Goal: Task Accomplishment & Management: Use online tool/utility

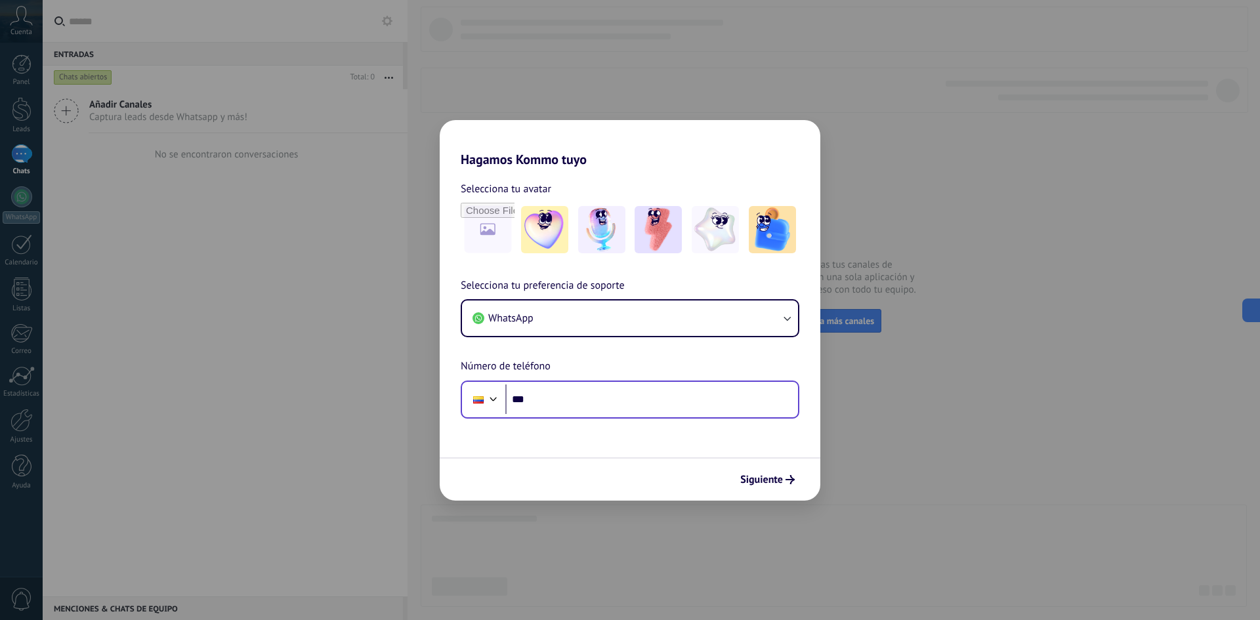
click at [608, 381] on div "Phone ***" at bounding box center [630, 400] width 339 height 38
click at [609, 413] on div "Phone ***" at bounding box center [630, 400] width 339 height 38
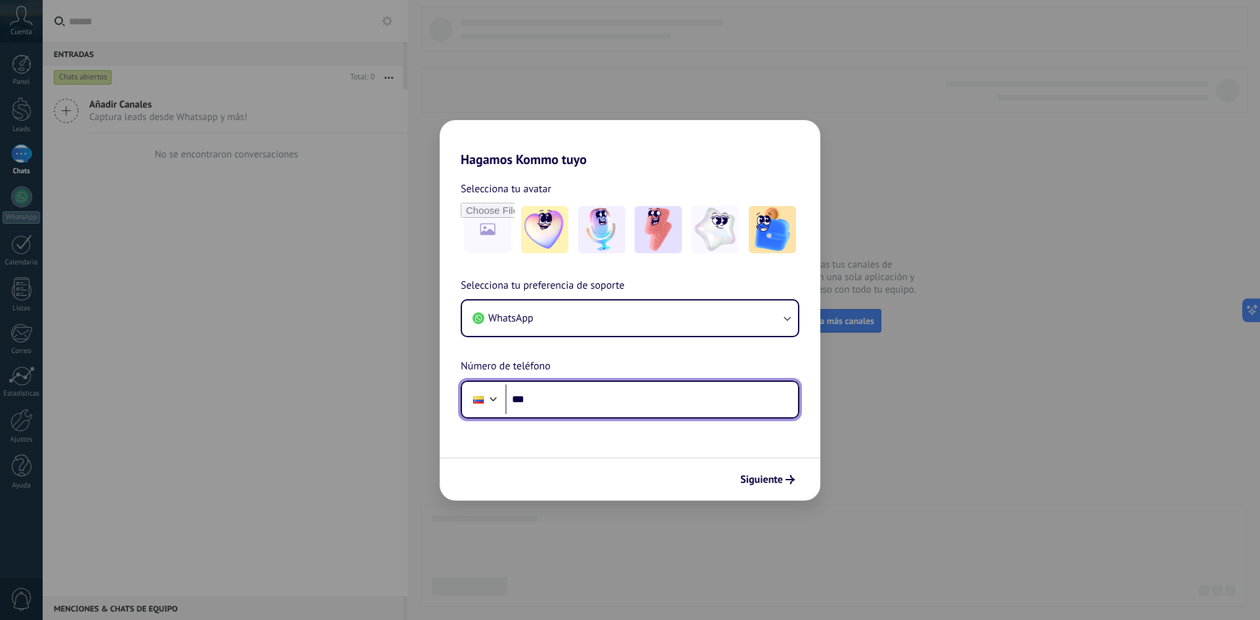
click at [612, 407] on input "***" at bounding box center [651, 400] width 293 height 30
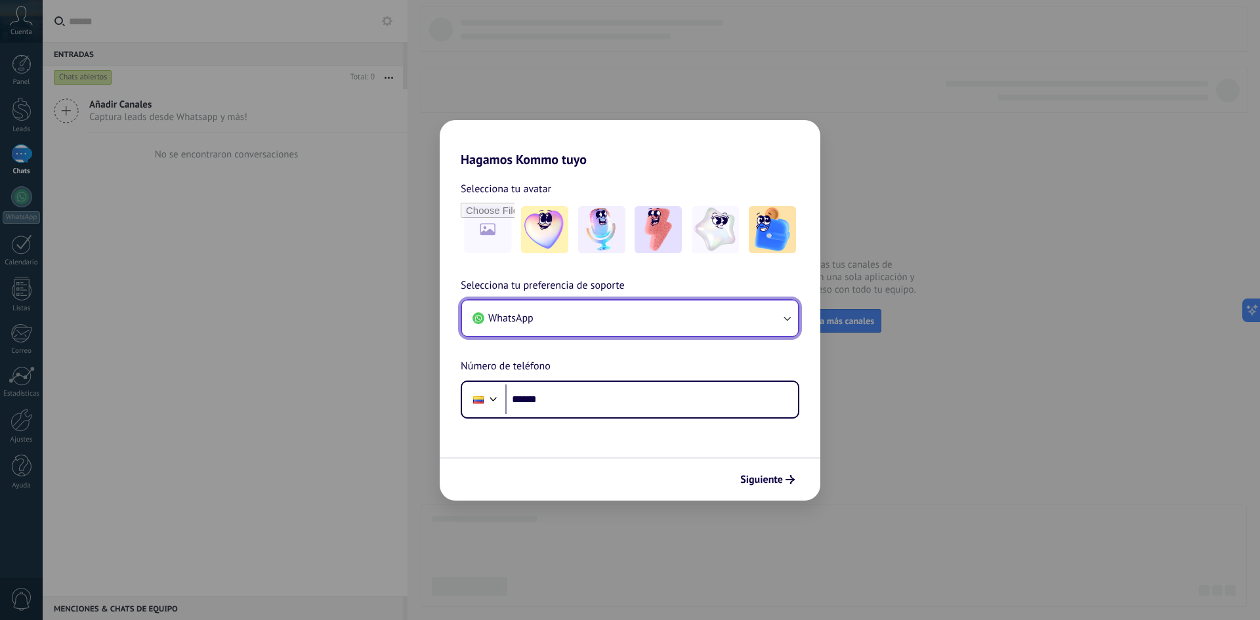
click at [590, 314] on button "WhatsApp" at bounding box center [630, 318] width 336 height 35
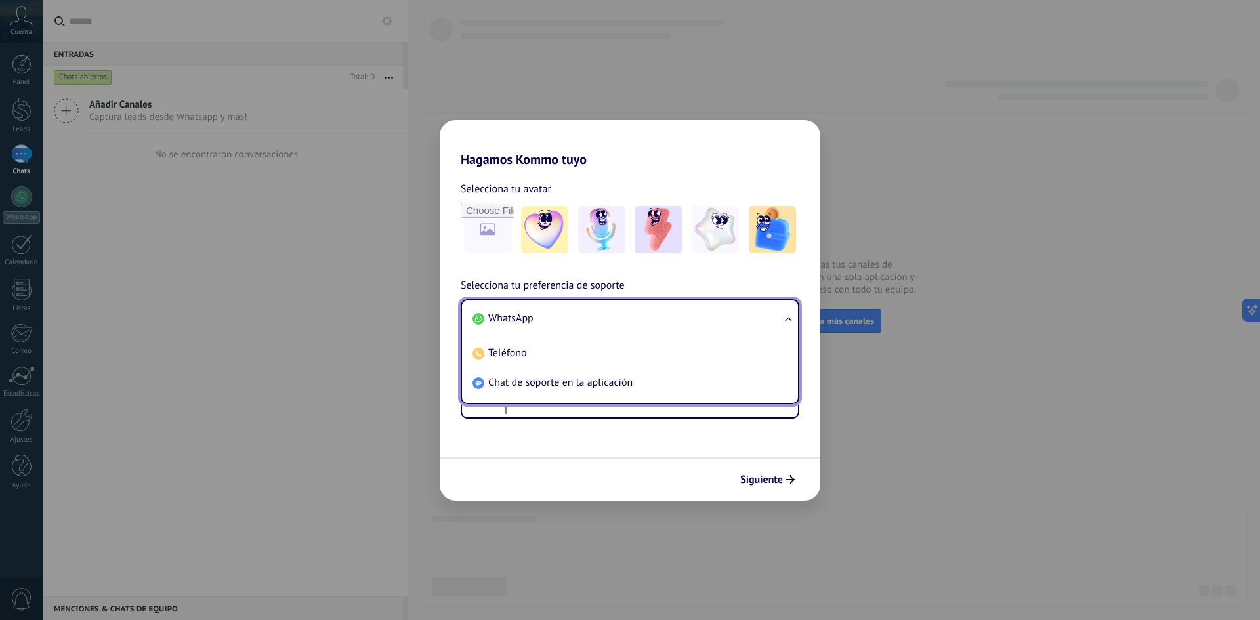
click at [590, 314] on li "WhatsApp" at bounding box center [627, 319] width 320 height 30
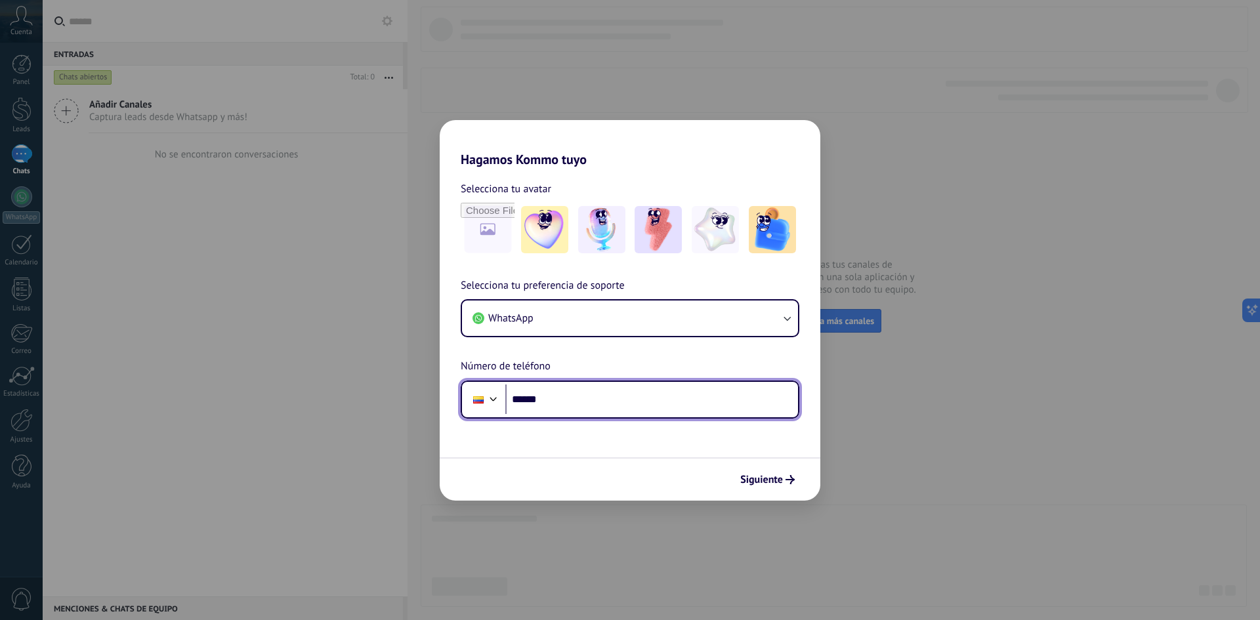
click at [589, 402] on input "******" at bounding box center [651, 400] width 293 height 30
type input "**********"
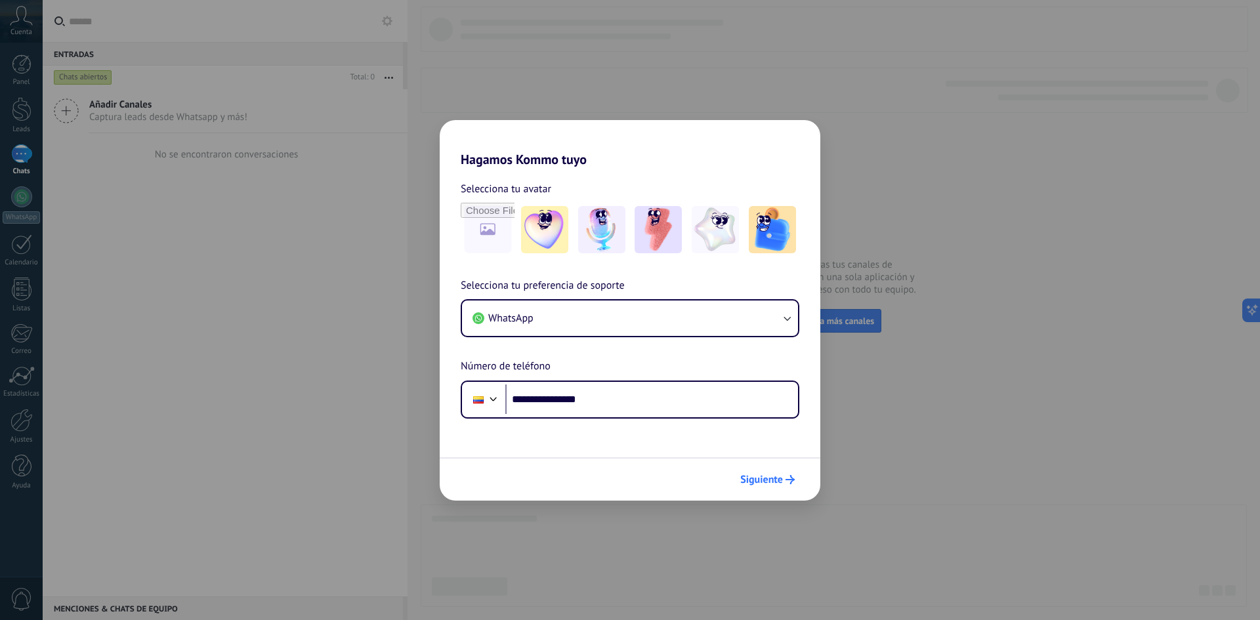
click at [776, 488] on button "Siguiente" at bounding box center [767, 480] width 66 height 22
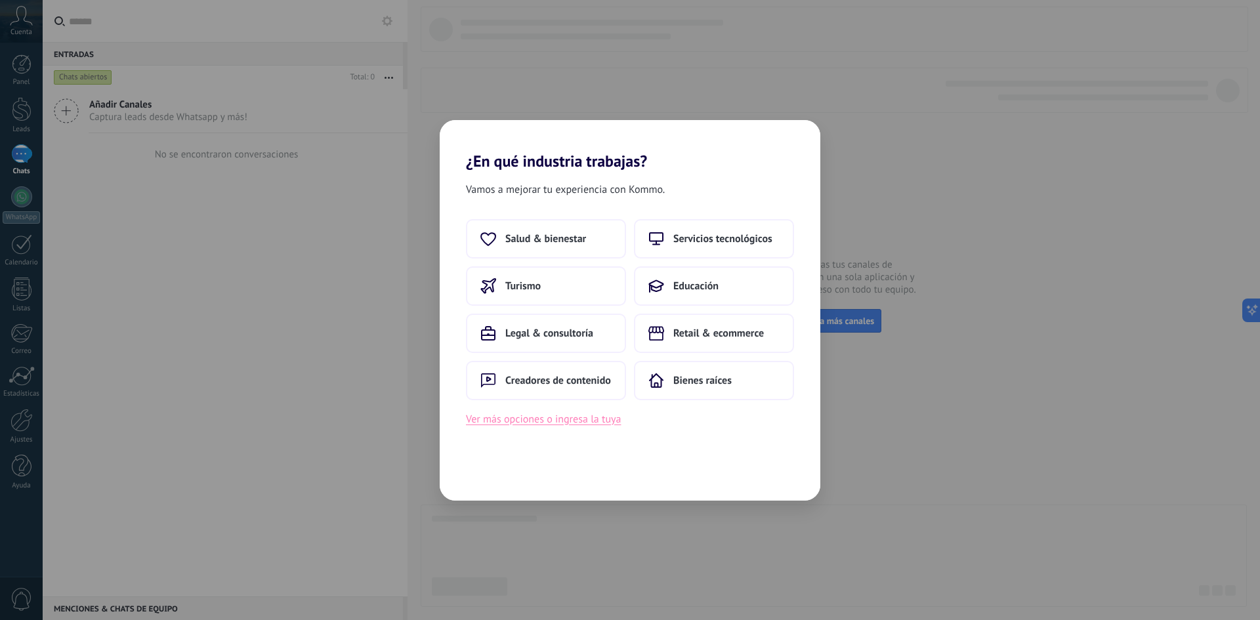
click at [572, 426] on button "Ver más opciones o ingresa la tuya" at bounding box center [543, 419] width 155 height 17
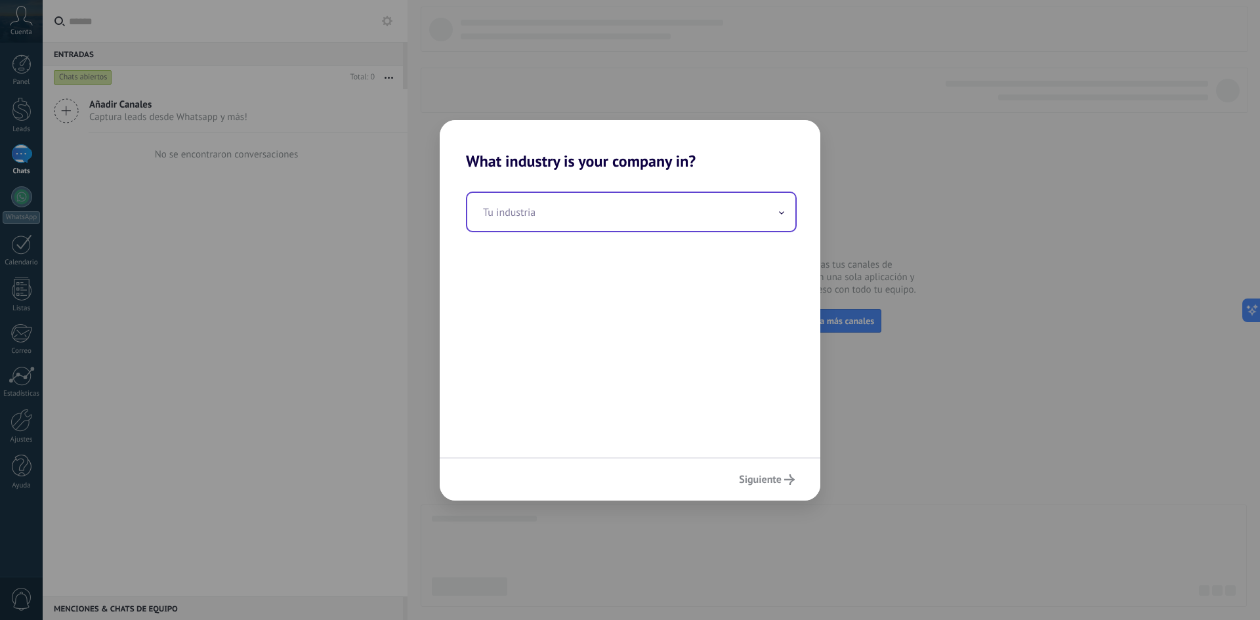
click at [568, 227] on input "text" at bounding box center [631, 212] width 328 height 38
type input "*"
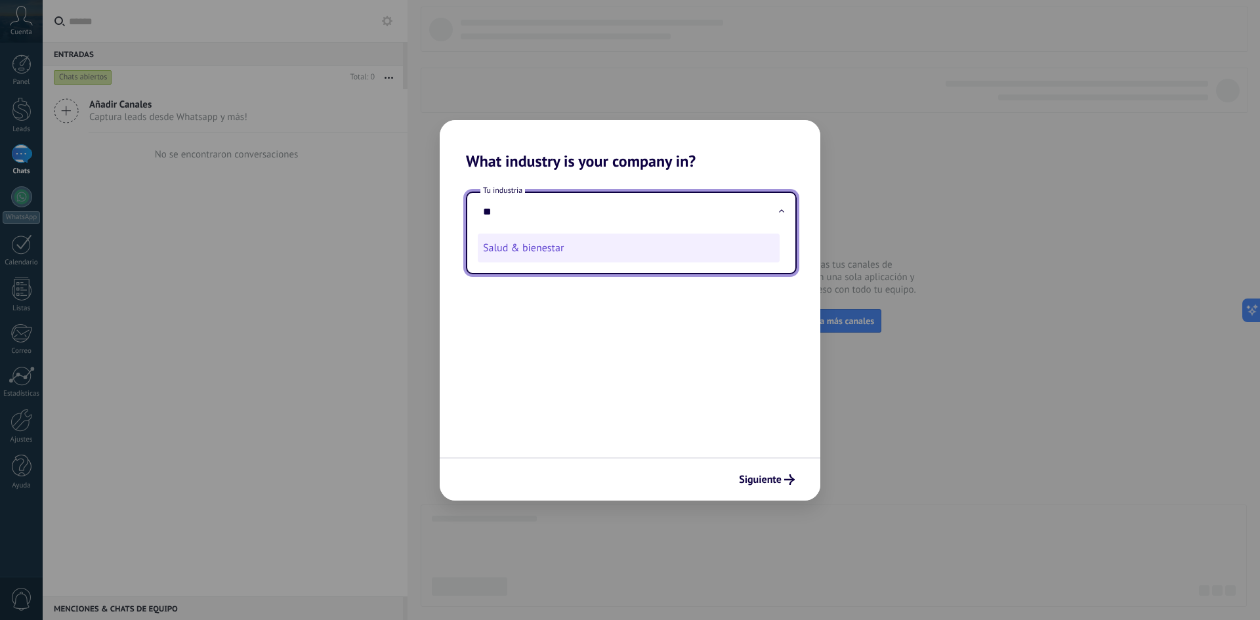
click at [566, 238] on li "Salud & bienestar" at bounding box center [629, 248] width 302 height 29
type input "**********"
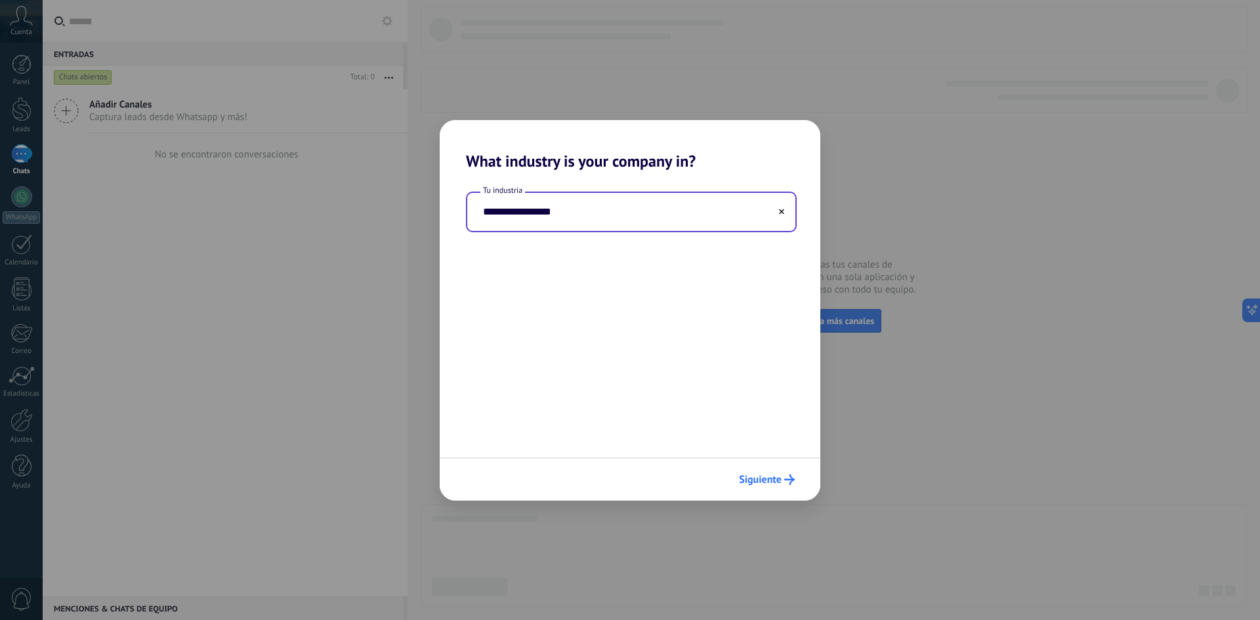
click at [774, 473] on button "Siguiente" at bounding box center [767, 480] width 68 height 22
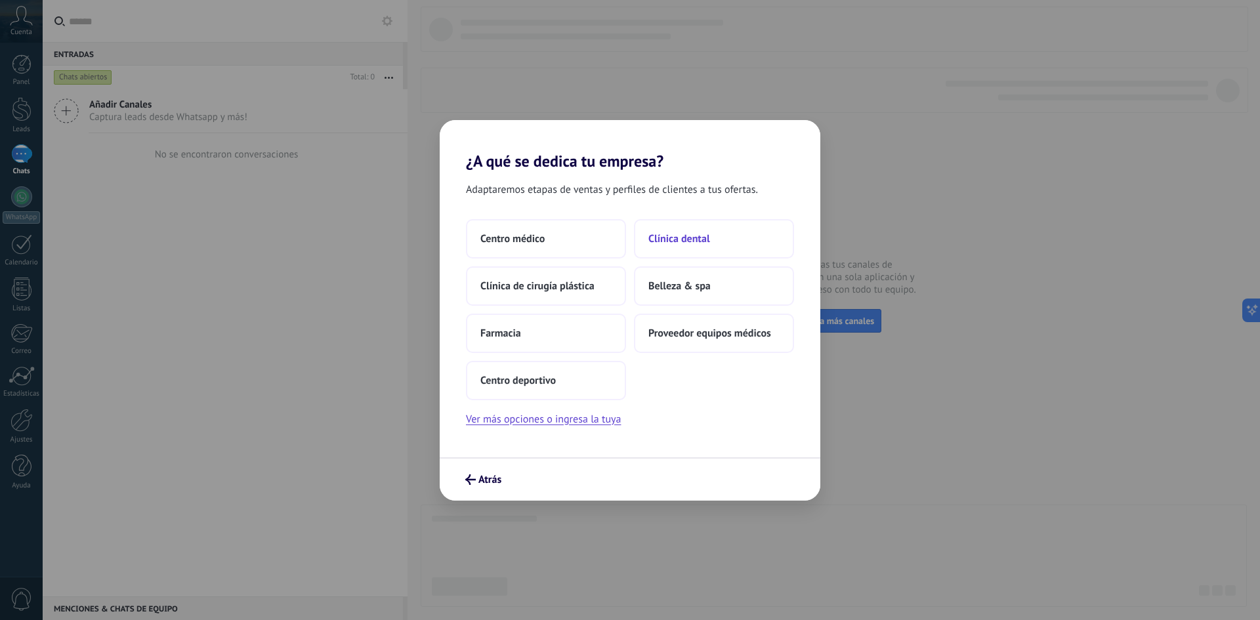
click at [676, 233] on span "Clínica dental" at bounding box center [679, 238] width 62 height 13
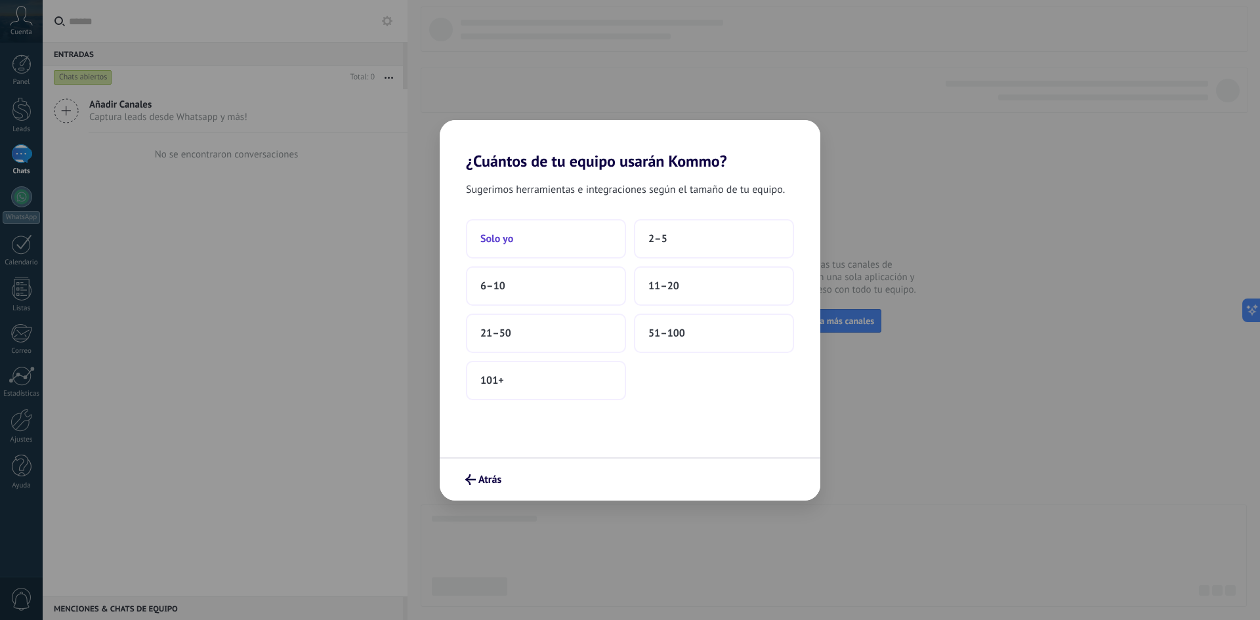
click at [580, 249] on button "Solo yo" at bounding box center [546, 238] width 160 height 39
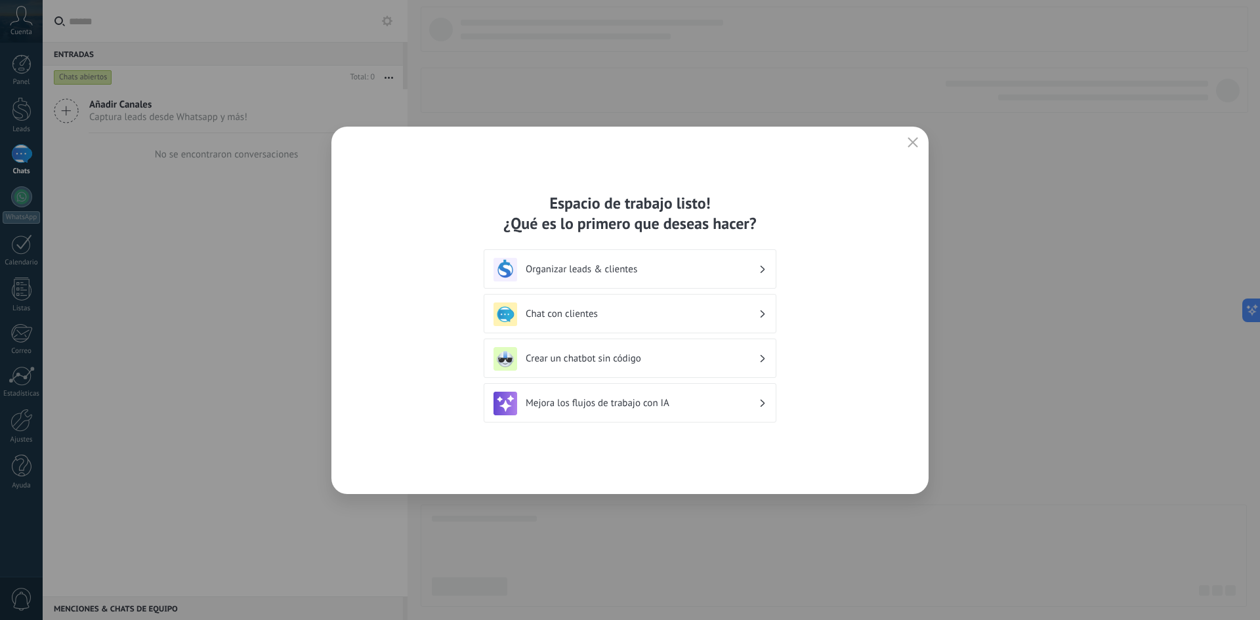
click at [612, 310] on h3 "Chat con clientes" at bounding box center [642, 314] width 233 height 12
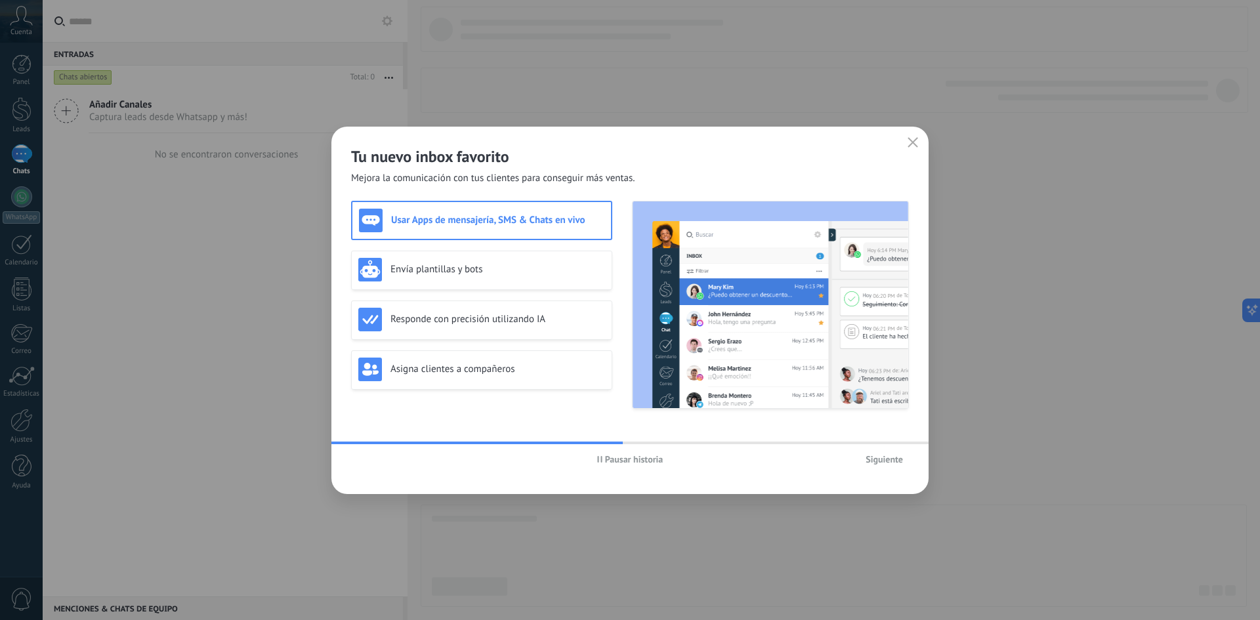
click at [609, 457] on span "Pausar historia" at bounding box center [634, 459] width 58 height 9
click at [467, 264] on h3 "Envía plantillas y bots" at bounding box center [498, 269] width 215 height 12
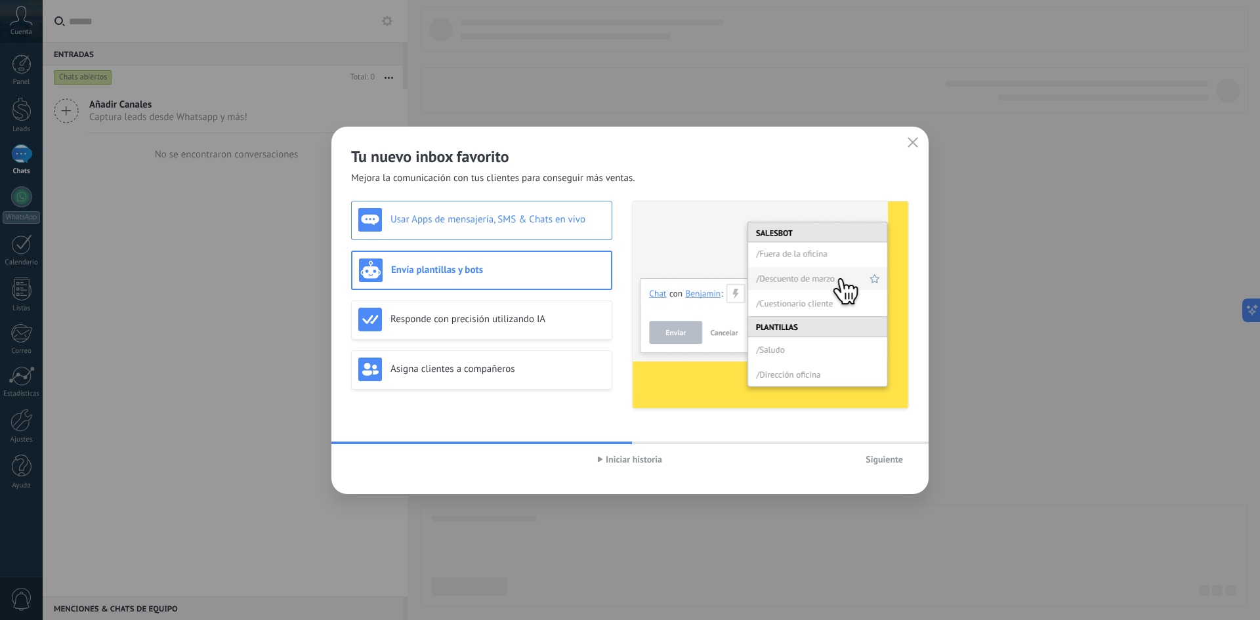
click at [500, 235] on div "Usar Apps de mensajería, SMS & Chats en vivo" at bounding box center [481, 220] width 261 height 39
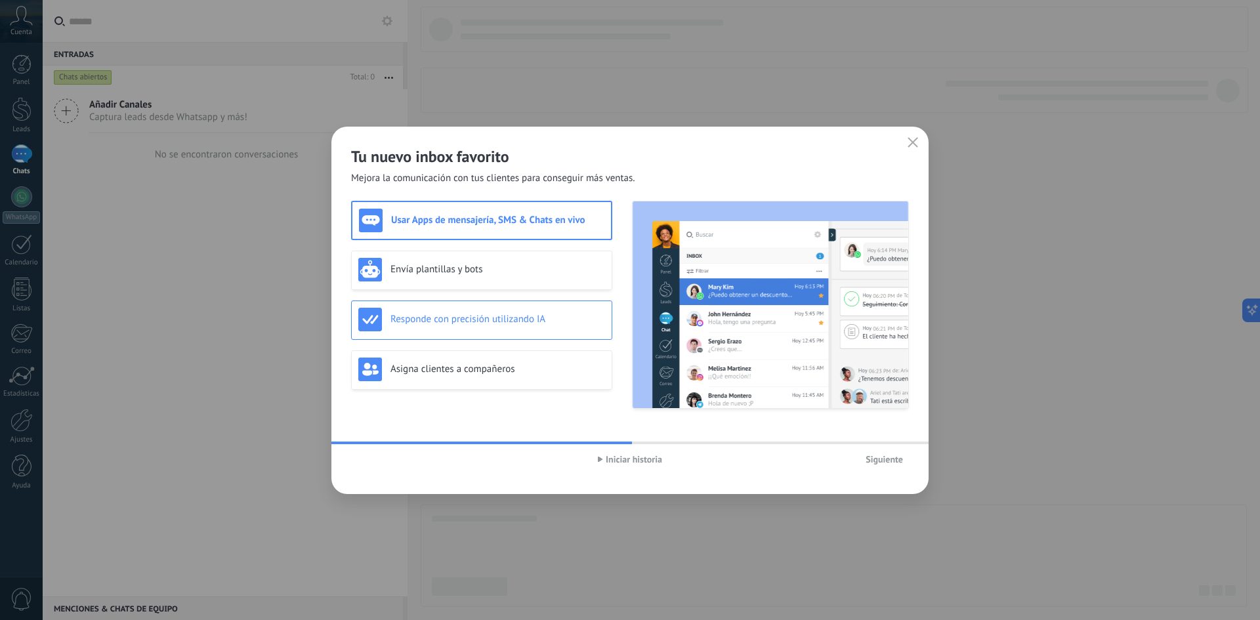
click at [501, 310] on div "Responde con precisión utilizando IA" at bounding box center [481, 320] width 247 height 24
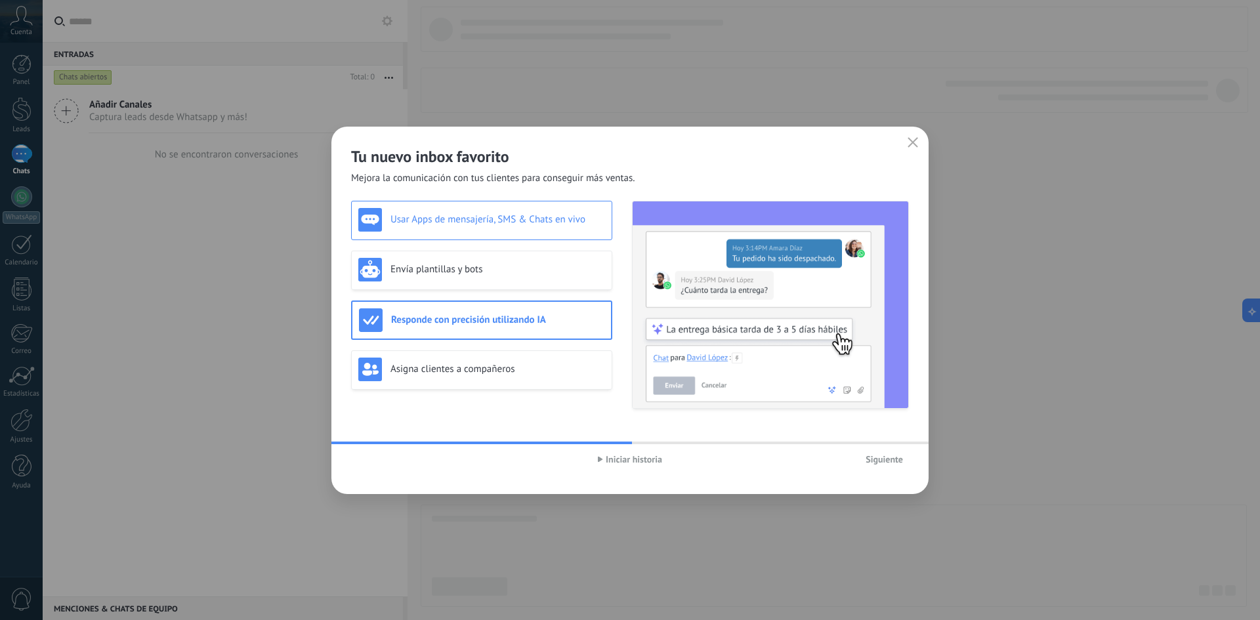
click at [533, 234] on div "Usar Apps de mensajería, SMS & Chats en vivo" at bounding box center [481, 220] width 261 height 39
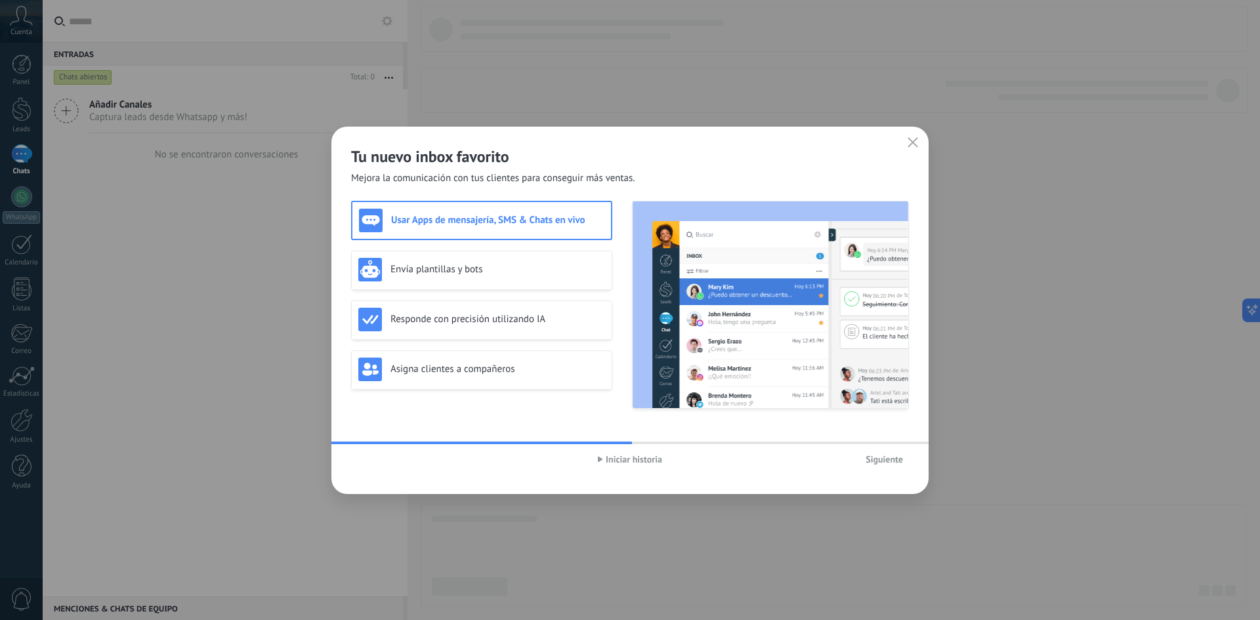
click at [903, 458] on button "Siguiente" at bounding box center [884, 460] width 49 height 20
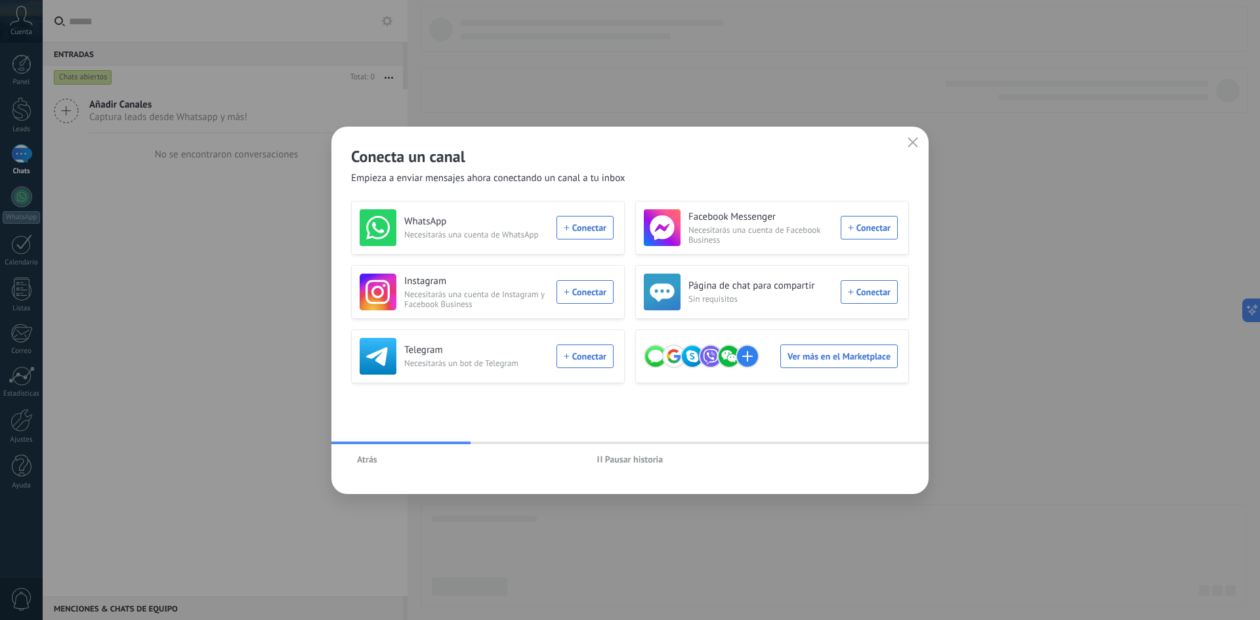
click at [610, 463] on span "Pausar historia" at bounding box center [634, 459] width 58 height 9
click at [775, 370] on div "Ver más en el Marketplace" at bounding box center [771, 356] width 254 height 37
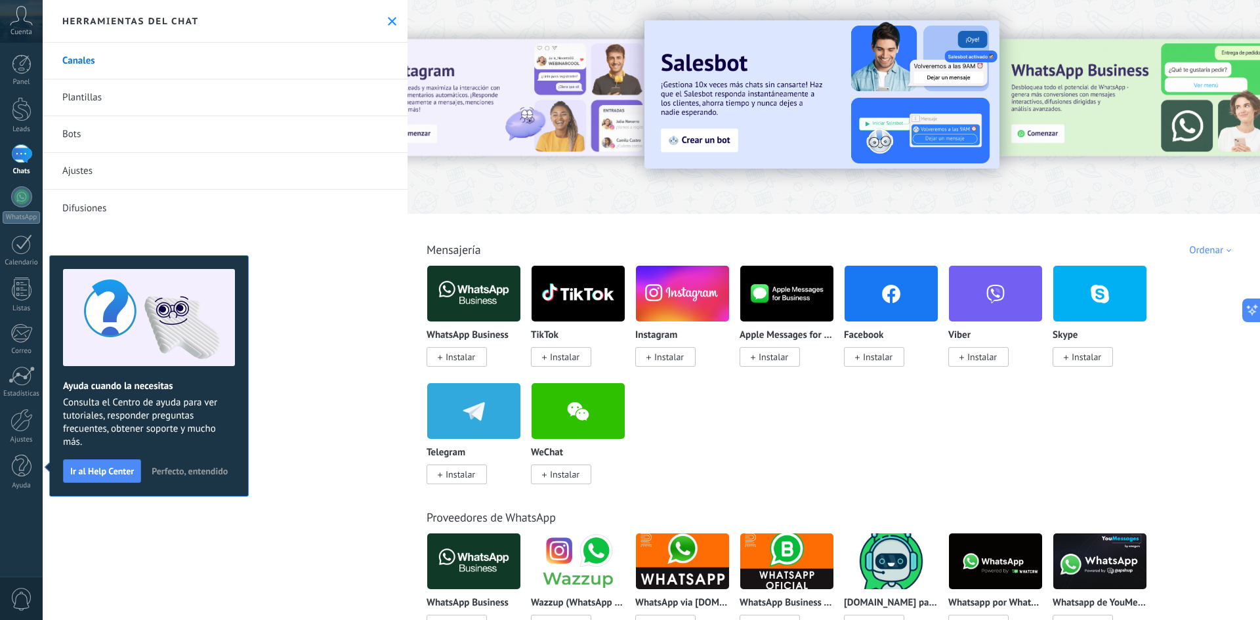
click at [391, 20] on icon at bounding box center [392, 21] width 9 height 9
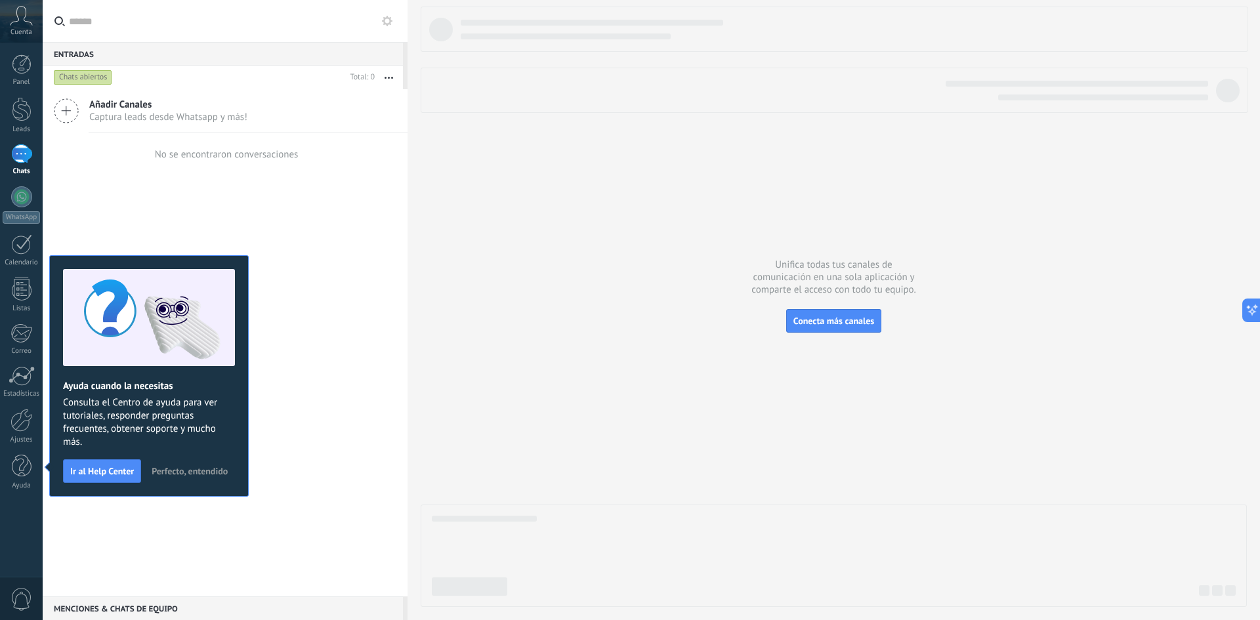
click at [194, 469] on span "Perfecto, entendido" at bounding box center [190, 471] width 76 height 9
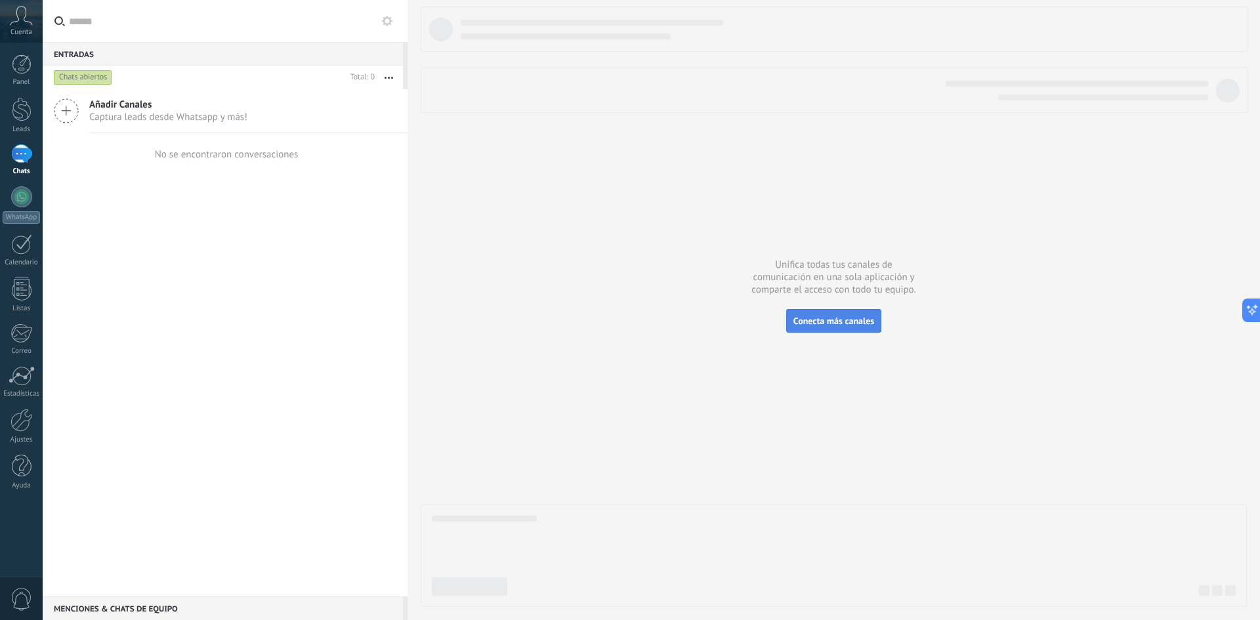
click at [862, 331] on button "Conecta más canales" at bounding box center [833, 321] width 95 height 24
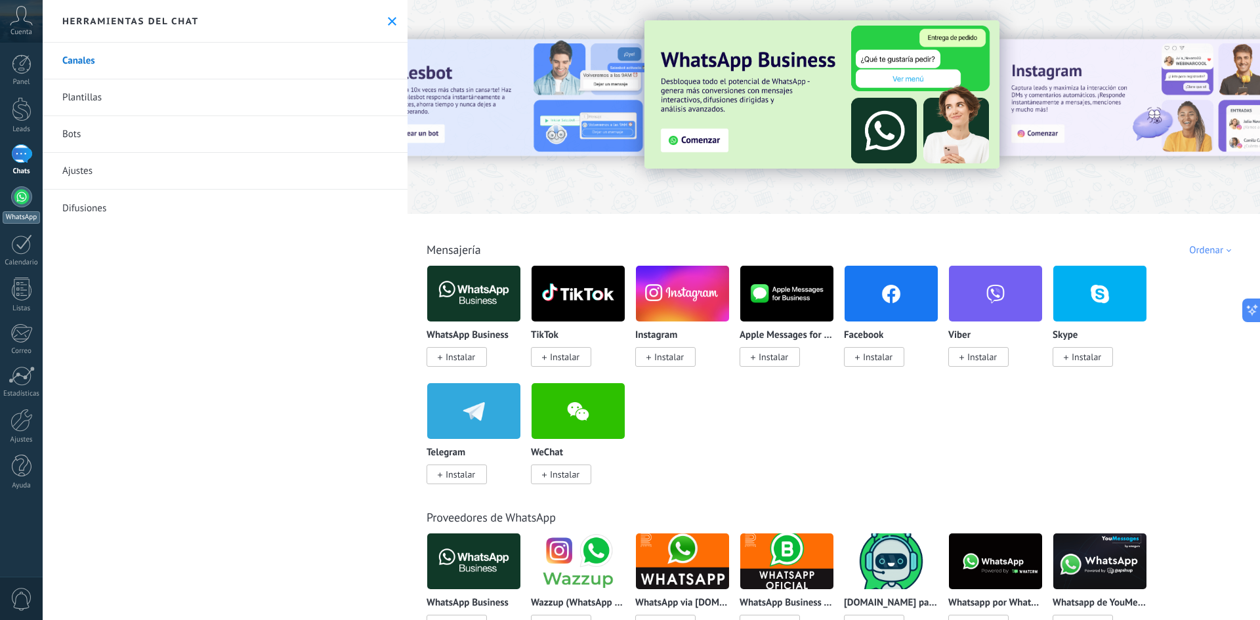
click at [33, 198] on link "WhatsApp" at bounding box center [21, 204] width 43 height 37
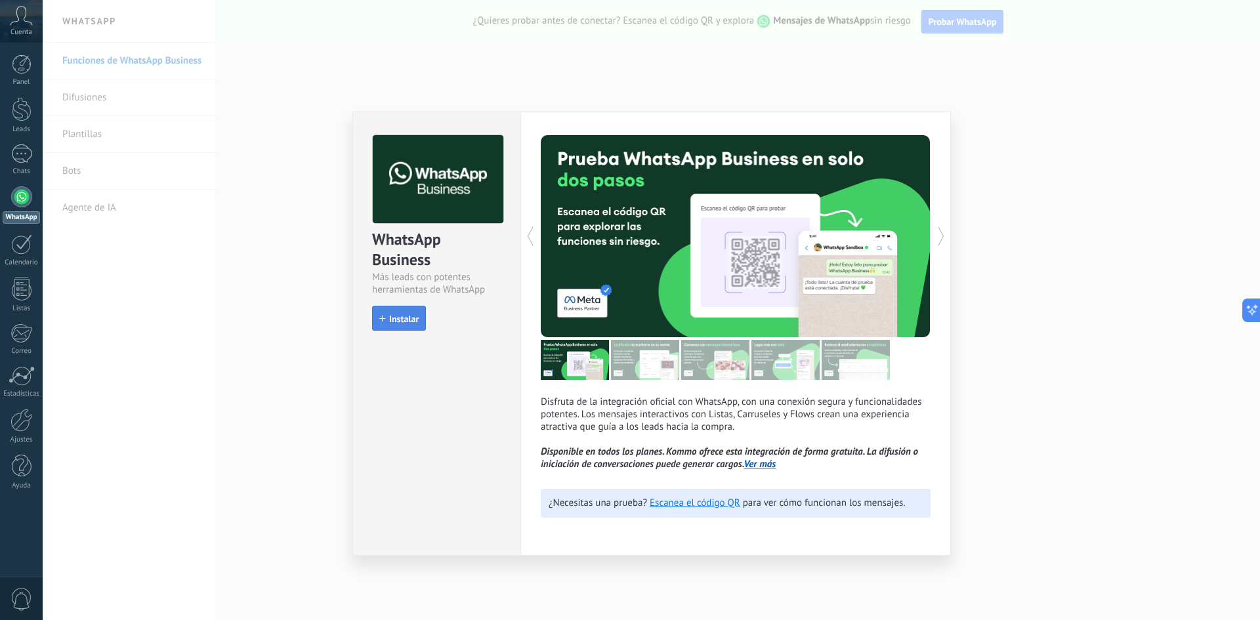
click at [415, 310] on button "Instalar" at bounding box center [399, 318] width 54 height 25
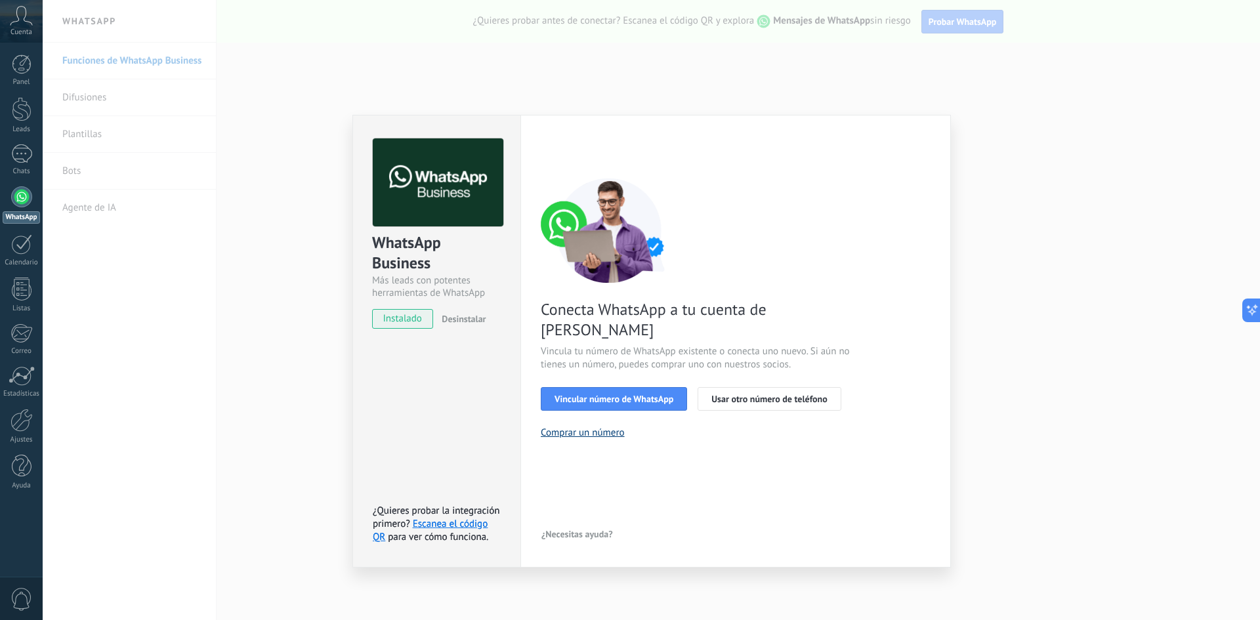
click at [562, 427] on button "Comprar un número" at bounding box center [583, 433] width 84 height 12
click at [1250, 303] on button at bounding box center [1249, 311] width 24 height 24
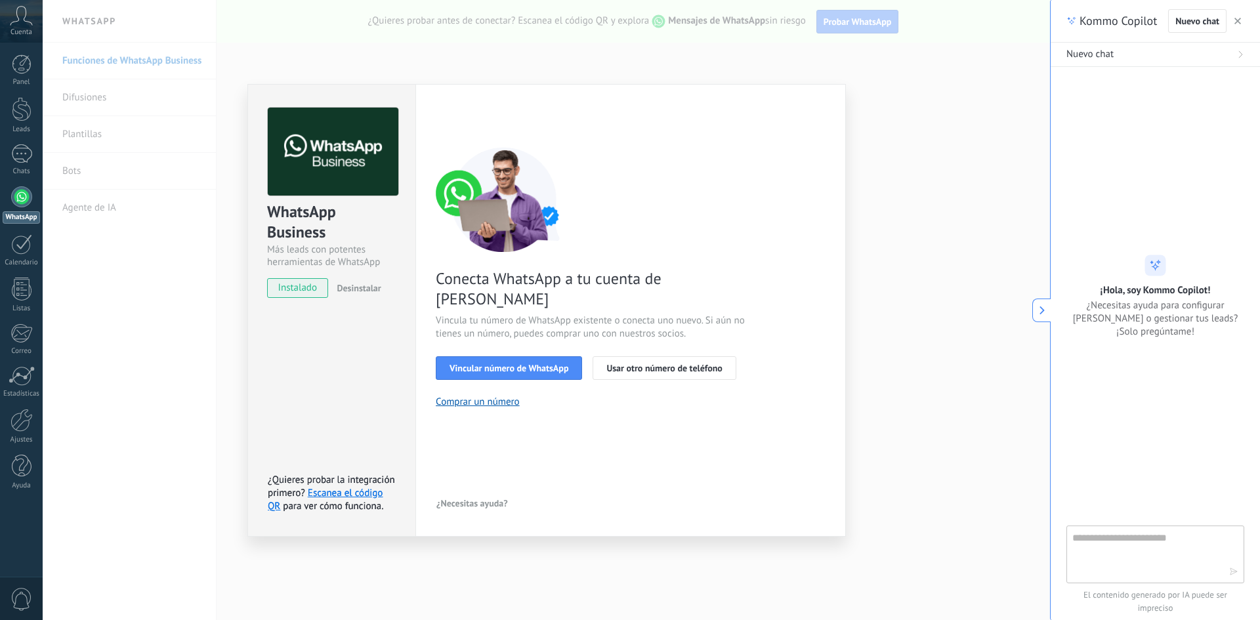
click at [1150, 555] on textarea at bounding box center [1146, 553] width 148 height 47
type textarea "**********"
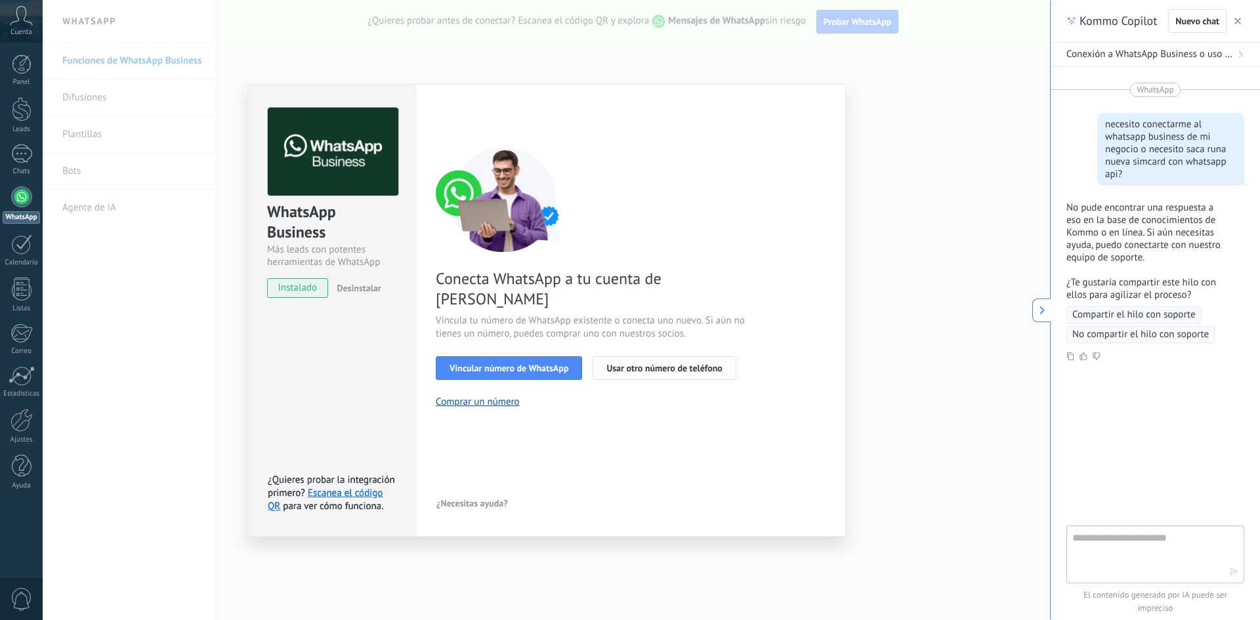
click at [679, 356] on button "Usar otro número de teléfono" at bounding box center [664, 368] width 143 height 24
click at [547, 356] on button "Vincular número de WhatsApp" at bounding box center [509, 368] width 146 height 24
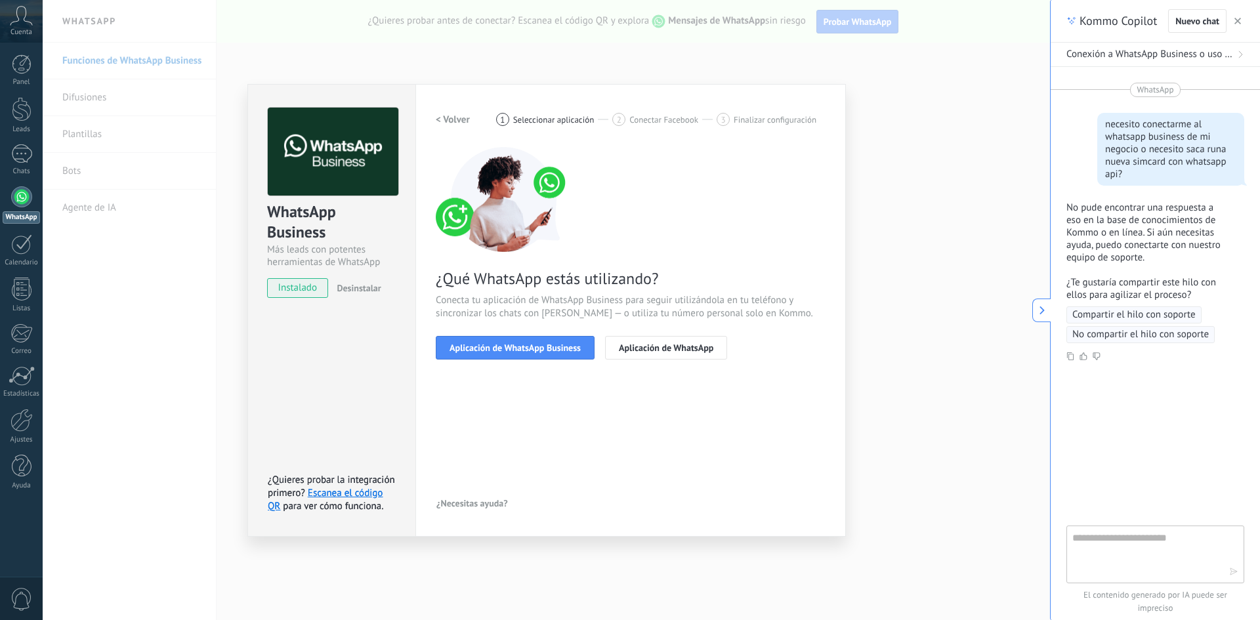
click at [1147, 312] on span "Compartir el hilo con soporte" at bounding box center [1133, 314] width 123 height 13
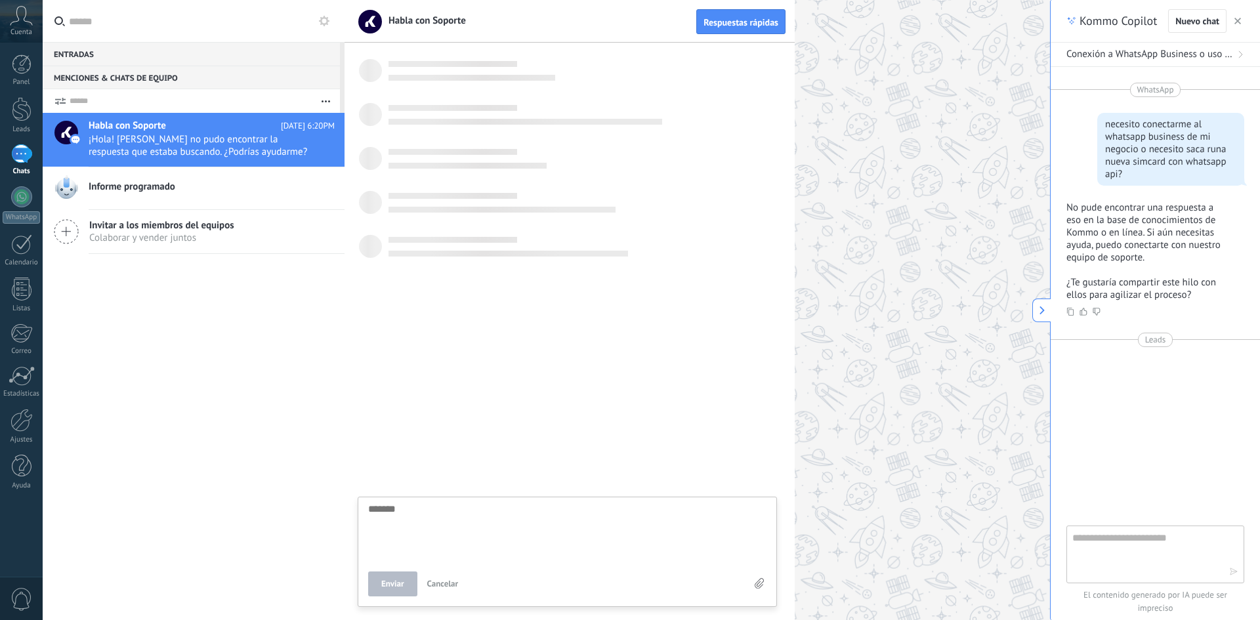
scroll to position [12, 0]
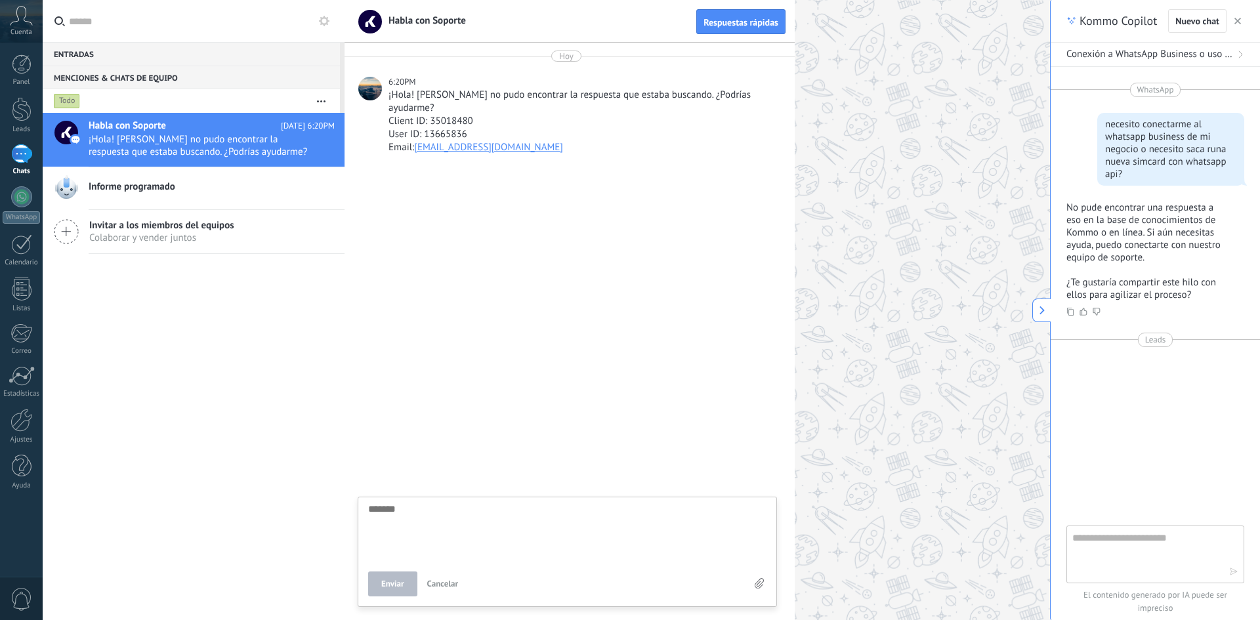
click at [545, 534] on textarea at bounding box center [567, 531] width 398 height 54
click at [1246, 22] on div "Kommo Copilot Nuevo chat" at bounding box center [1155, 21] width 209 height 43
click at [1238, 24] on icon "button" at bounding box center [1238, 21] width 7 height 7
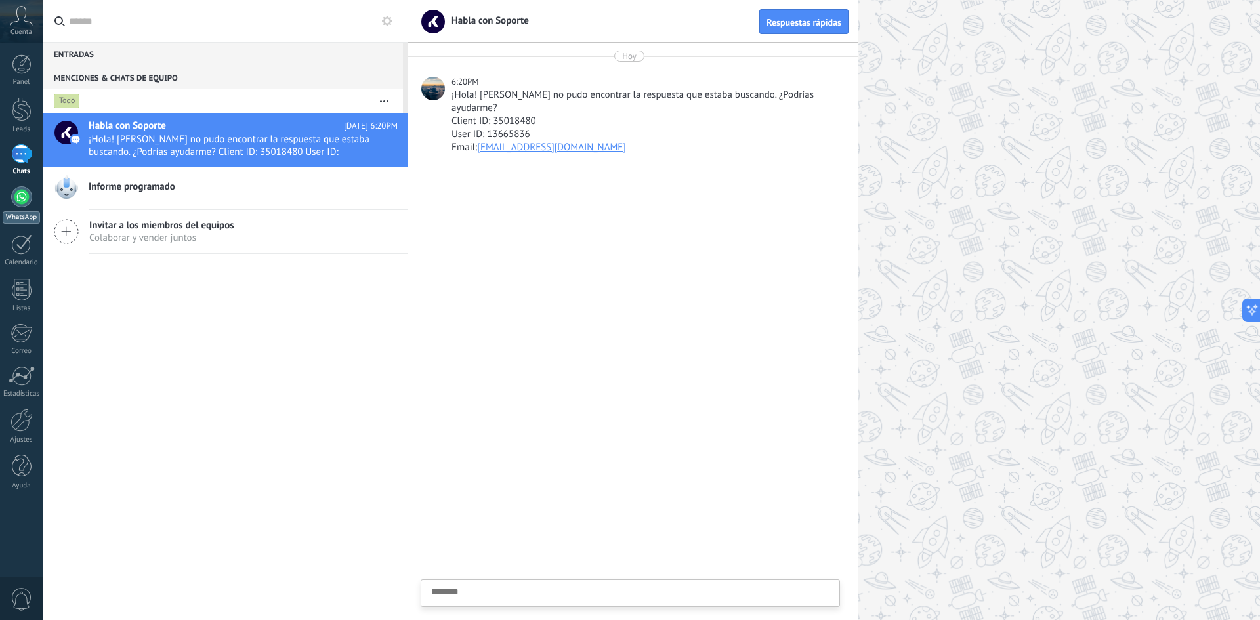
click at [23, 209] on link "WhatsApp" at bounding box center [21, 204] width 43 height 37
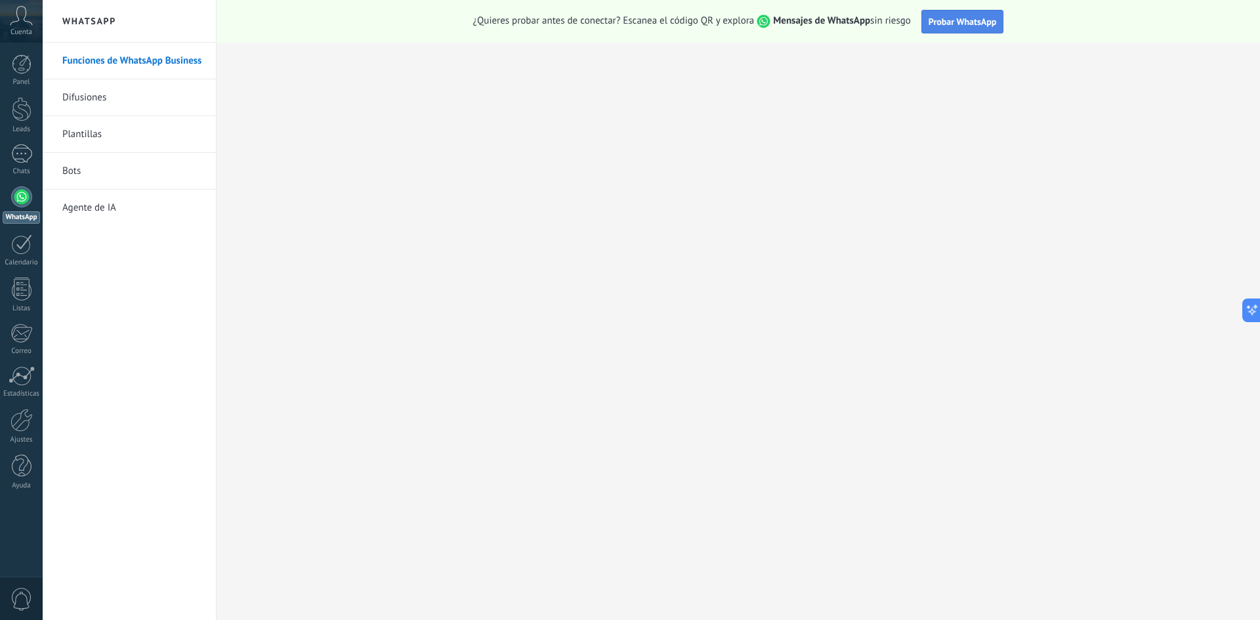
click at [956, 12] on button "Probar WhatsApp" at bounding box center [962, 22] width 83 height 24
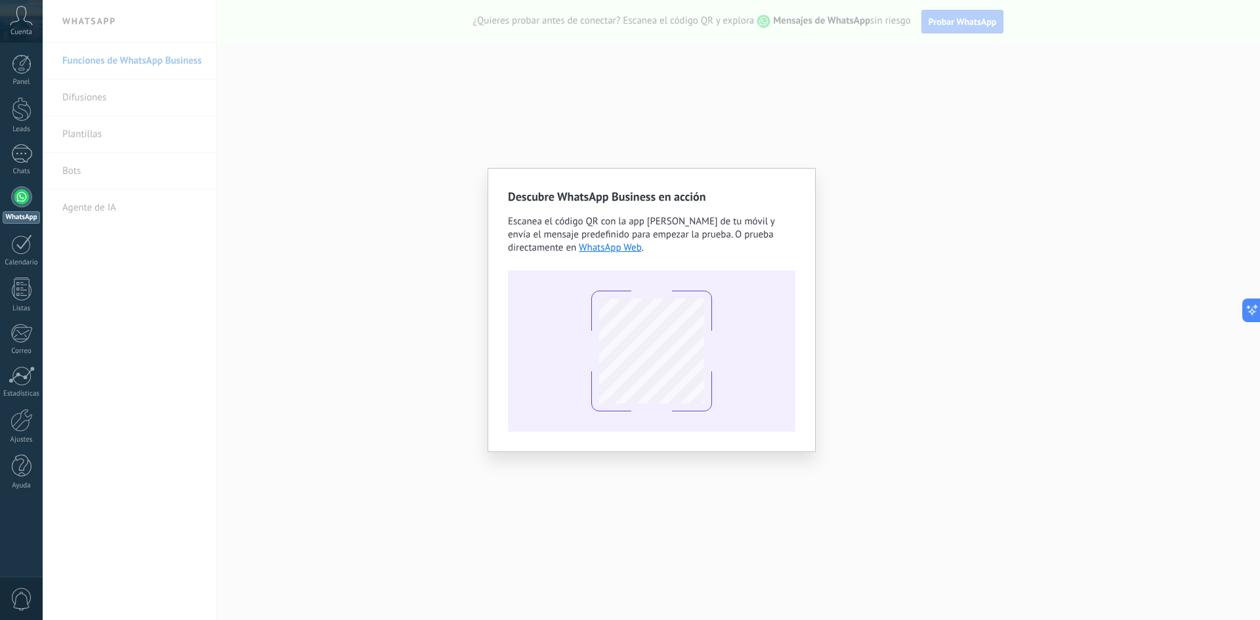
click at [841, 61] on div "Descubre WhatsApp Business en acción Escanea el código QR con la app [PERSON_NA…" at bounding box center [651, 310] width 1217 height 620
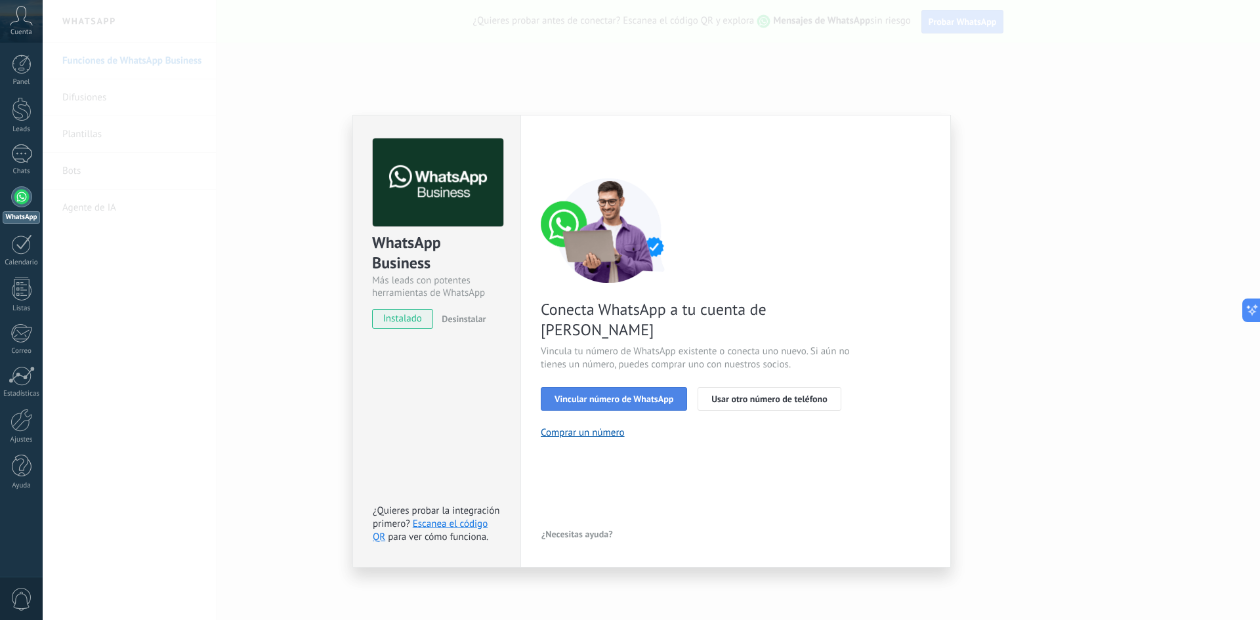
click at [644, 394] on span "Vincular número de WhatsApp" at bounding box center [614, 398] width 119 height 9
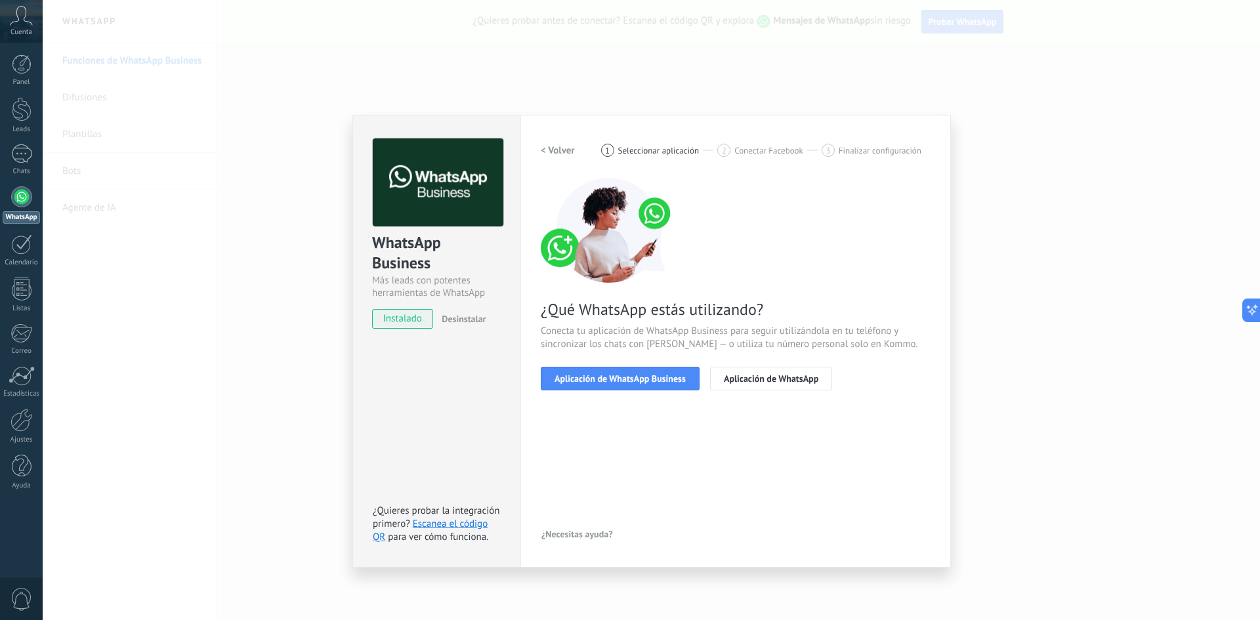
click at [644, 377] on span "Aplicación de WhatsApp Business" at bounding box center [620, 378] width 131 height 9
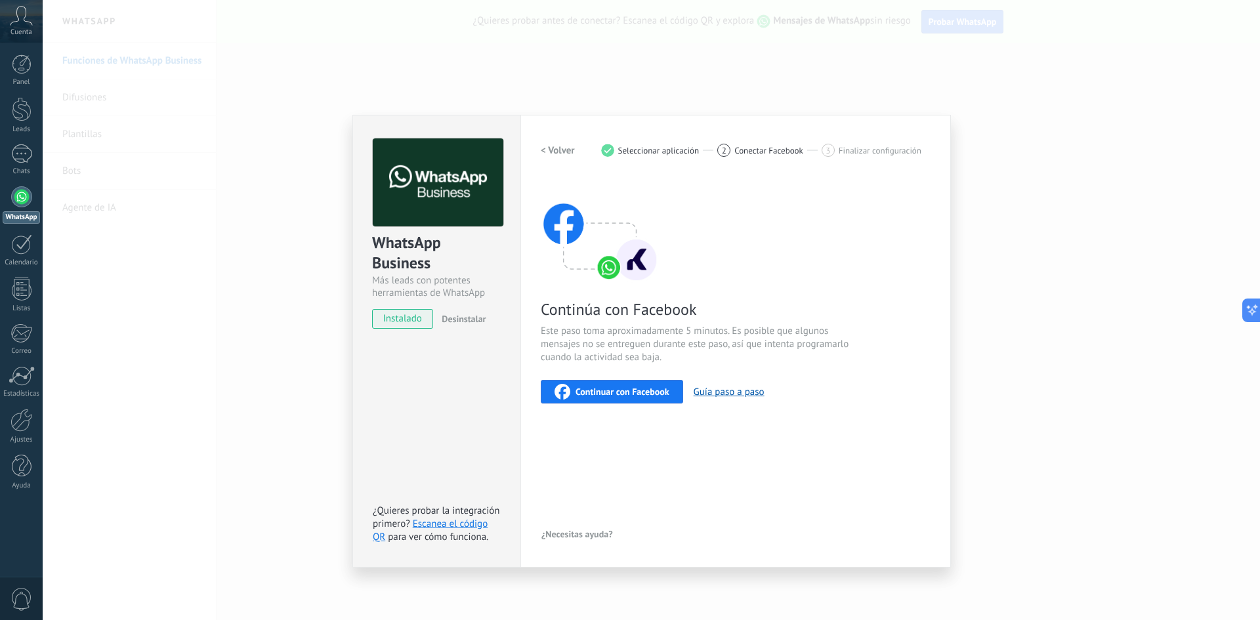
click at [633, 387] on span "Continuar con Facebook" at bounding box center [623, 391] width 94 height 9
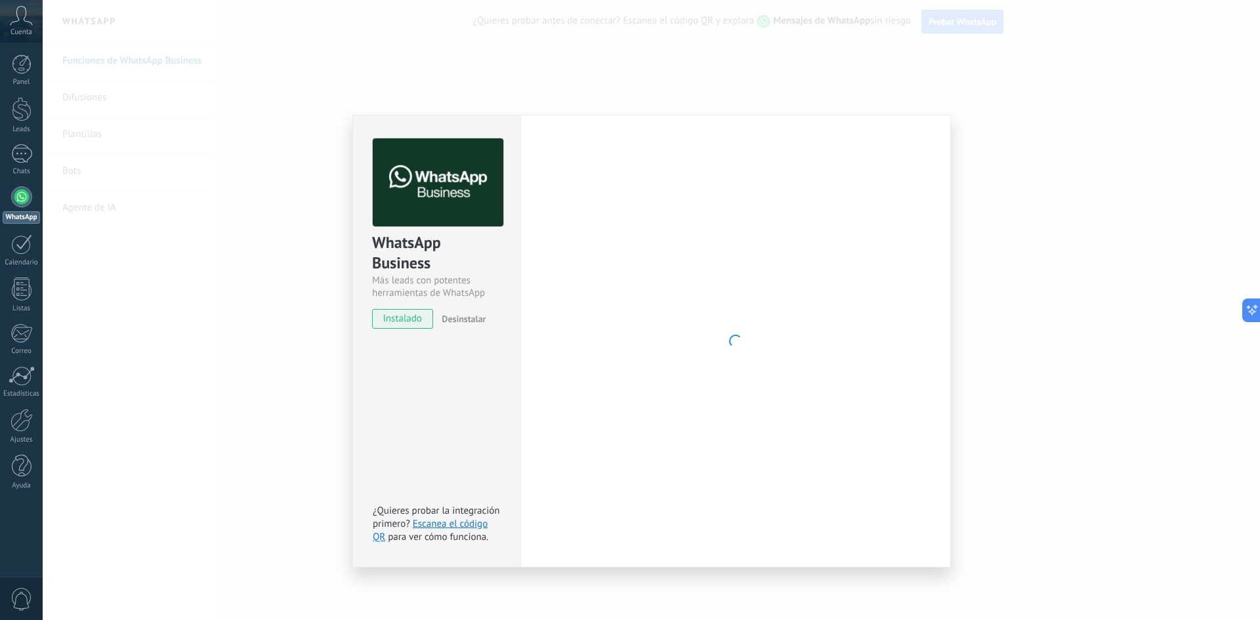
click at [431, 316] on span "instalado" at bounding box center [403, 319] width 60 height 20
click at [457, 322] on span "Desinstalar" at bounding box center [464, 319] width 44 height 12
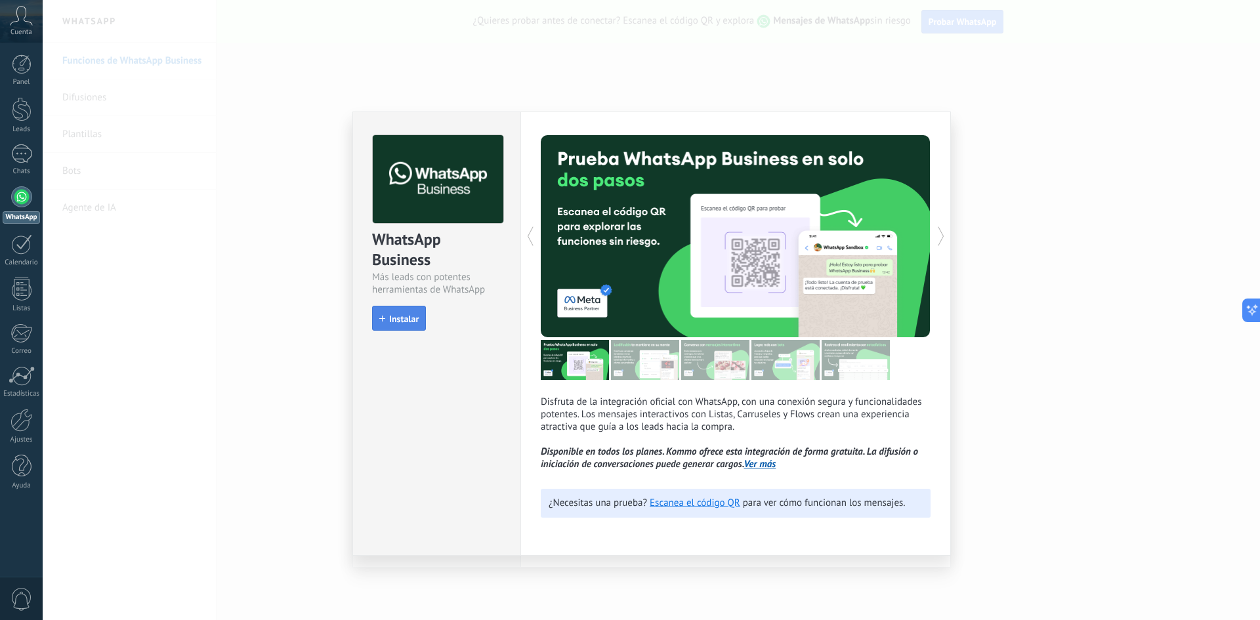
click at [419, 318] on button "Instalar" at bounding box center [399, 318] width 54 height 25
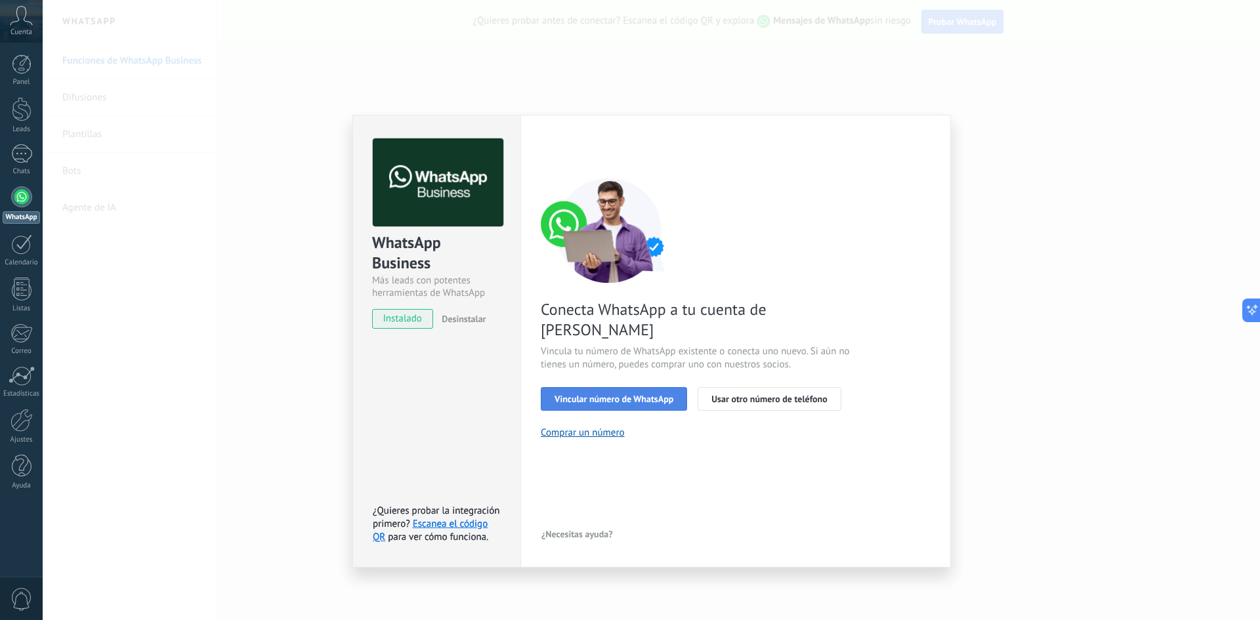
click at [554, 387] on button "Vincular número de WhatsApp" at bounding box center [614, 399] width 146 height 24
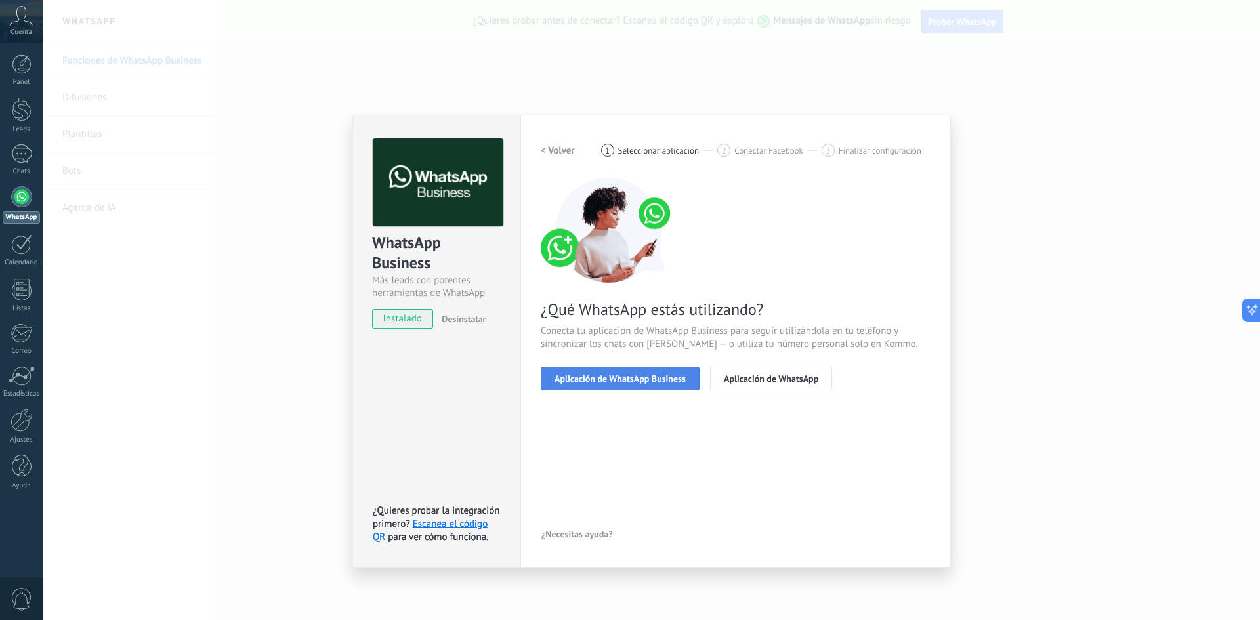
click at [592, 381] on span "Aplicación de WhatsApp Business" at bounding box center [620, 378] width 131 height 9
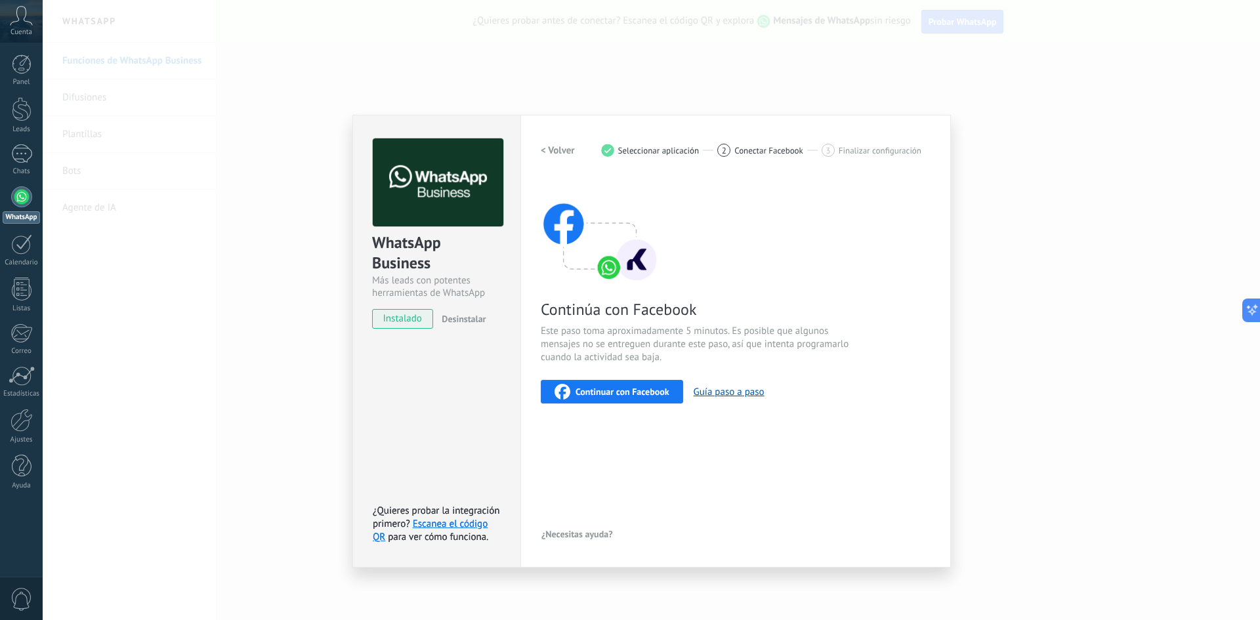
click at [600, 392] on span "Continuar con Facebook" at bounding box center [623, 391] width 94 height 9
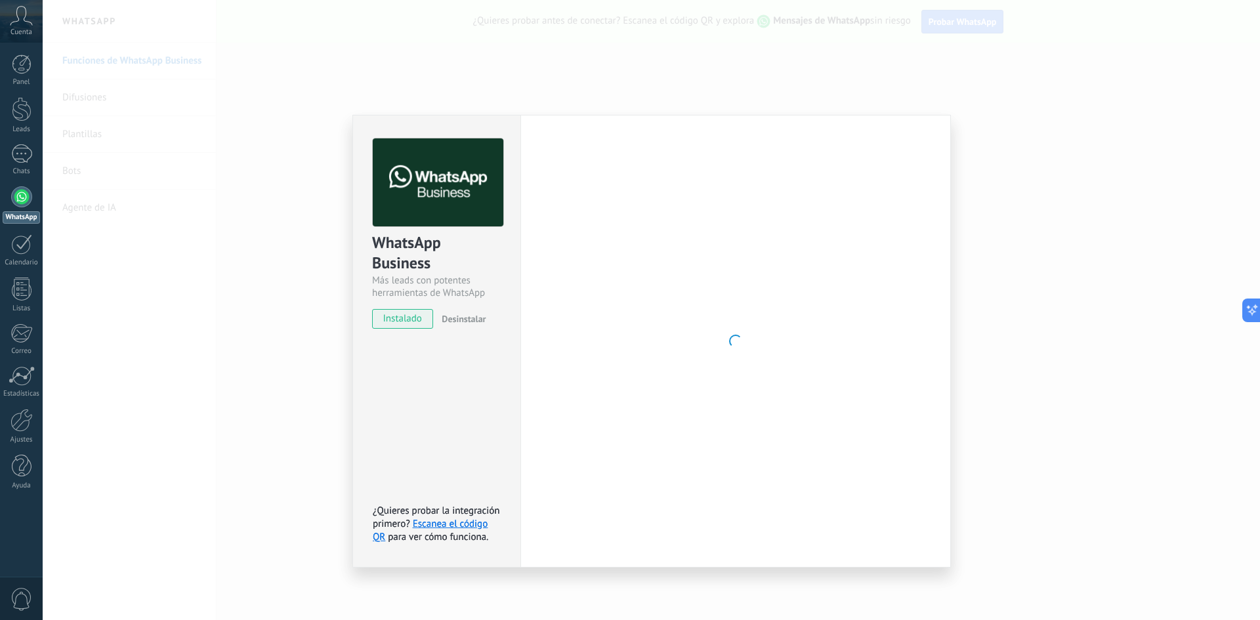
click at [426, 316] on span "instalado" at bounding box center [403, 319] width 60 height 20
click at [449, 318] on span "Desinstalar" at bounding box center [464, 319] width 44 height 12
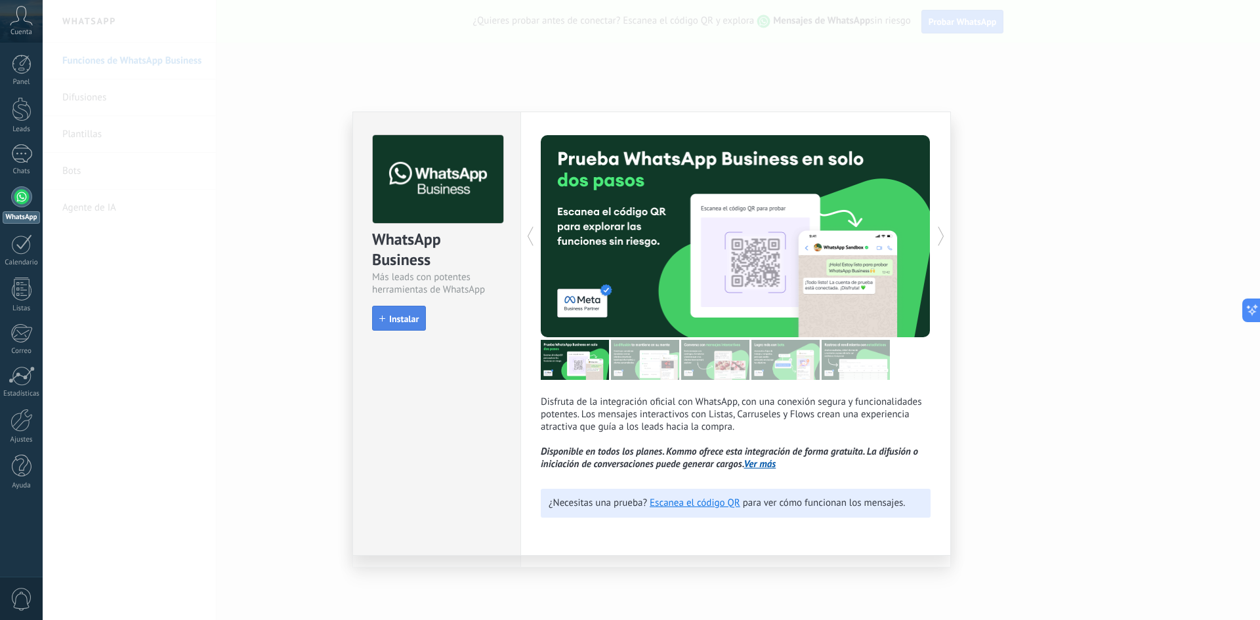
click at [422, 316] on button "Instalar" at bounding box center [399, 318] width 54 height 25
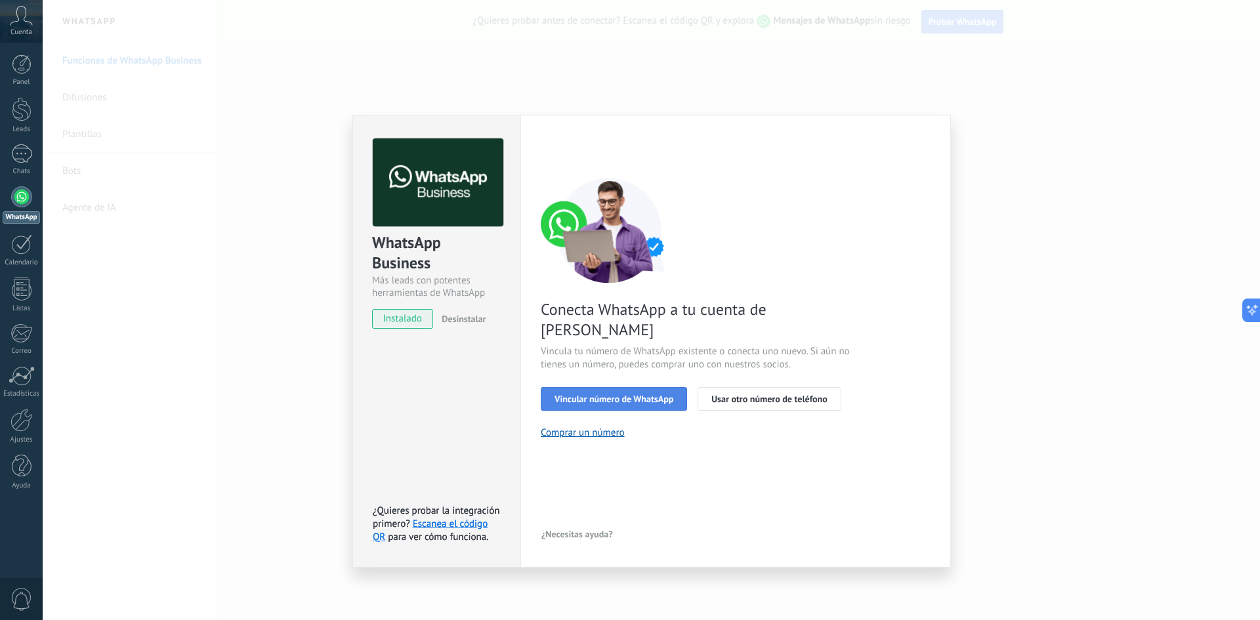
click at [630, 394] on span "Vincular número de WhatsApp" at bounding box center [614, 398] width 119 height 9
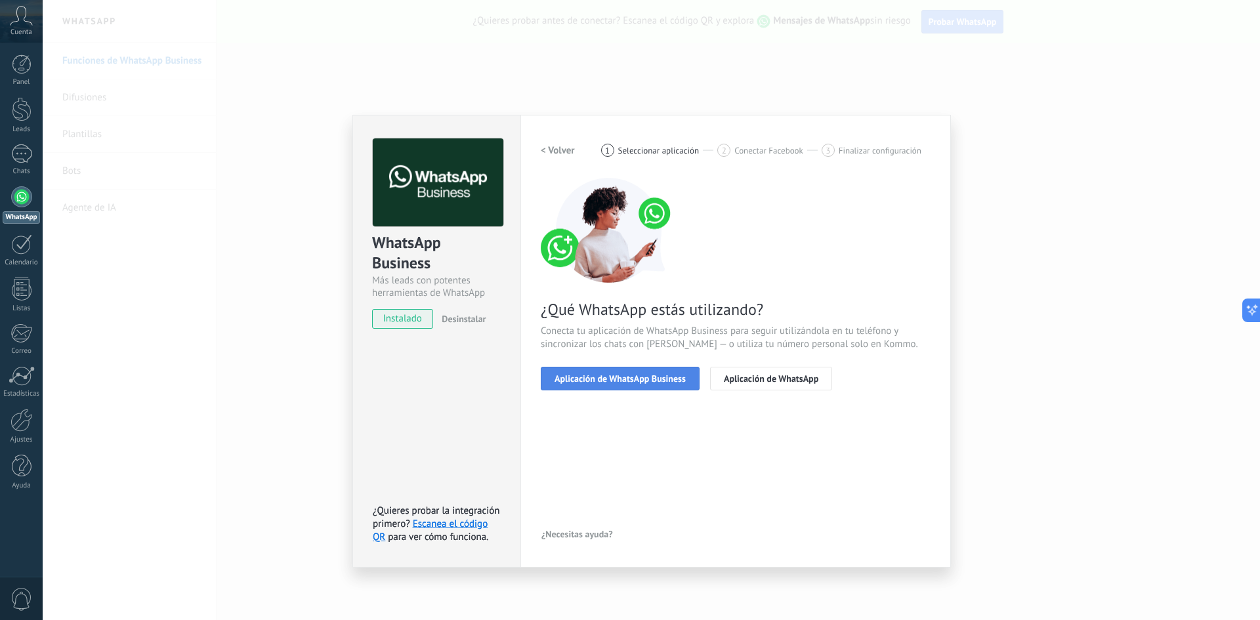
click at [630, 382] on span "Aplicación de WhatsApp Business" at bounding box center [620, 378] width 131 height 9
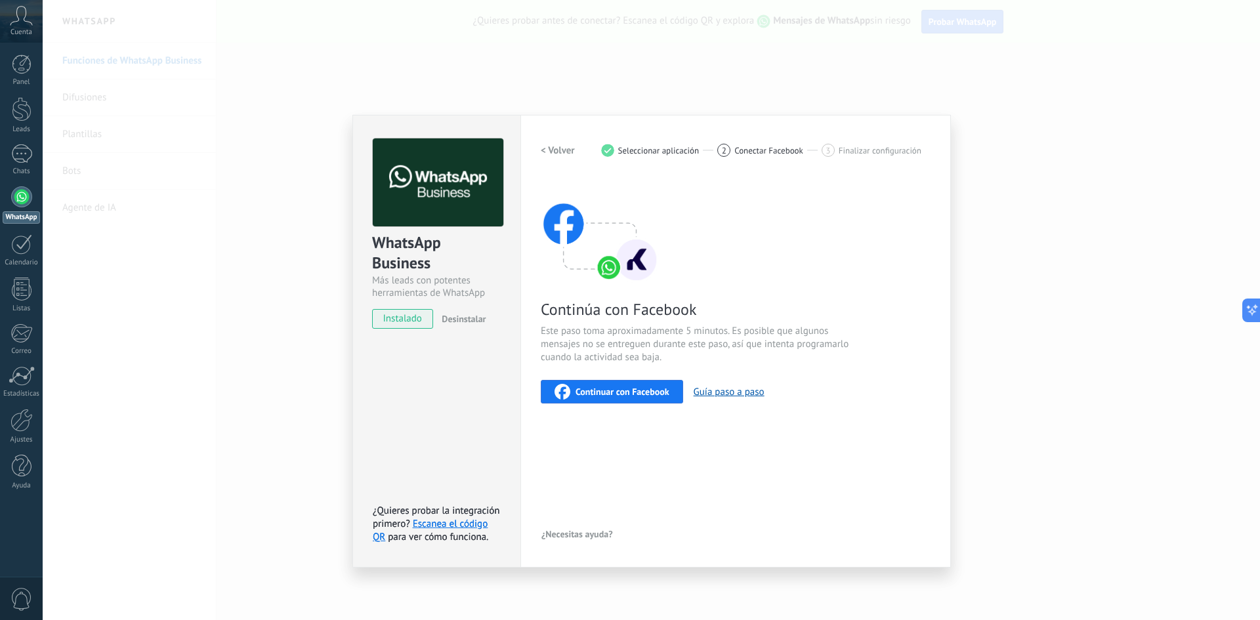
click at [630, 382] on button "Continuar con Facebook" at bounding box center [612, 392] width 142 height 24
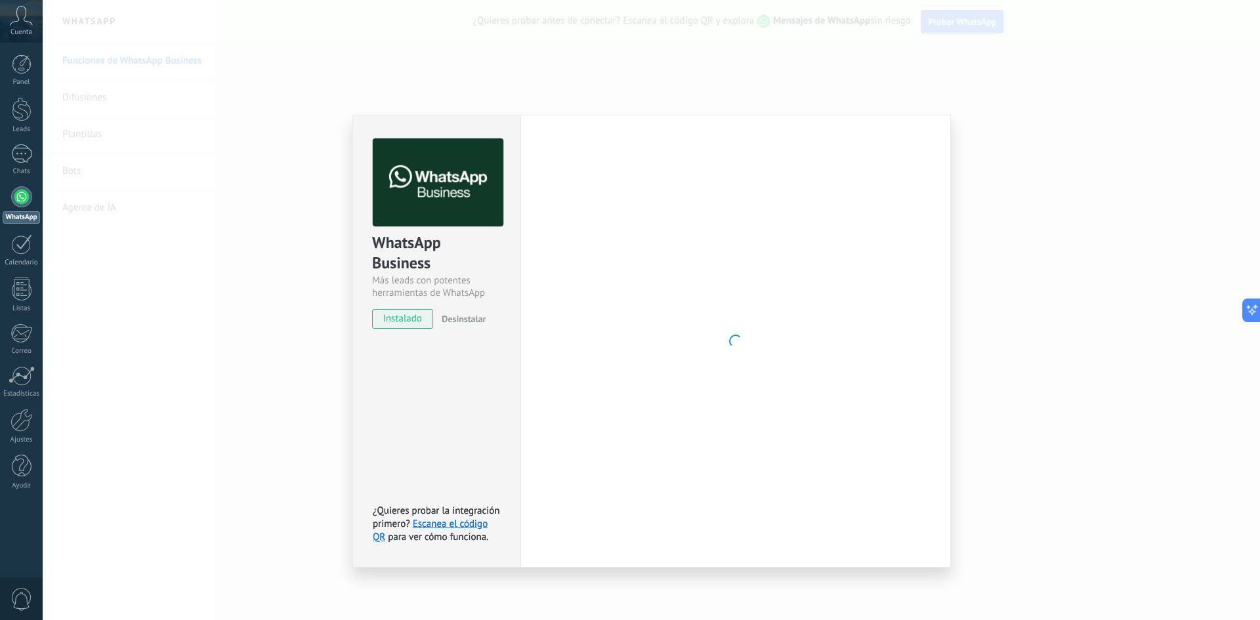
click at [472, 310] on button "Desinstalar" at bounding box center [460, 319] width 49 height 20
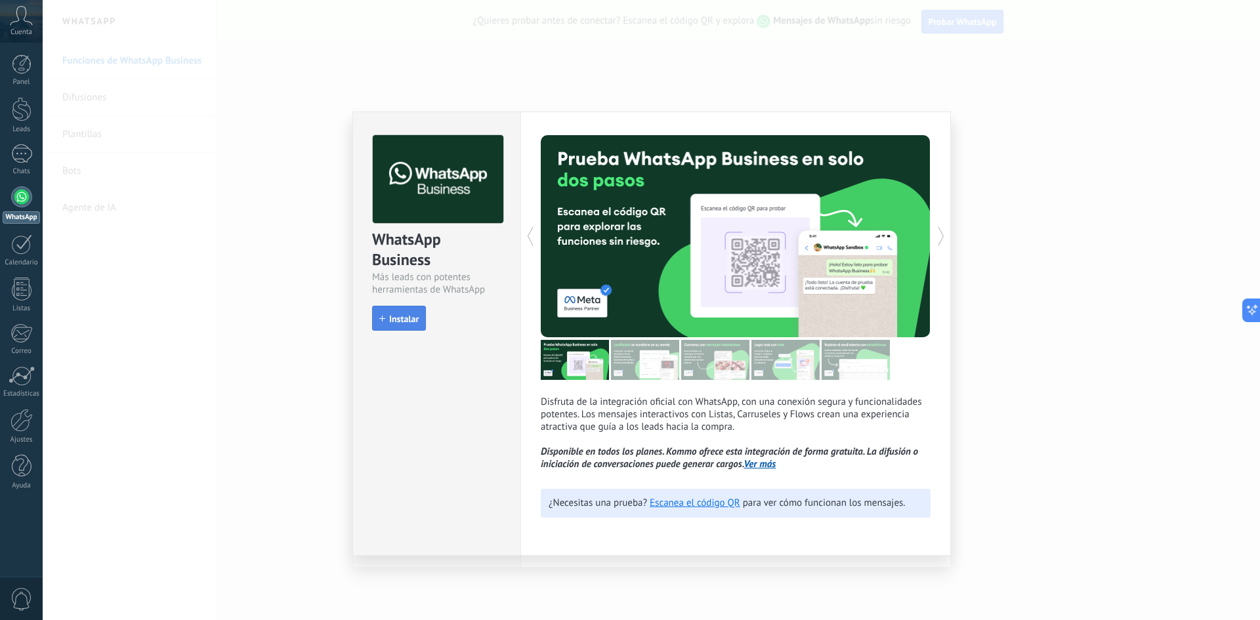
click at [421, 314] on button "Instalar" at bounding box center [399, 318] width 54 height 25
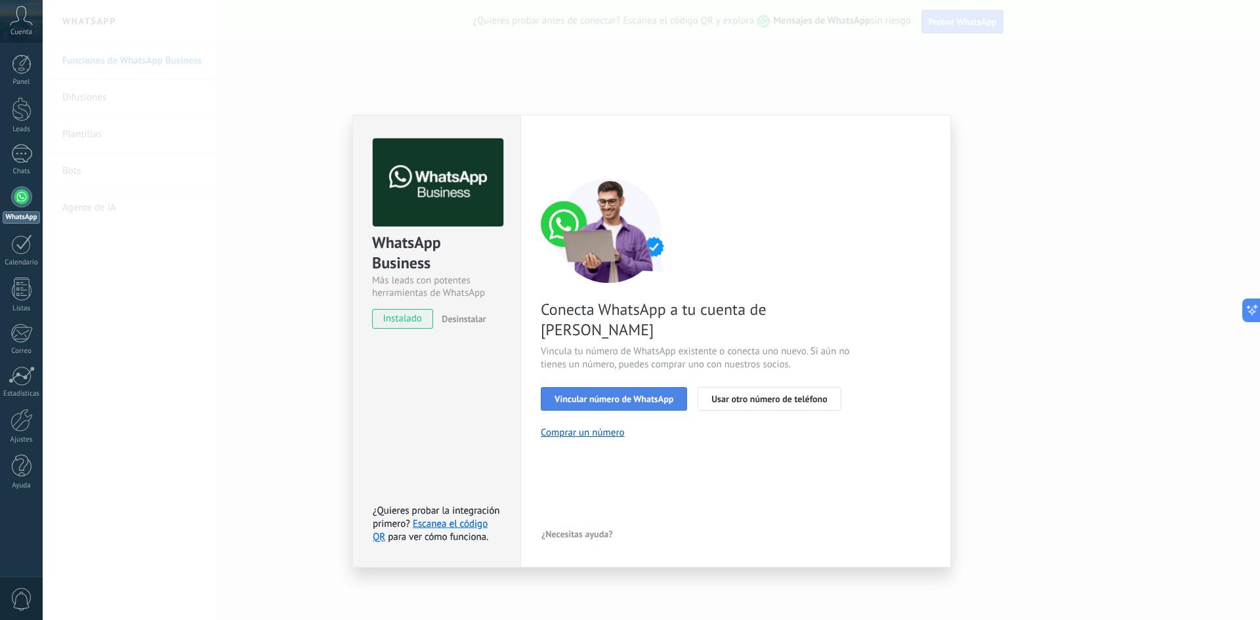
click at [589, 394] on span "Vincular número de WhatsApp" at bounding box center [614, 398] width 119 height 9
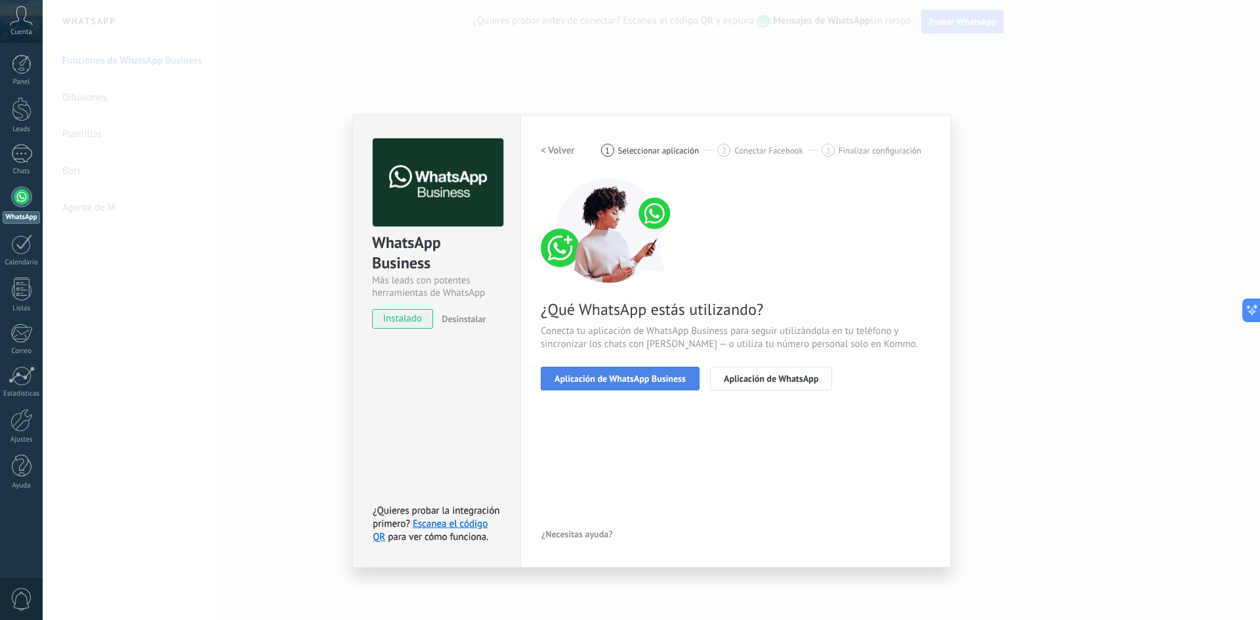
click at [643, 381] on span "Aplicación de WhatsApp Business" at bounding box center [620, 378] width 131 height 9
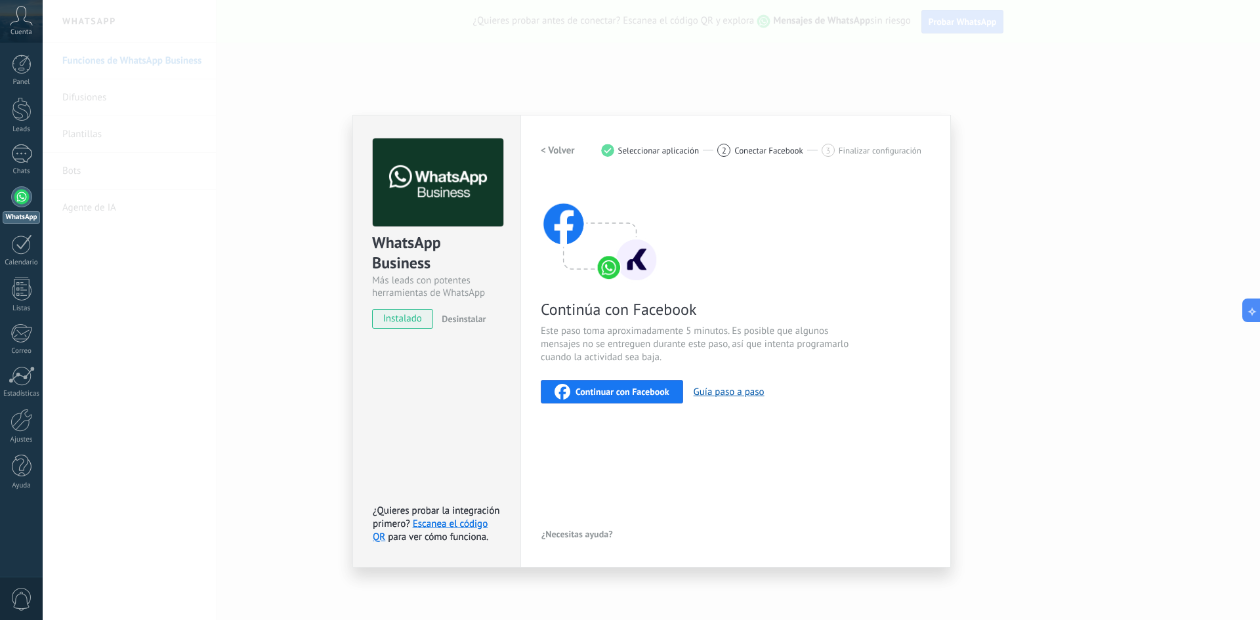
click at [643, 381] on button "Continuar con Facebook" at bounding box center [612, 392] width 142 height 24
click at [599, 392] on span "Continuar con Facebook" at bounding box center [623, 391] width 94 height 9
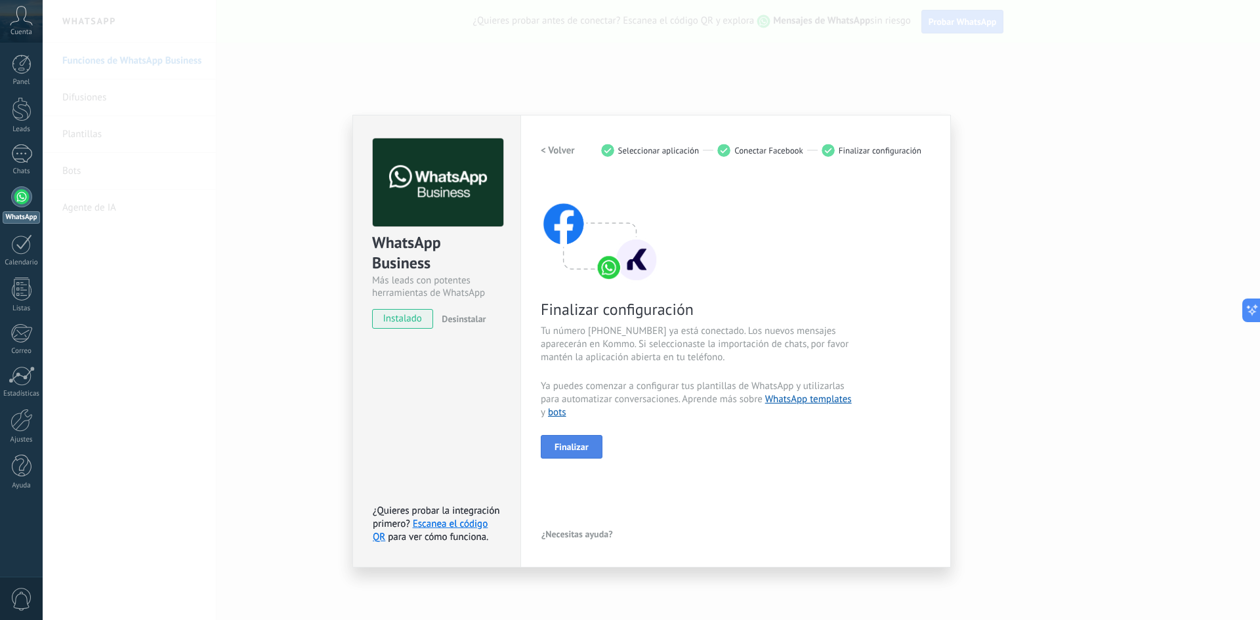
click at [581, 442] on span "Finalizar" at bounding box center [572, 446] width 34 height 9
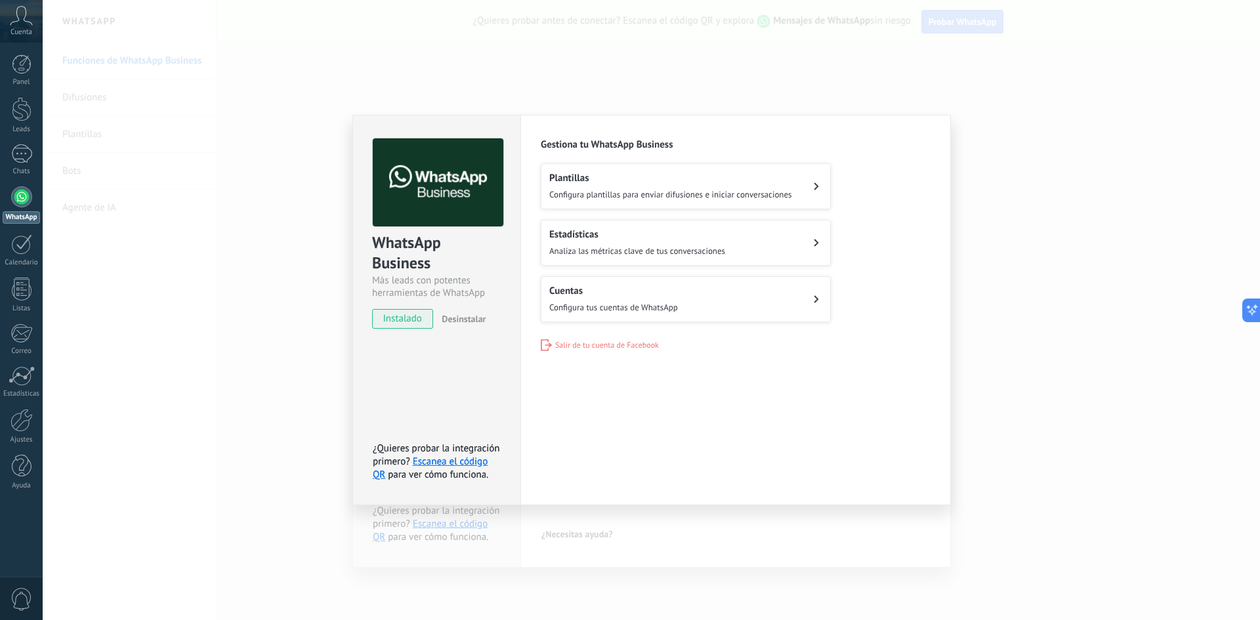
click at [687, 230] on h2 "Estadísticas" at bounding box center [637, 234] width 176 height 12
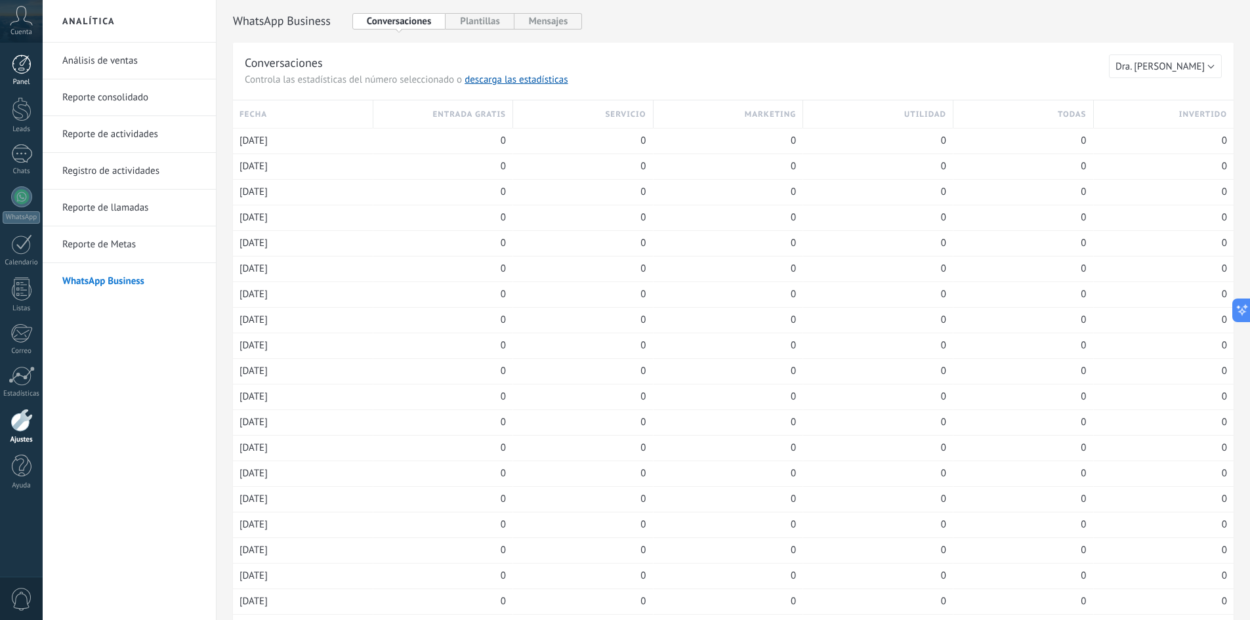
click at [24, 63] on div at bounding box center [22, 64] width 20 height 20
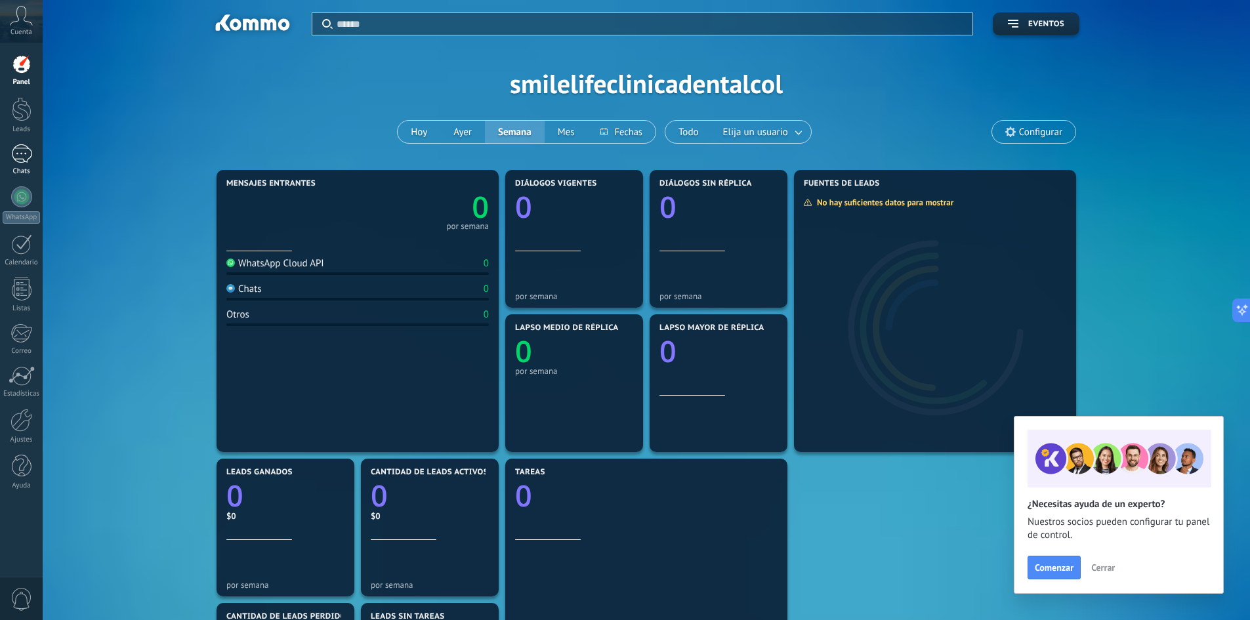
click at [30, 146] on div at bounding box center [21, 153] width 21 height 19
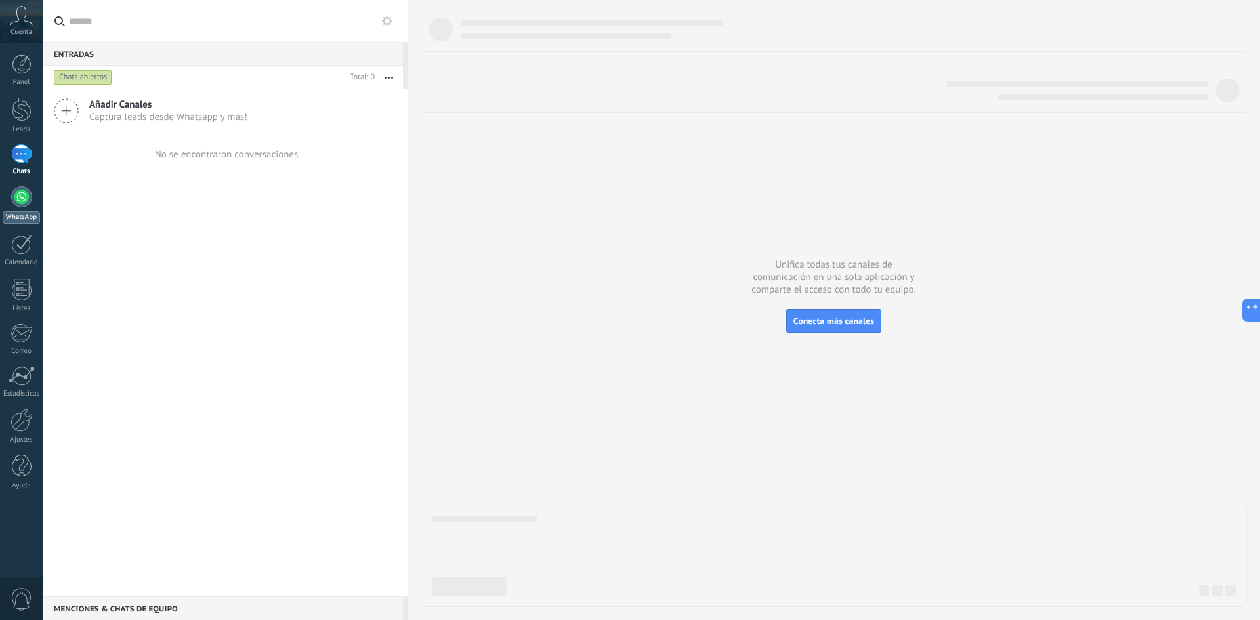
click at [28, 198] on div at bounding box center [21, 196] width 21 height 21
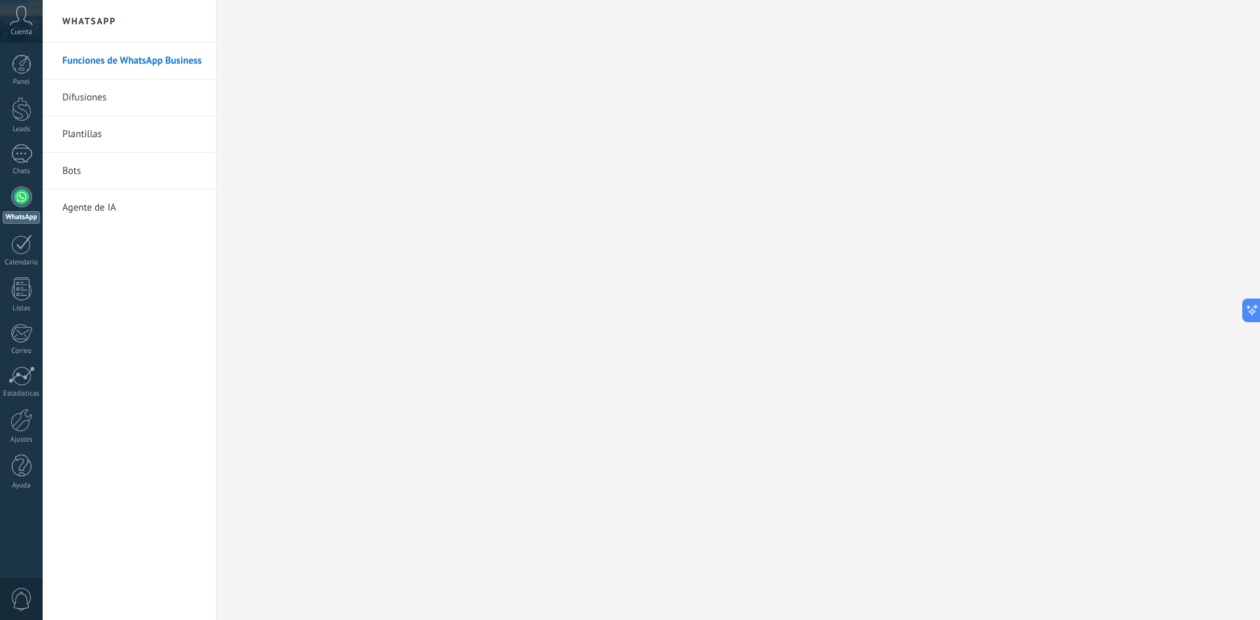
click at [7, 23] on div "Cuenta" at bounding box center [21, 21] width 43 height 43
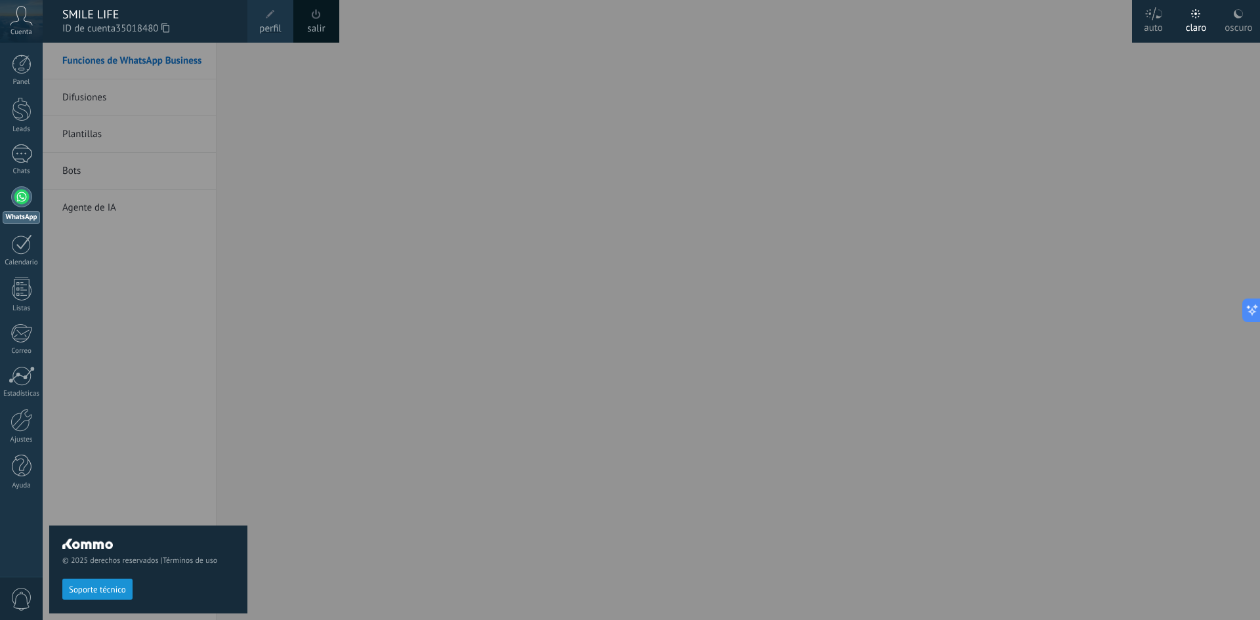
click at [171, 301] on div "© 2025 derechos reservados | Términos de uso Soporte técnico" at bounding box center [148, 332] width 198 height 578
click at [17, 19] on icon at bounding box center [21, 16] width 23 height 20
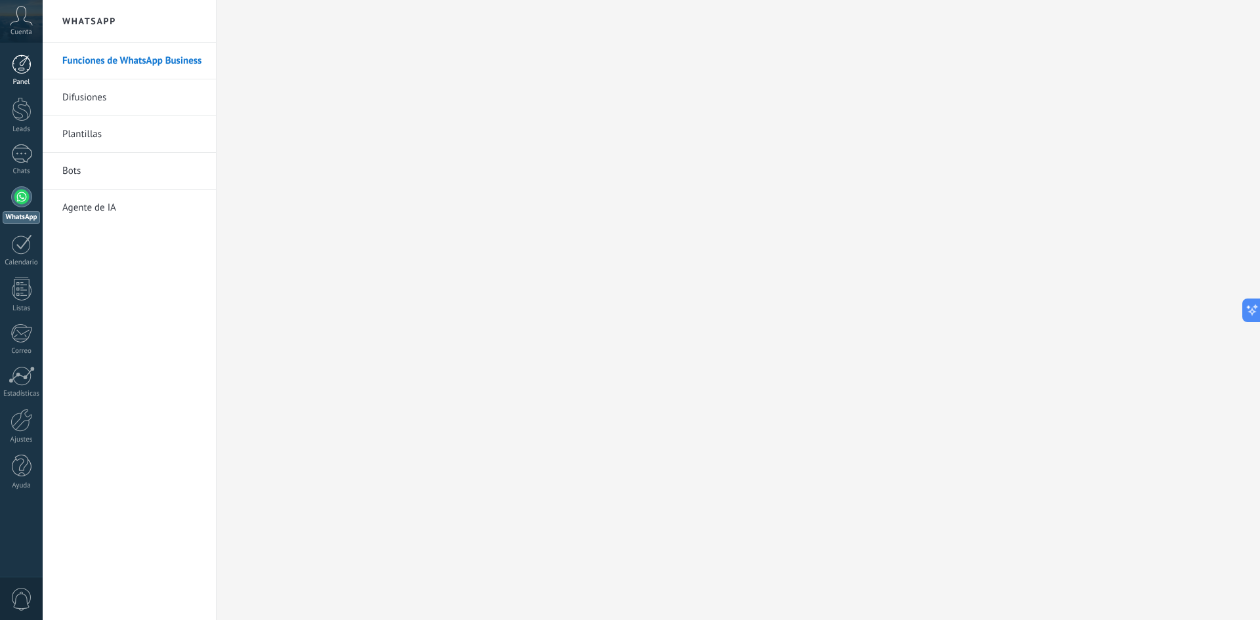
click at [18, 71] on div at bounding box center [22, 64] width 20 height 20
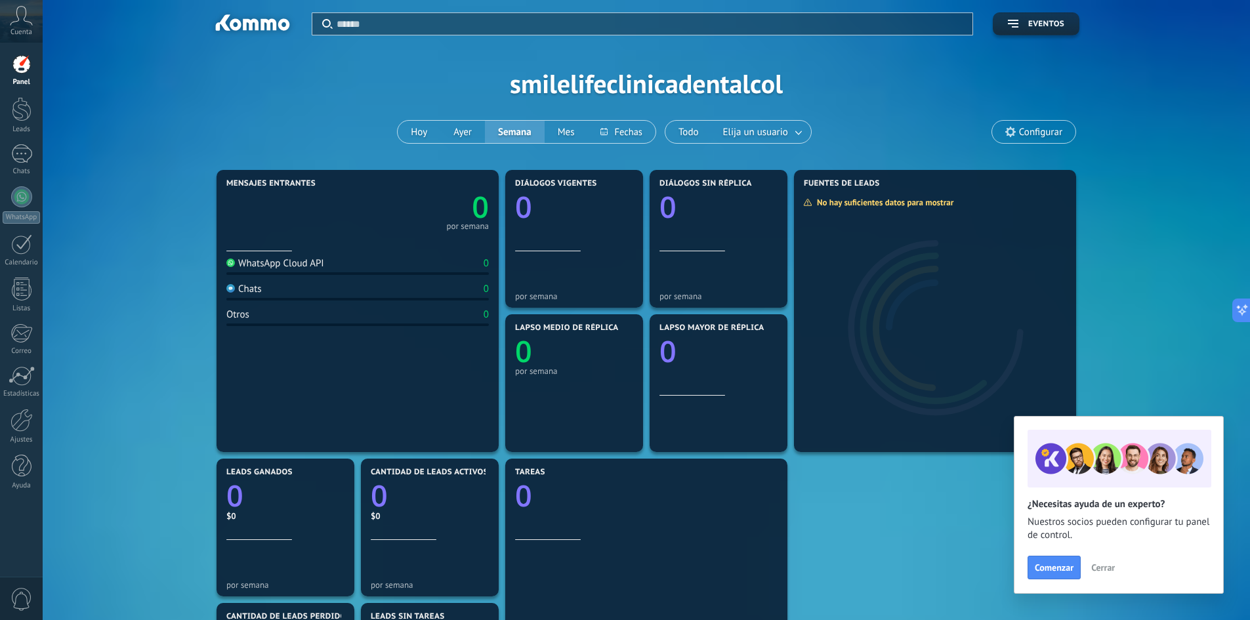
click at [314, 271] on div "WhatsApp Cloud API 0" at bounding box center [357, 266] width 263 height 18
click at [21, 108] on div at bounding box center [22, 109] width 20 height 24
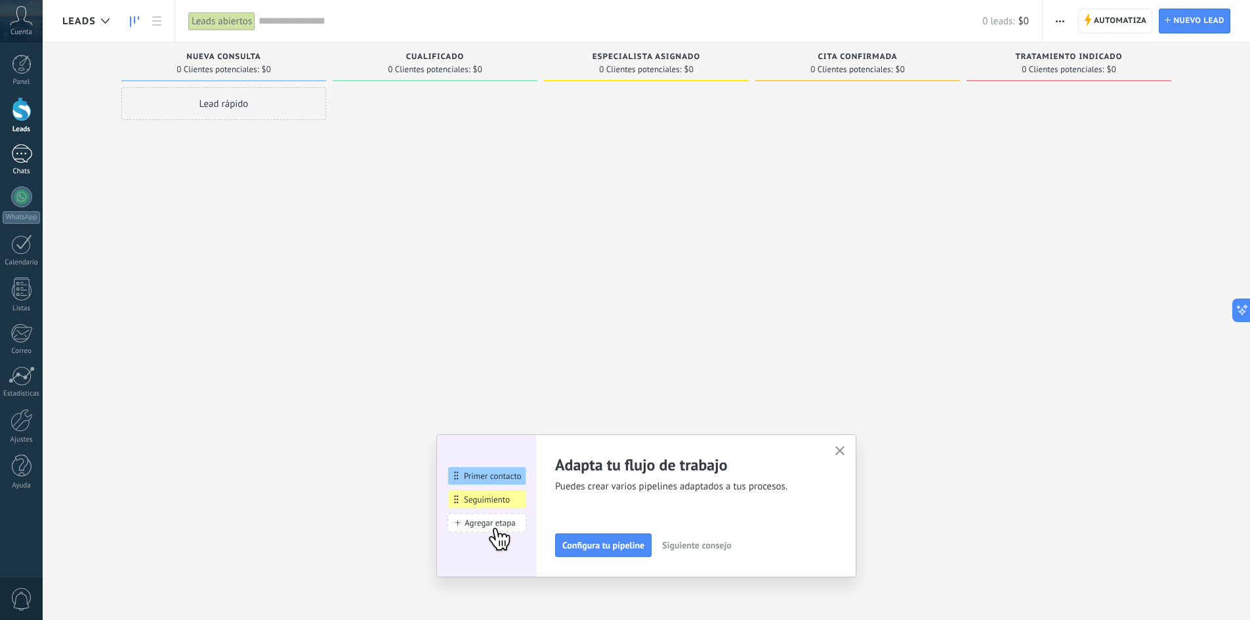
click at [26, 156] on div at bounding box center [21, 153] width 21 height 19
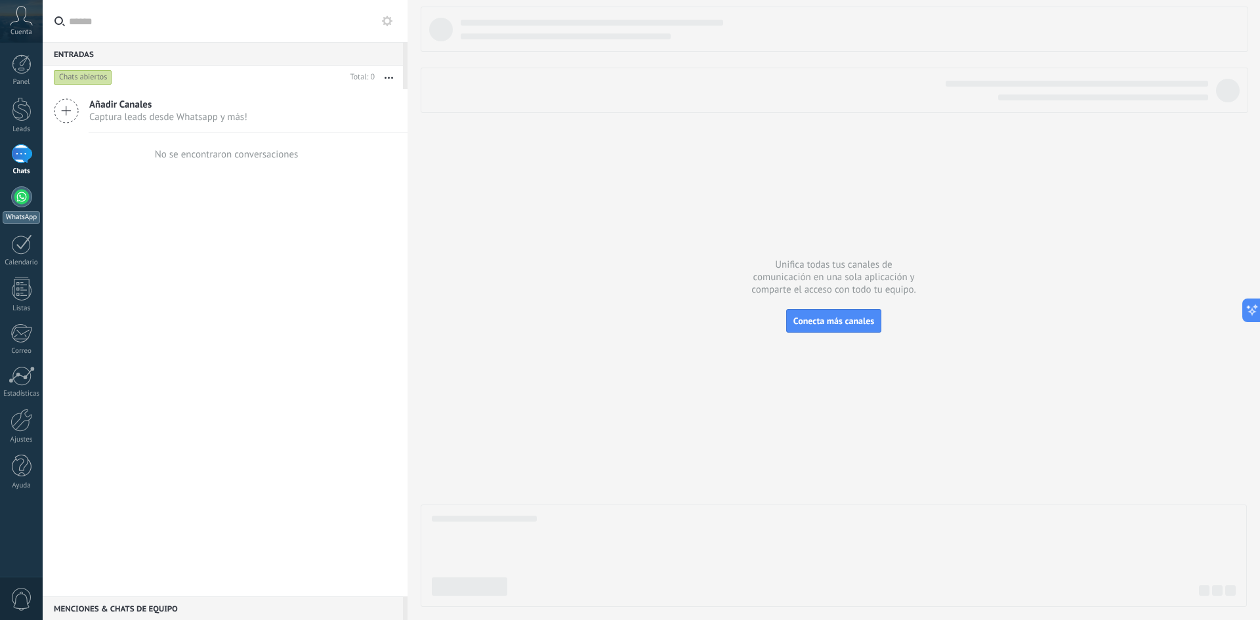
click at [34, 194] on link "WhatsApp" at bounding box center [21, 204] width 43 height 37
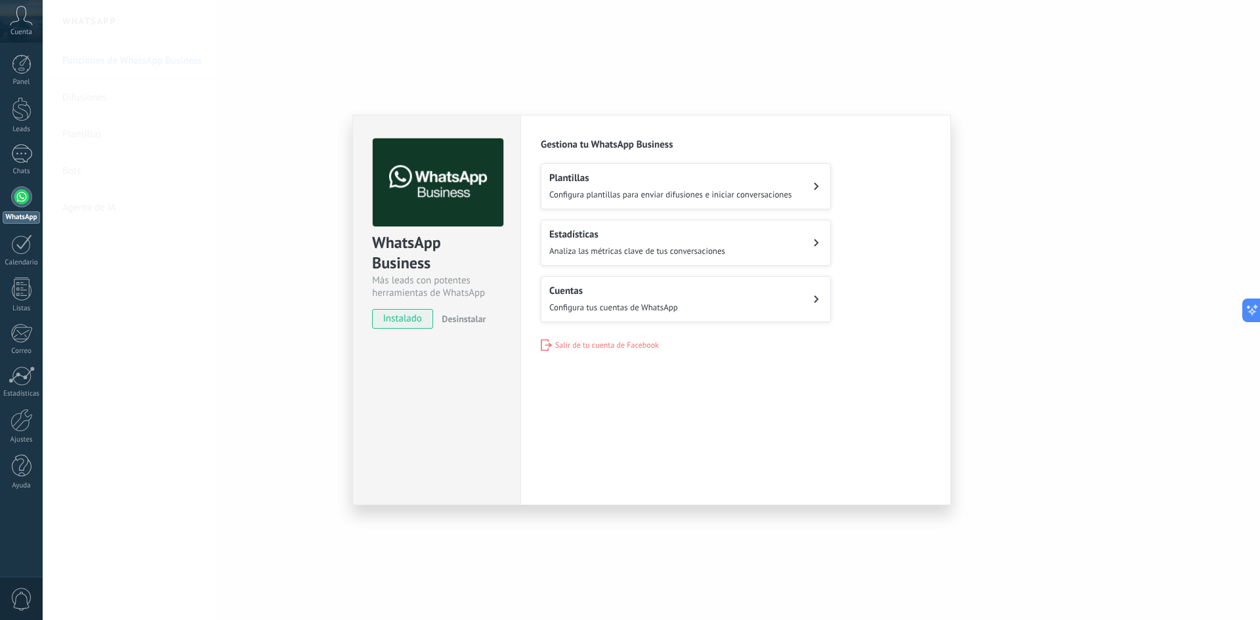
click at [631, 190] on span "Configura plantillas para enviar difusiones e iniciar conversaciones" at bounding box center [670, 194] width 243 height 11
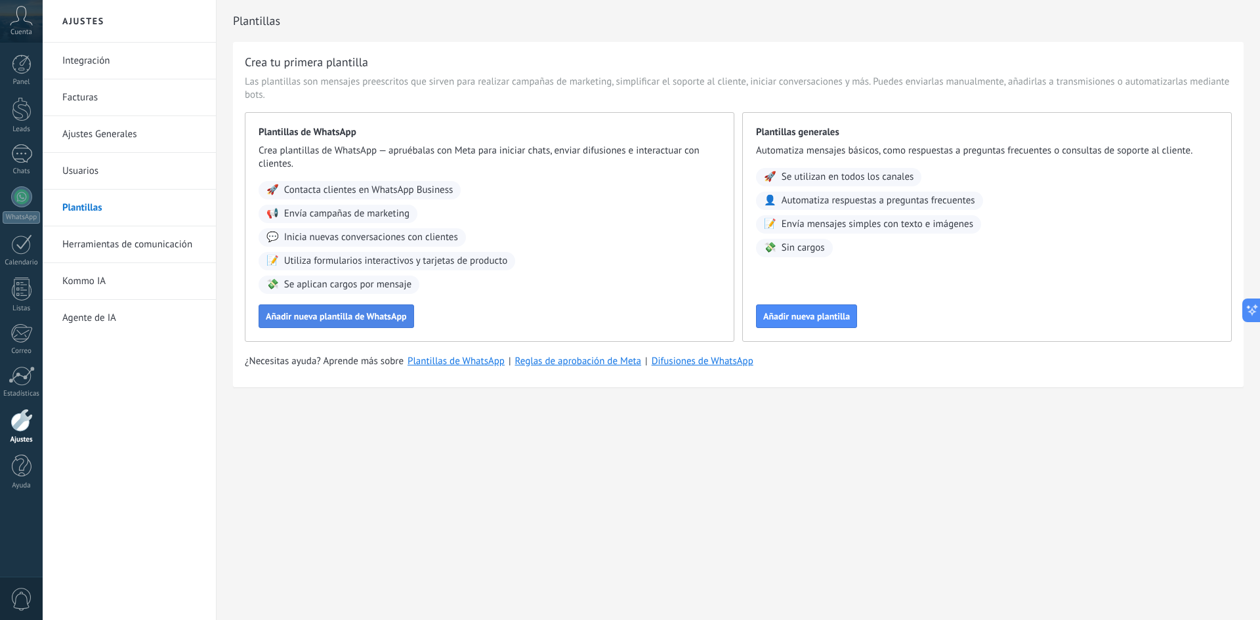
click at [377, 316] on span "Añadir nueva plantilla de WhatsApp" at bounding box center [336, 316] width 141 height 9
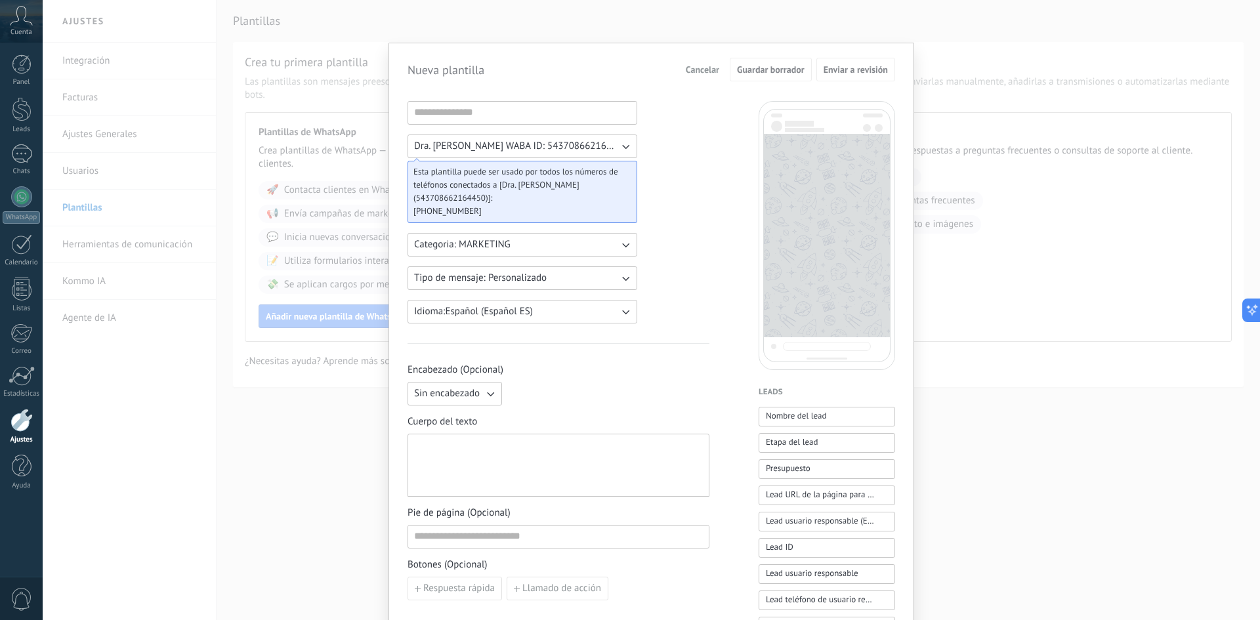
click at [706, 74] on span "Cancelar" at bounding box center [702, 69] width 33 height 9
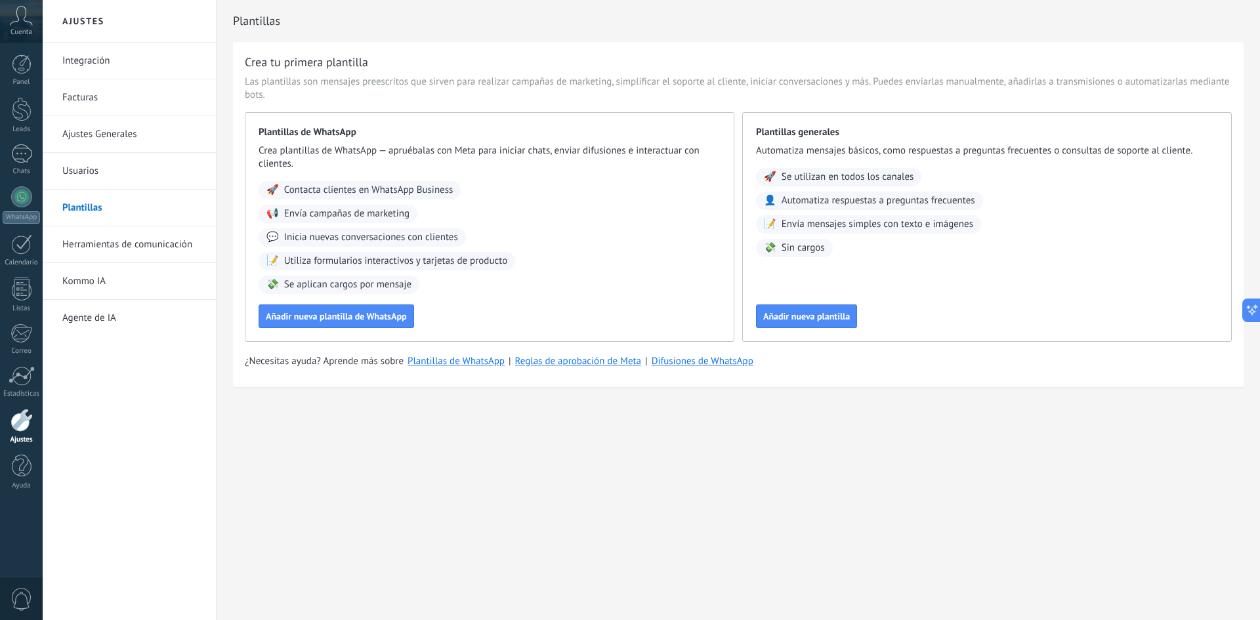
click at [152, 249] on link "Herramientas de comunicación" at bounding box center [132, 244] width 140 height 37
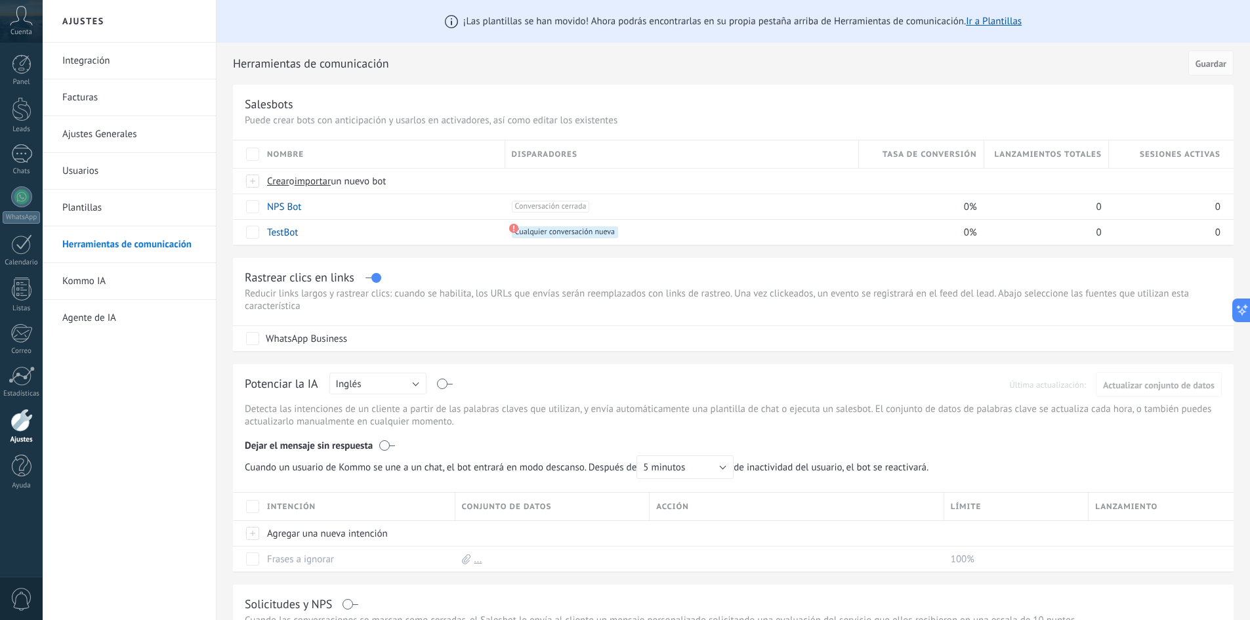
click at [85, 277] on link "Kommo IA" at bounding box center [132, 281] width 140 height 37
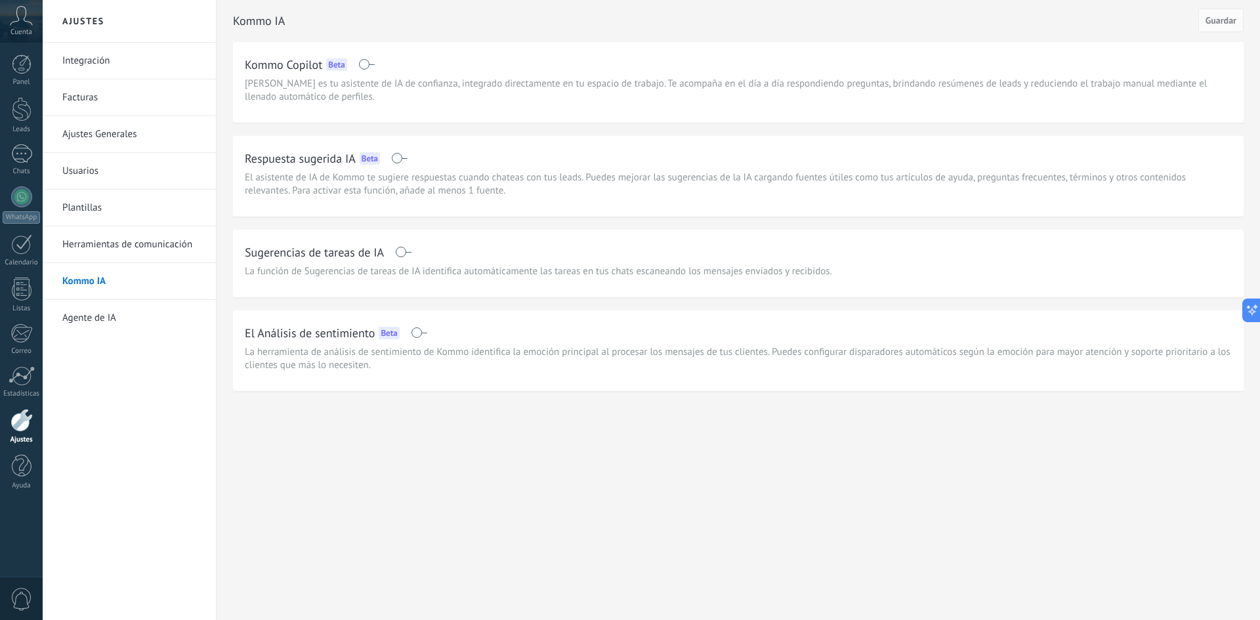
click at [109, 314] on link "Agente de IA" at bounding box center [132, 318] width 140 height 37
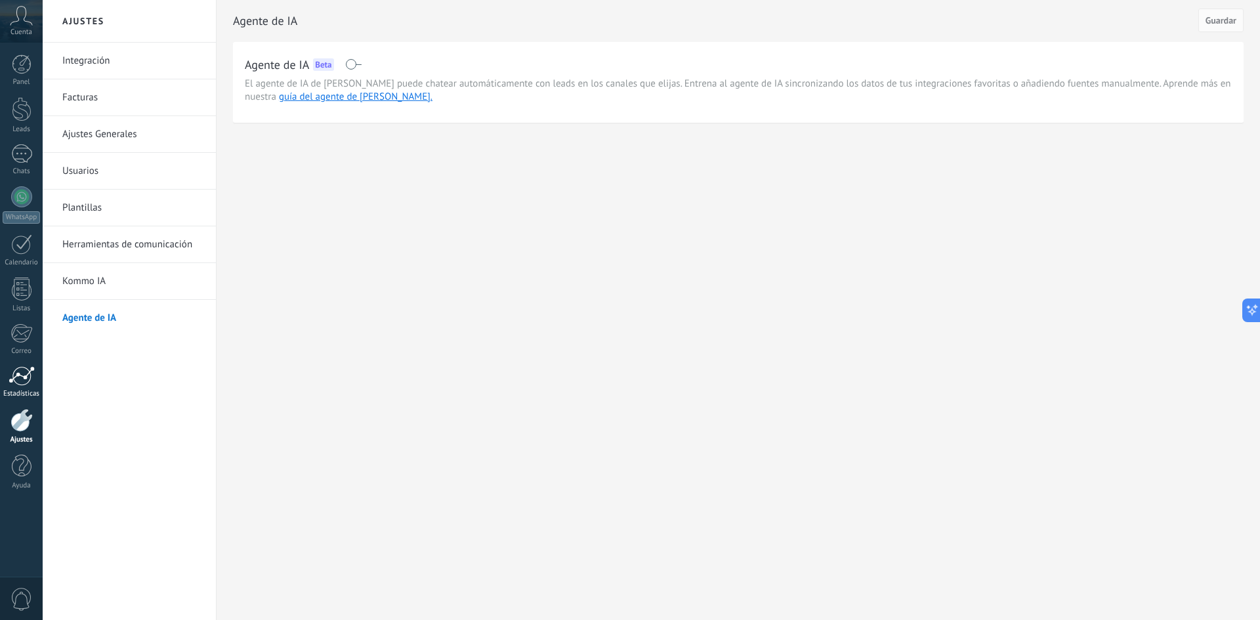
click at [39, 383] on link "Estadísticas" at bounding box center [21, 382] width 43 height 32
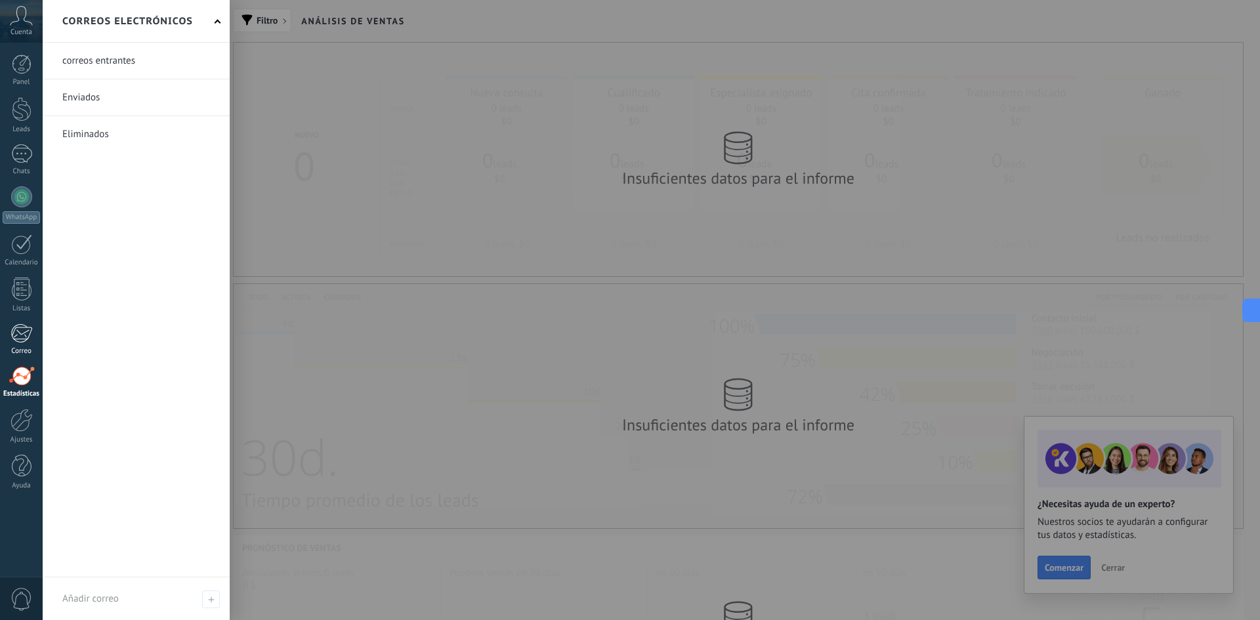
click at [20, 348] on div "Correo" at bounding box center [22, 351] width 38 height 9
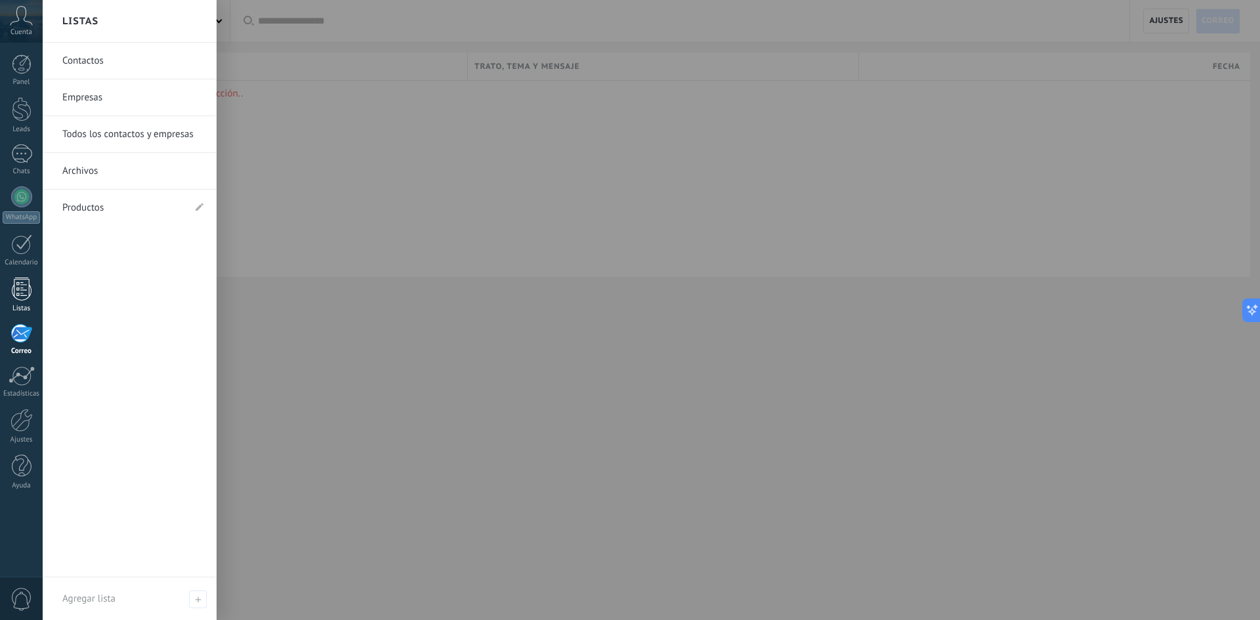
click at [18, 280] on div at bounding box center [22, 289] width 20 height 23
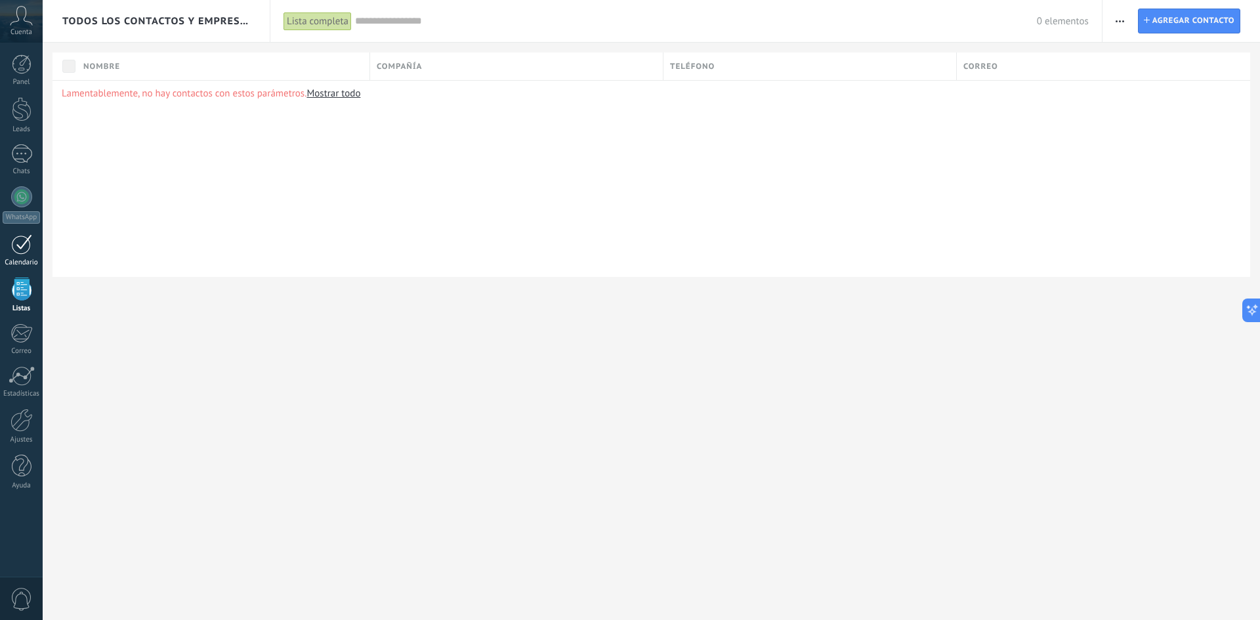
click at [18, 256] on link "Calendario" at bounding box center [21, 250] width 43 height 33
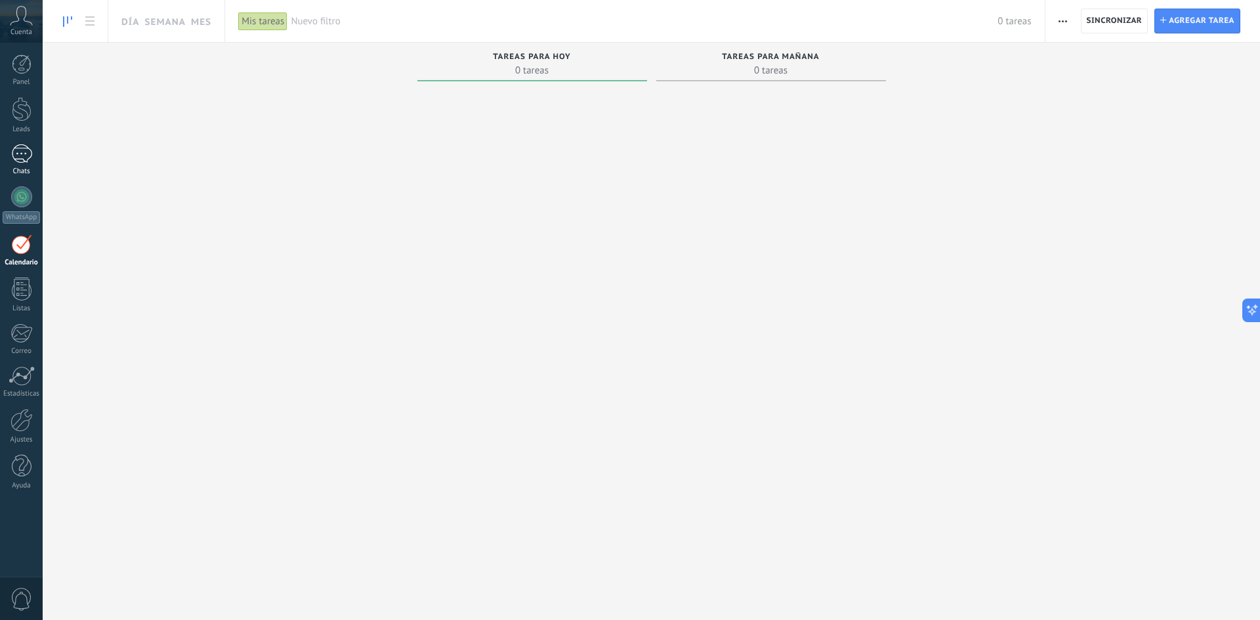
click at [14, 163] on link "Chats" at bounding box center [21, 160] width 43 height 32
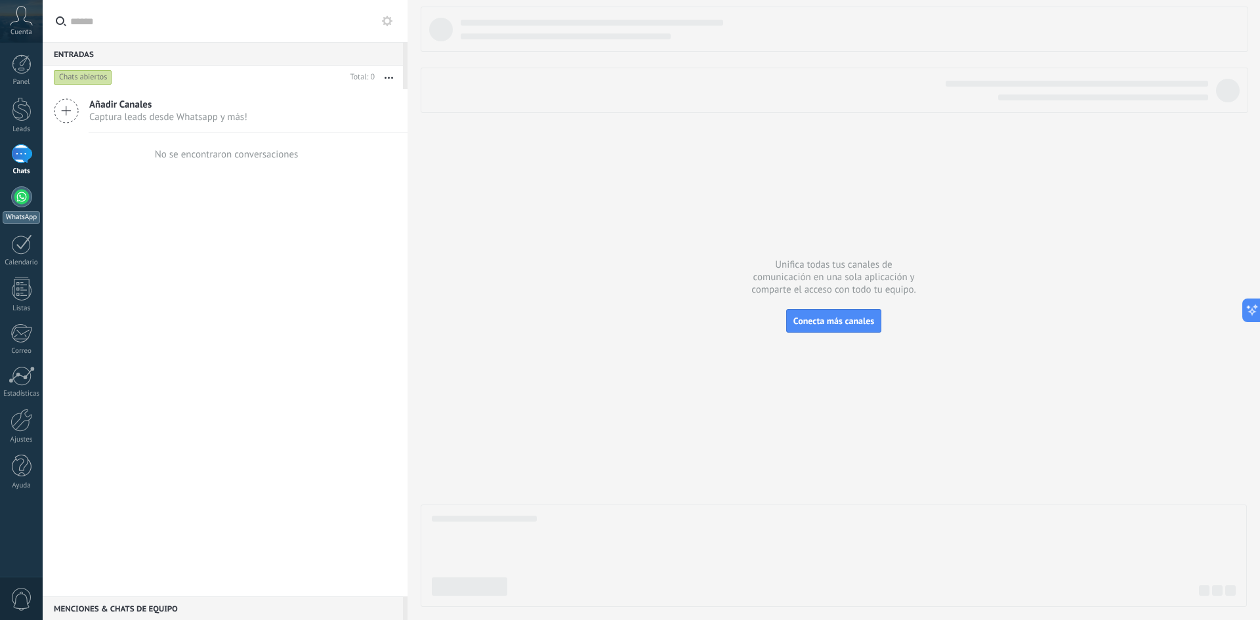
click at [13, 208] on link "WhatsApp" at bounding box center [21, 204] width 43 height 37
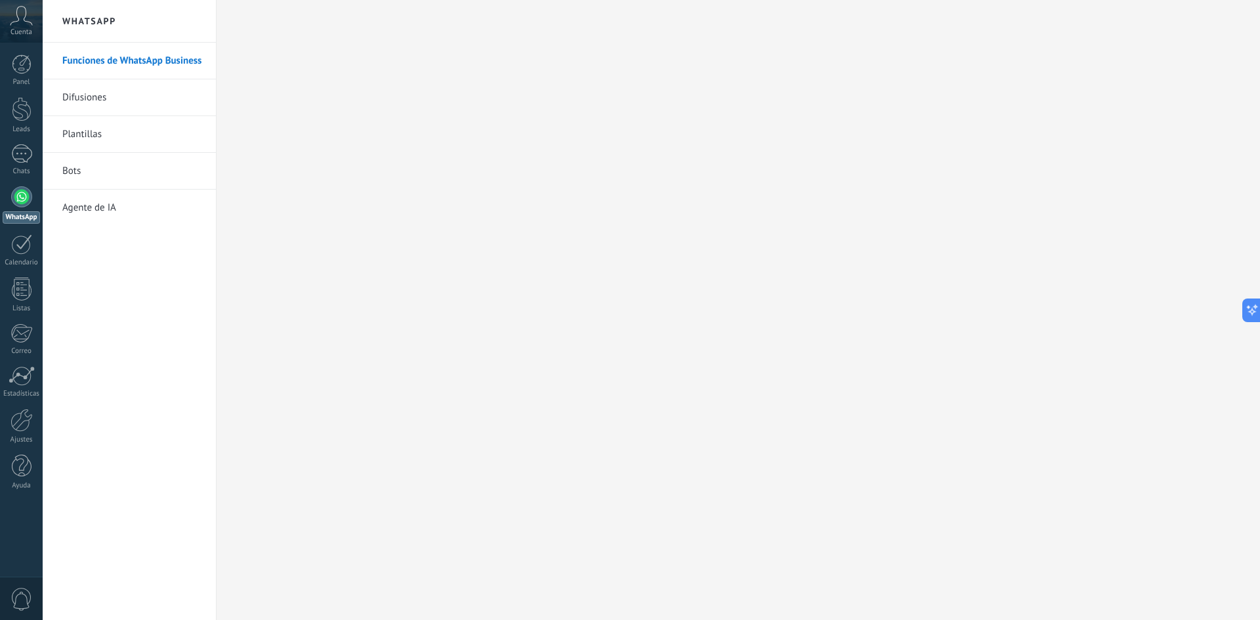
click at [104, 136] on link "Plantillas" at bounding box center [132, 134] width 140 height 37
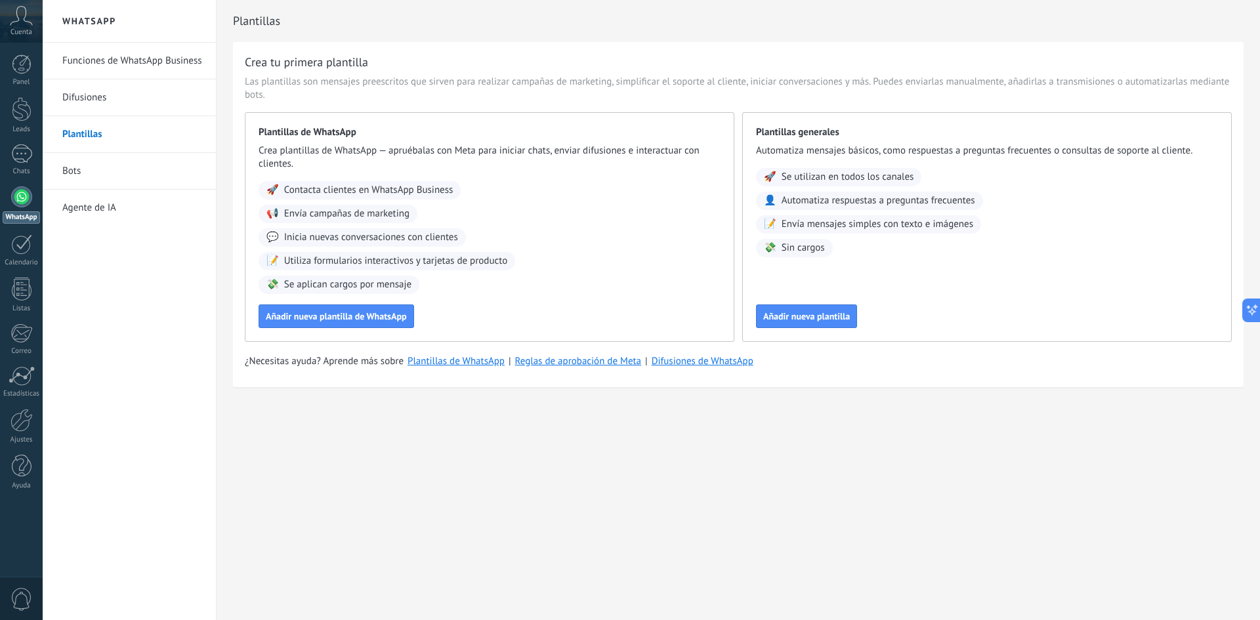
click at [82, 171] on link "Bots" at bounding box center [132, 171] width 140 height 37
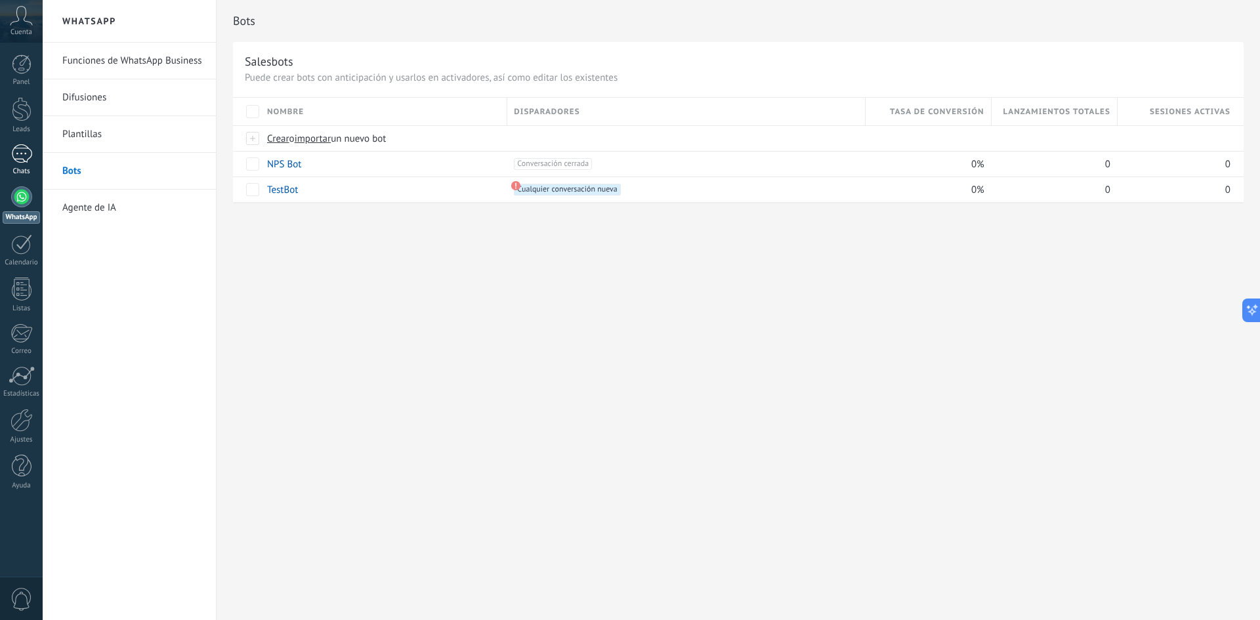
click at [36, 157] on link "Chats" at bounding box center [21, 160] width 43 height 32
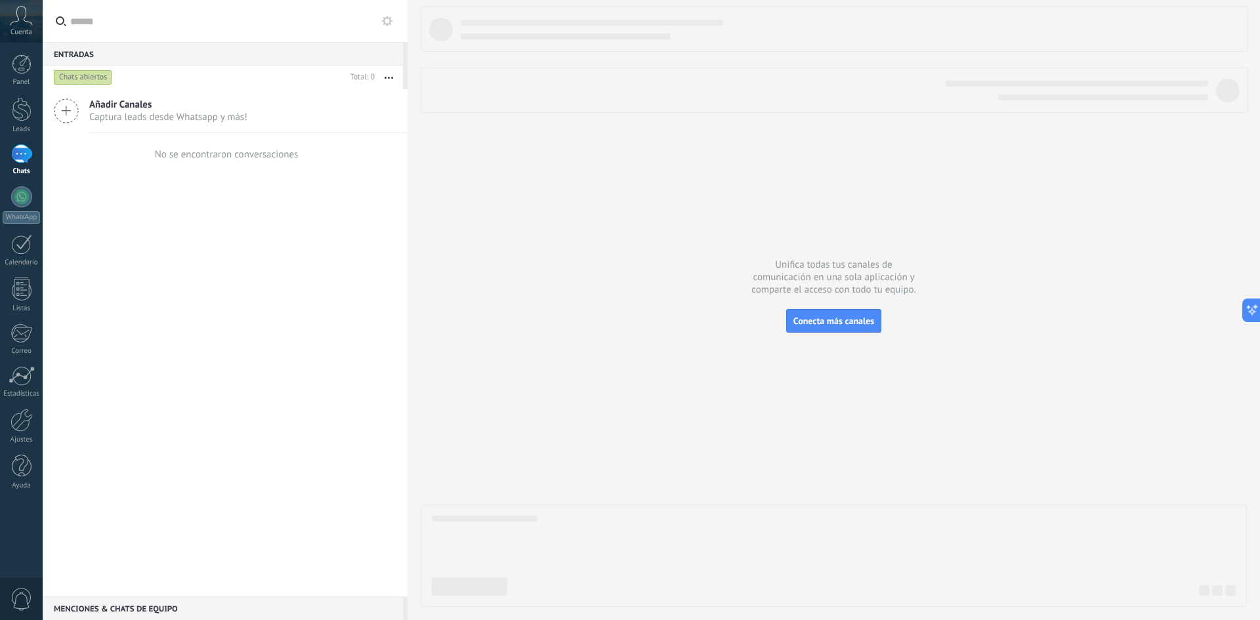
click at [119, 105] on span "Añadir Canales" at bounding box center [168, 104] width 158 height 12
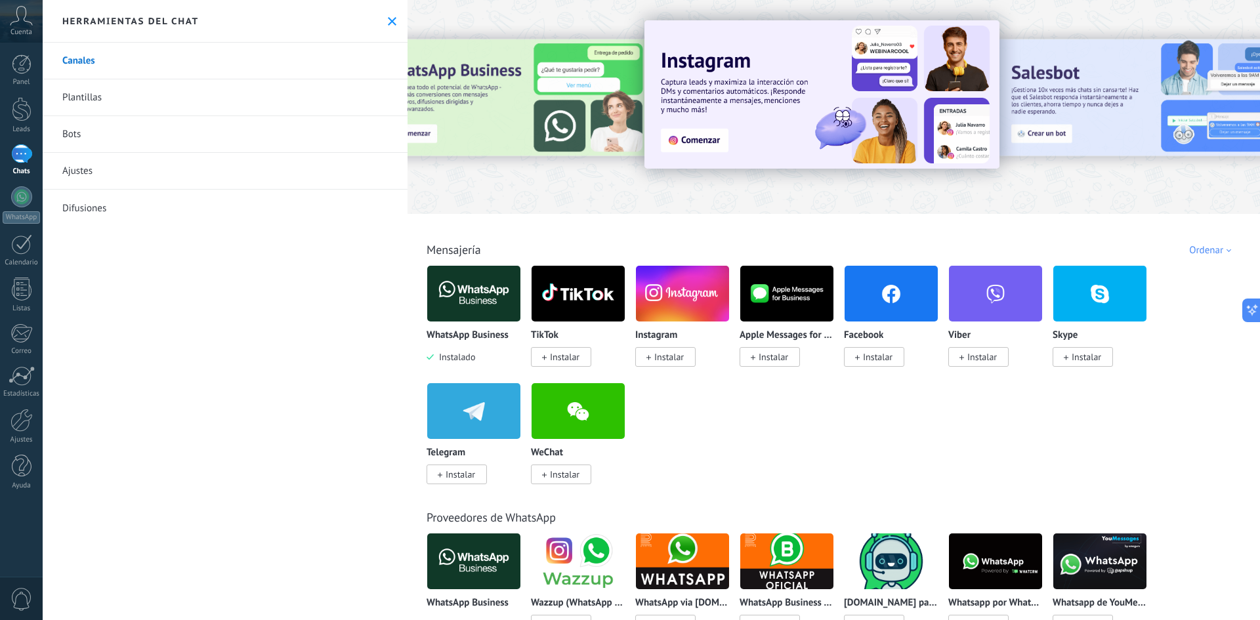
click at [96, 60] on link "Canales" at bounding box center [225, 61] width 365 height 37
click at [462, 303] on img at bounding box center [473, 294] width 93 height 64
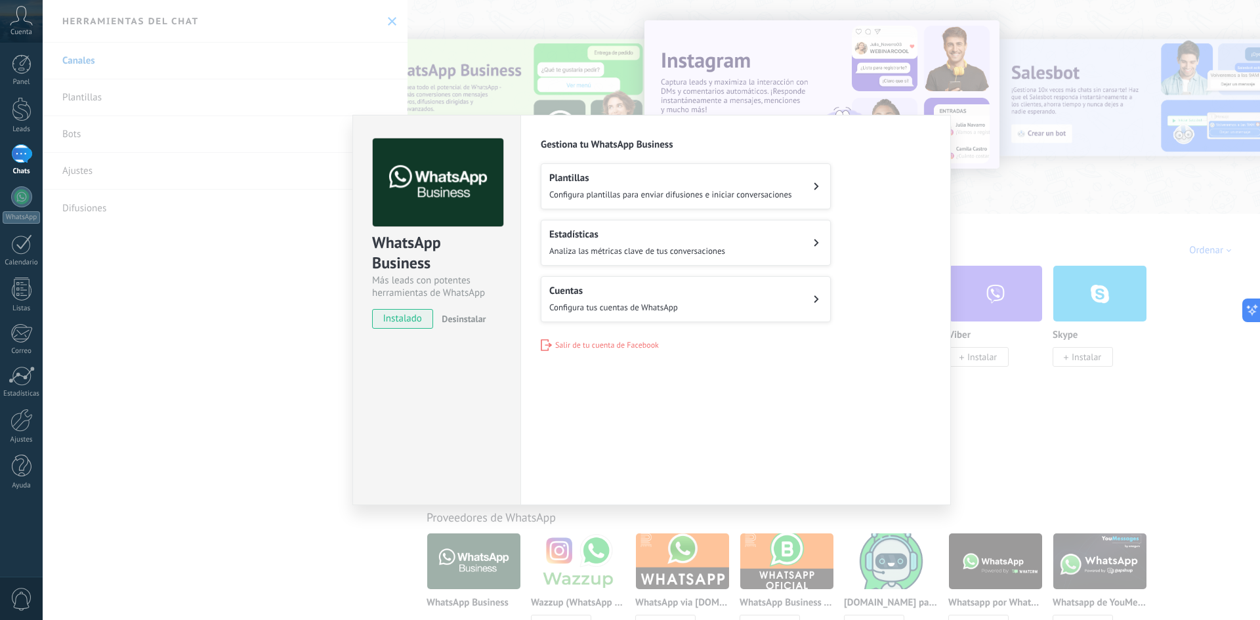
click at [614, 308] on span "Configura tus cuentas de WhatsApp" at bounding box center [613, 307] width 129 height 11
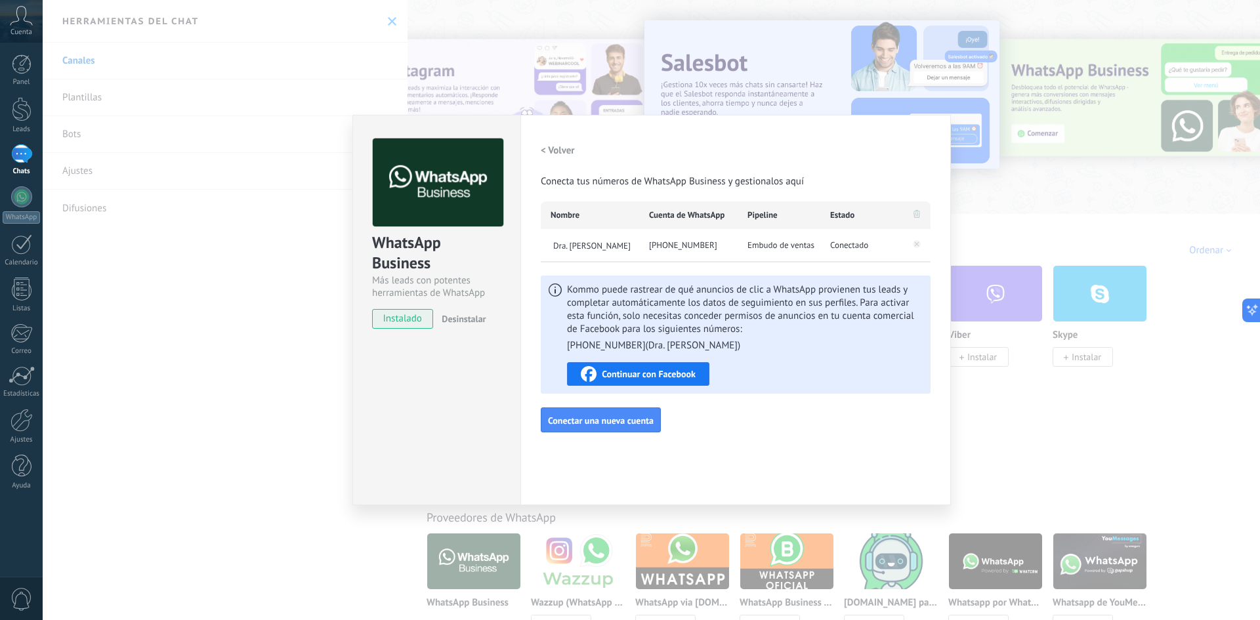
click at [676, 373] on span "Continuar con Facebook" at bounding box center [649, 374] width 94 height 9
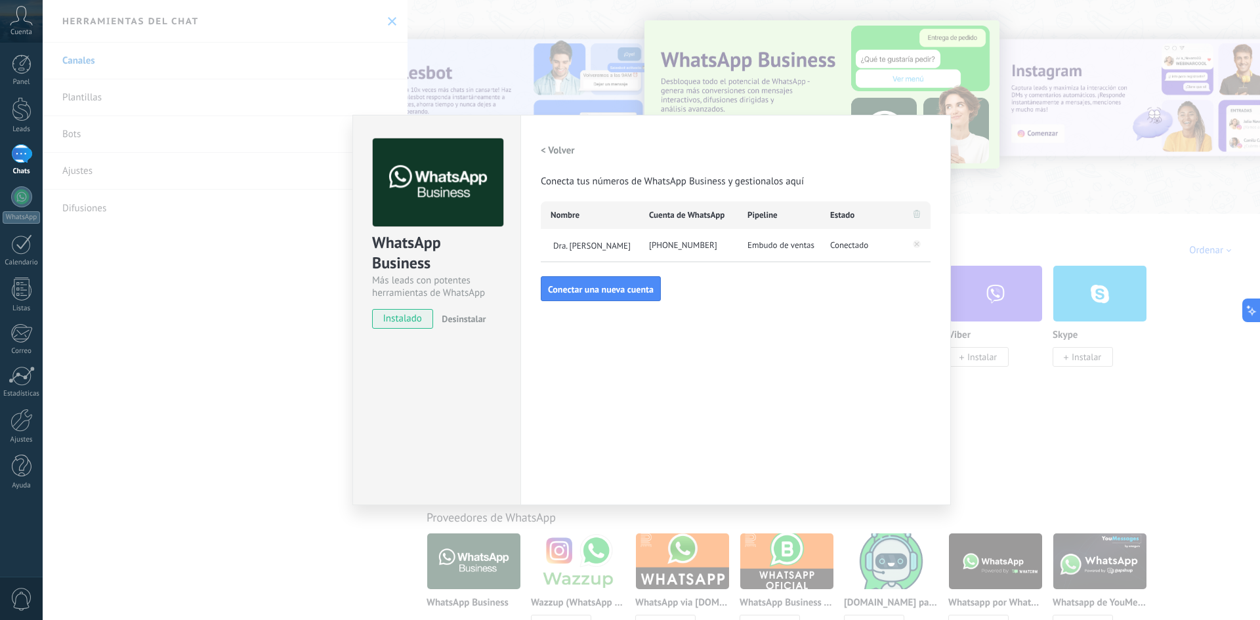
click at [800, 242] on span "Embudo de ventas" at bounding box center [781, 245] width 67 height 13
drag, startPoint x: 319, startPoint y: 58, endPoint x: 327, endPoint y: 56, distance: 8.1
click at [323, 58] on div "WhatsApp Business Más leads con potentes herramientas de WhatsApp instalado Des…" at bounding box center [651, 310] width 1217 height 620
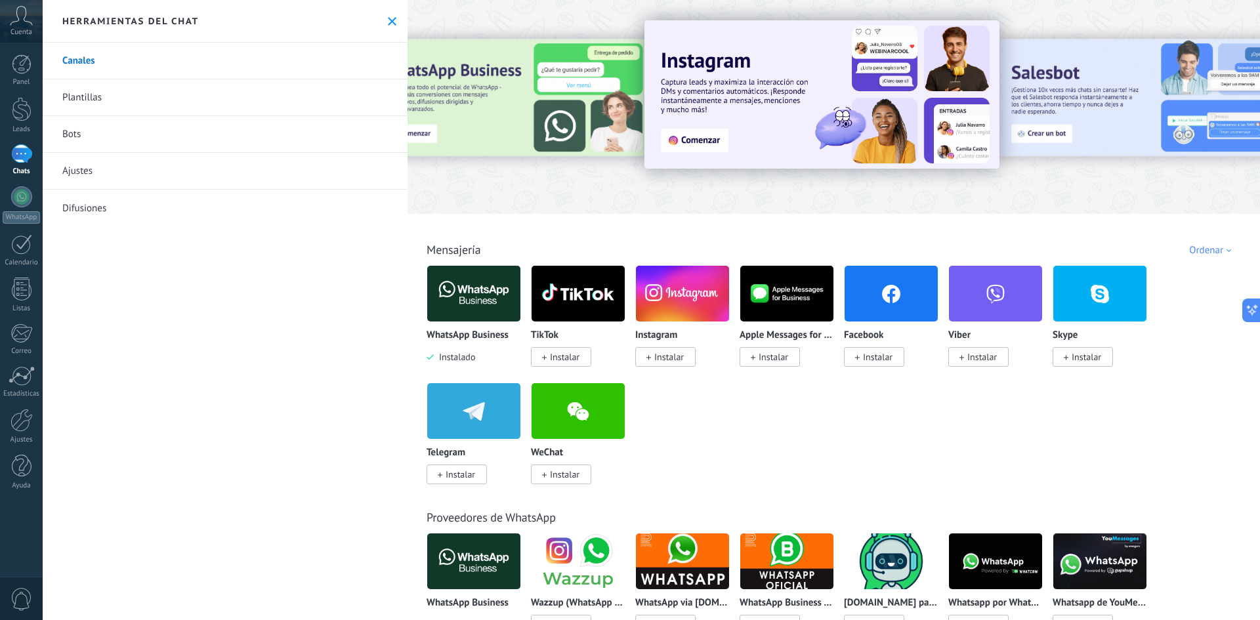
click at [396, 24] on div "Herramientas del chat" at bounding box center [225, 21] width 365 height 43
click at [389, 23] on use at bounding box center [392, 21] width 9 height 9
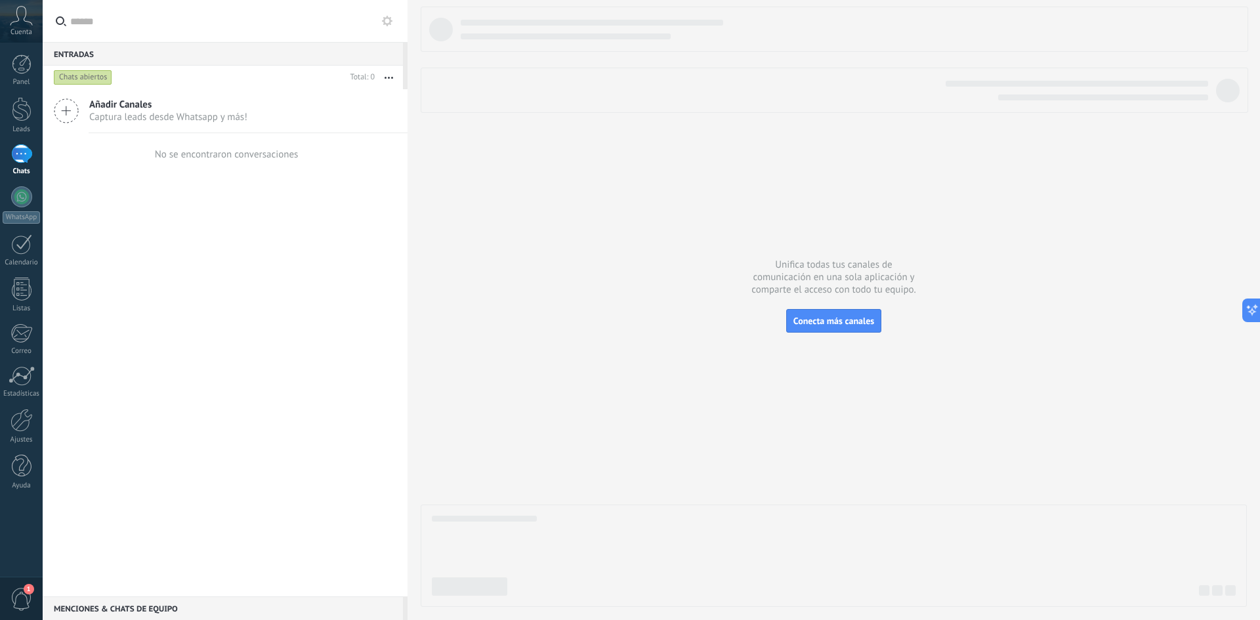
click at [20, 595] on span "1" at bounding box center [22, 599] width 22 height 23
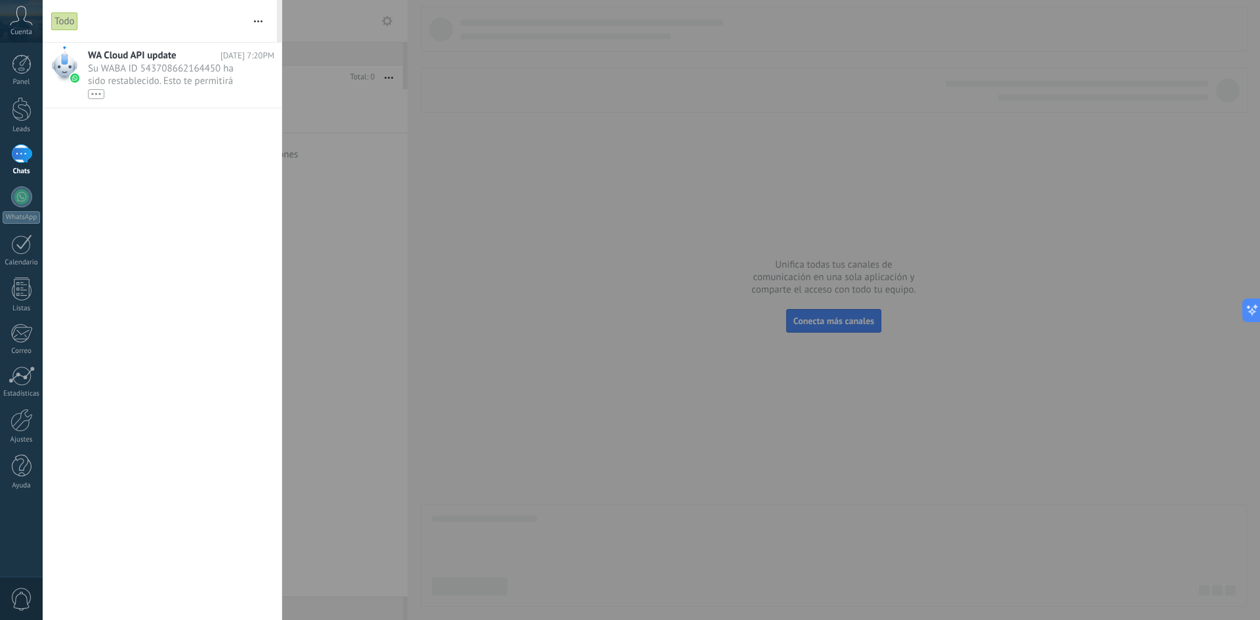
click at [187, 89] on div "•••" at bounding box center [168, 93] width 161 height 11
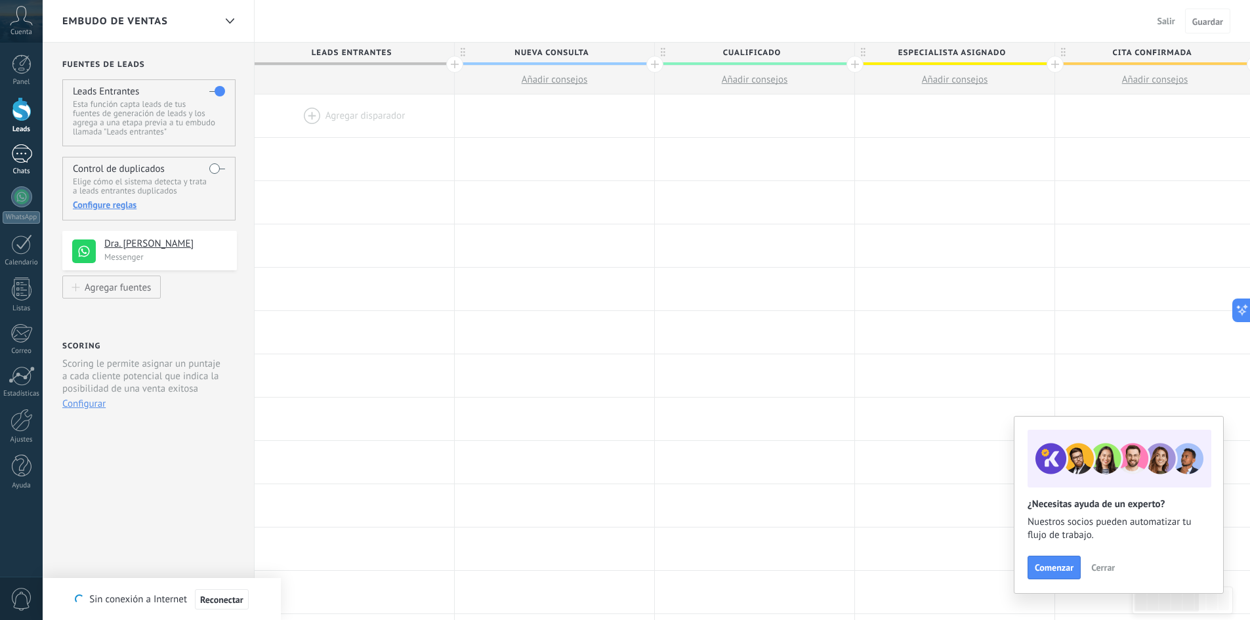
click at [14, 165] on link "Chats" at bounding box center [21, 160] width 43 height 32
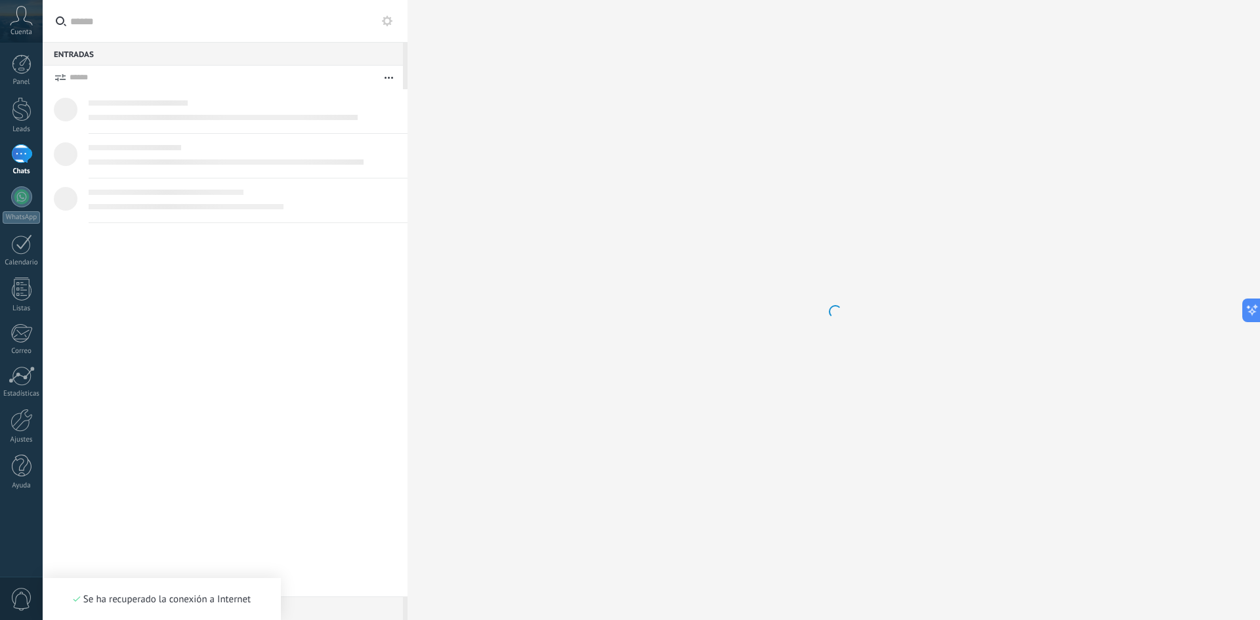
scroll to position [12, 0]
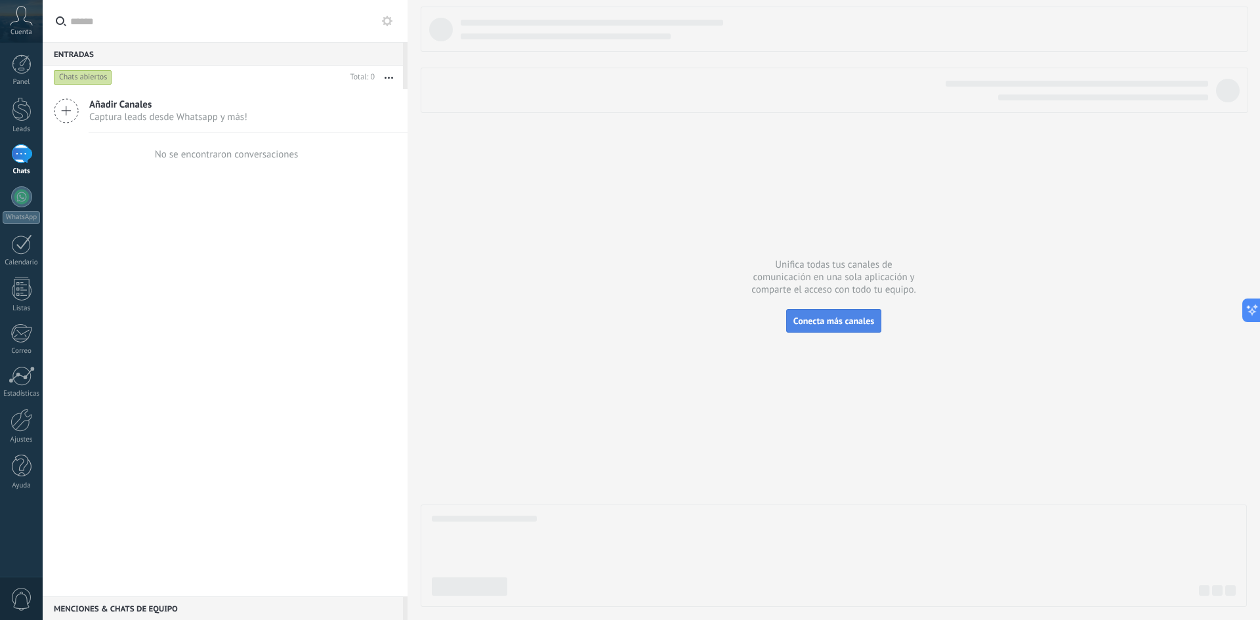
click at [830, 310] on button "Conecta más canales" at bounding box center [833, 321] width 95 height 24
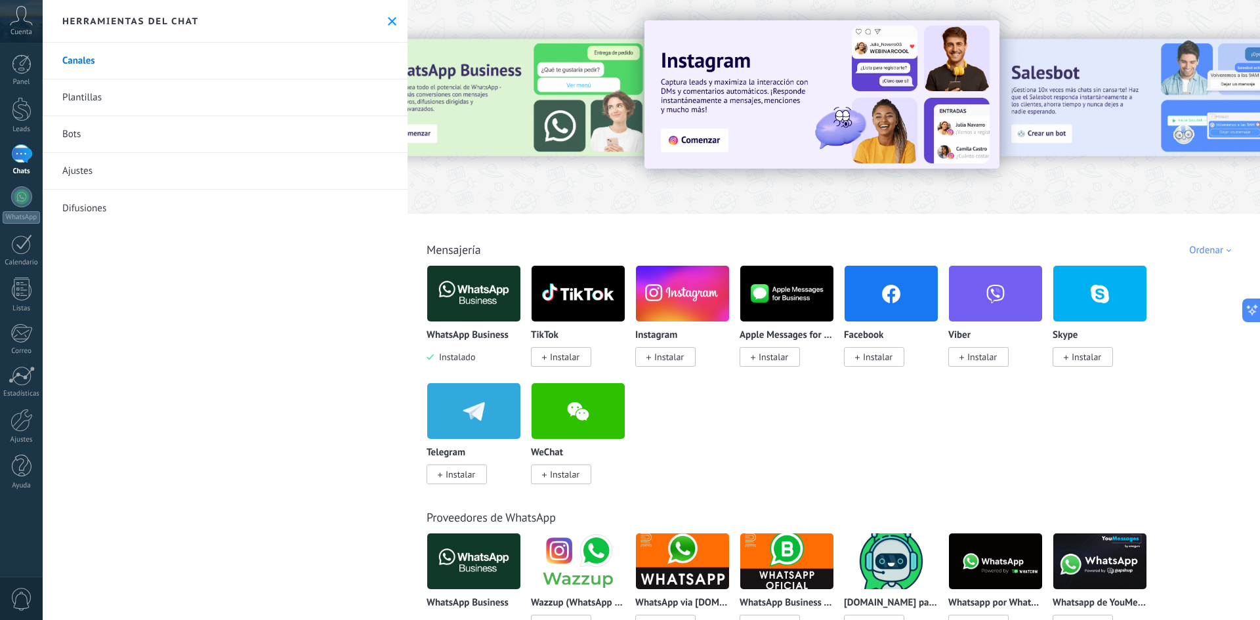
click at [694, 355] on span "Instalar" at bounding box center [665, 357] width 60 height 20
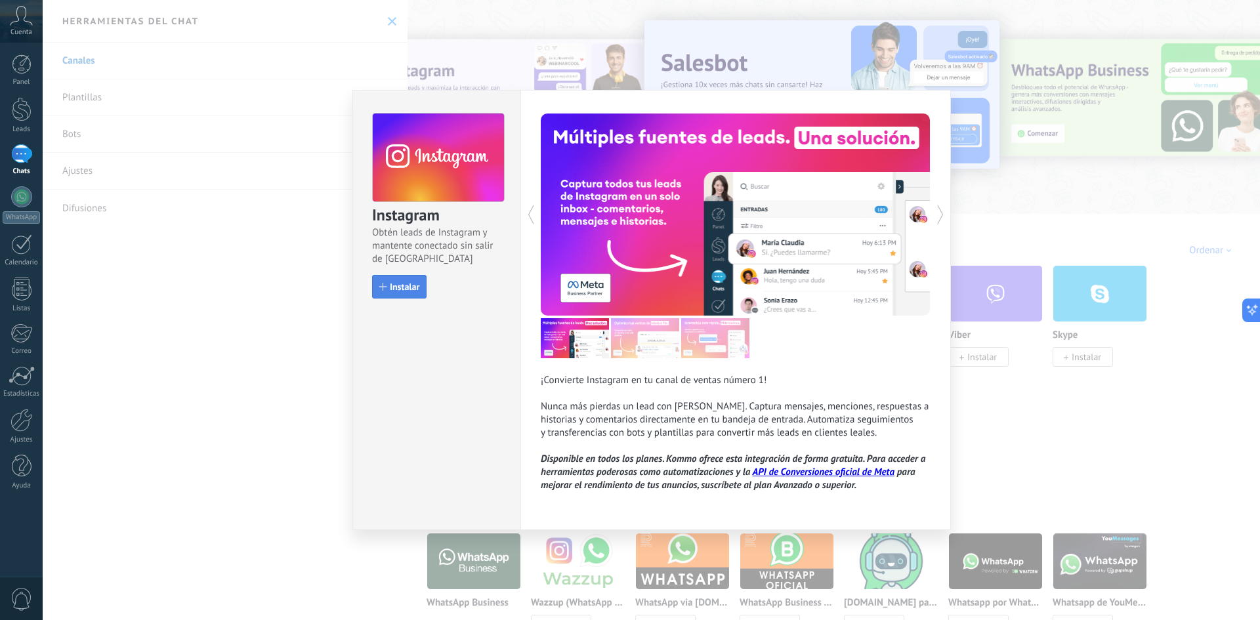
click at [421, 276] on button "Instalar" at bounding box center [399, 287] width 54 height 24
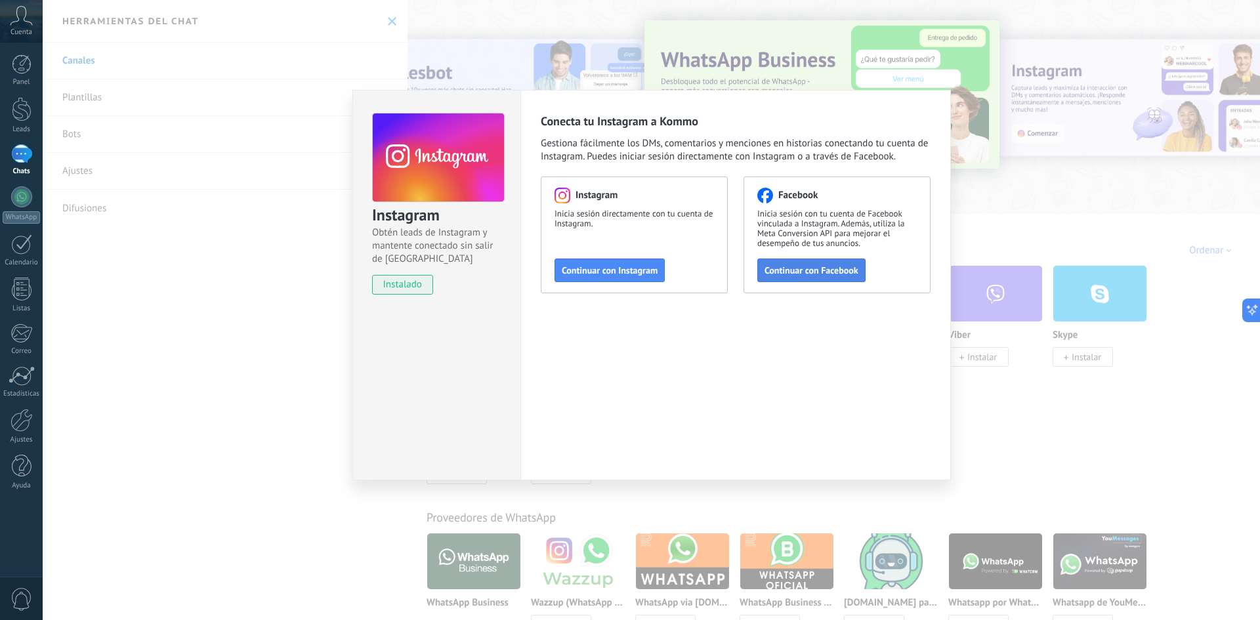
click at [799, 275] on span "Continuar con Facebook" at bounding box center [812, 270] width 94 height 9
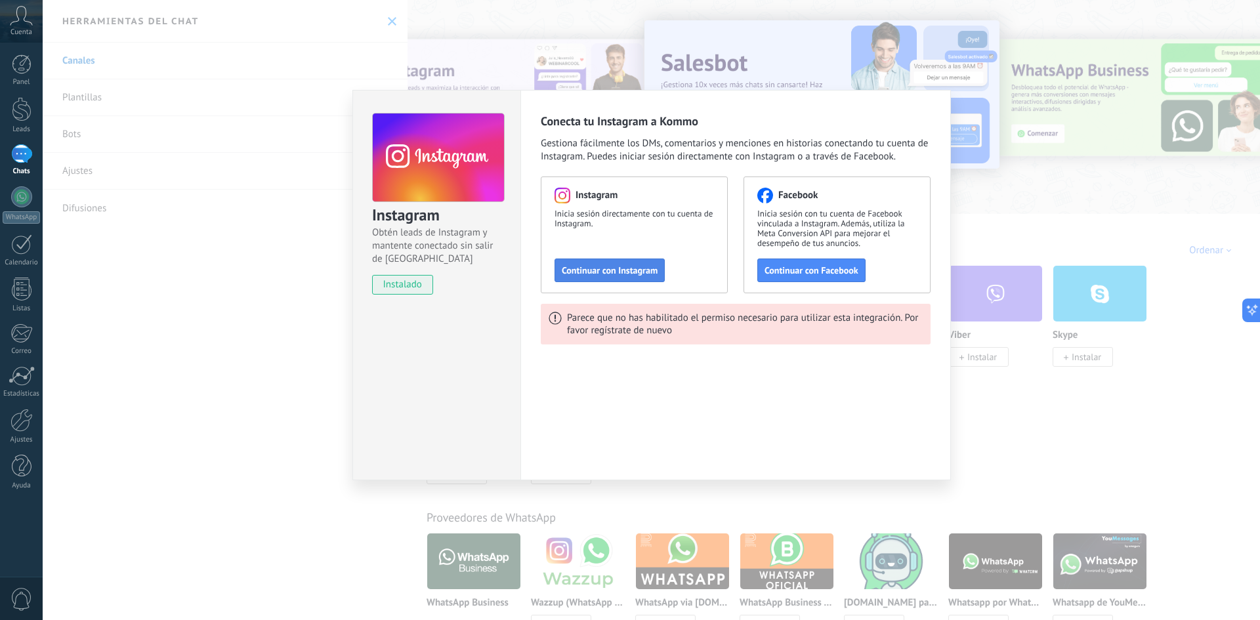
click at [618, 276] on button "Continuar con Instagram" at bounding box center [610, 271] width 110 height 24
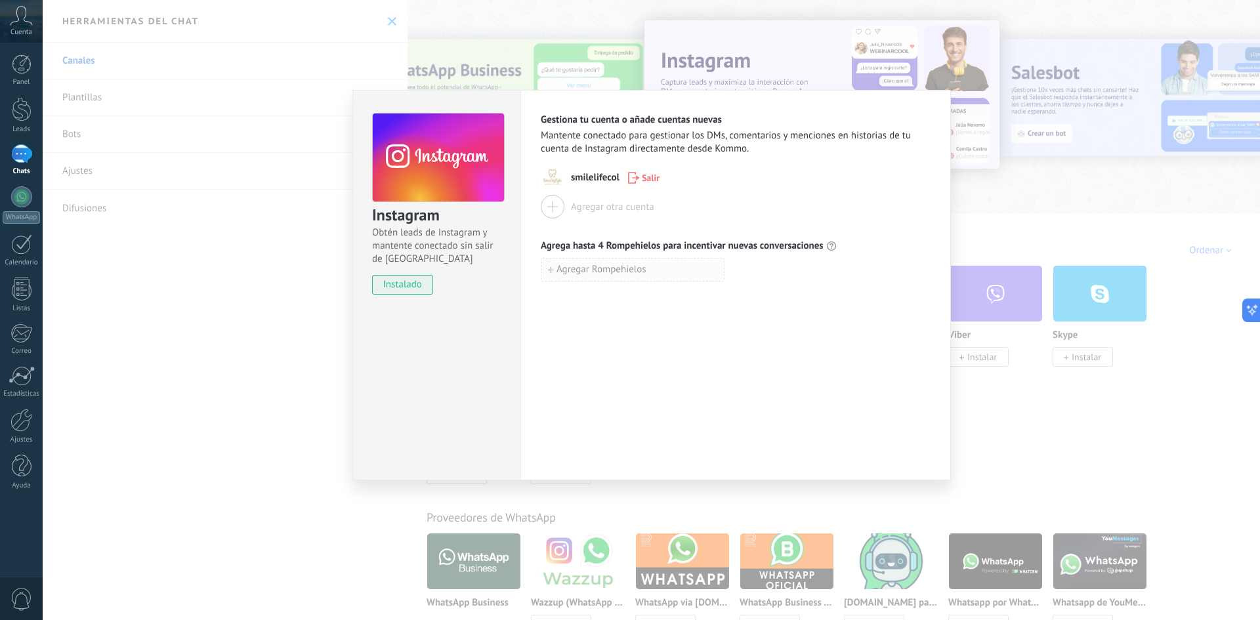
click at [616, 274] on span "Agregar Rompehielos" at bounding box center [602, 269] width 90 height 9
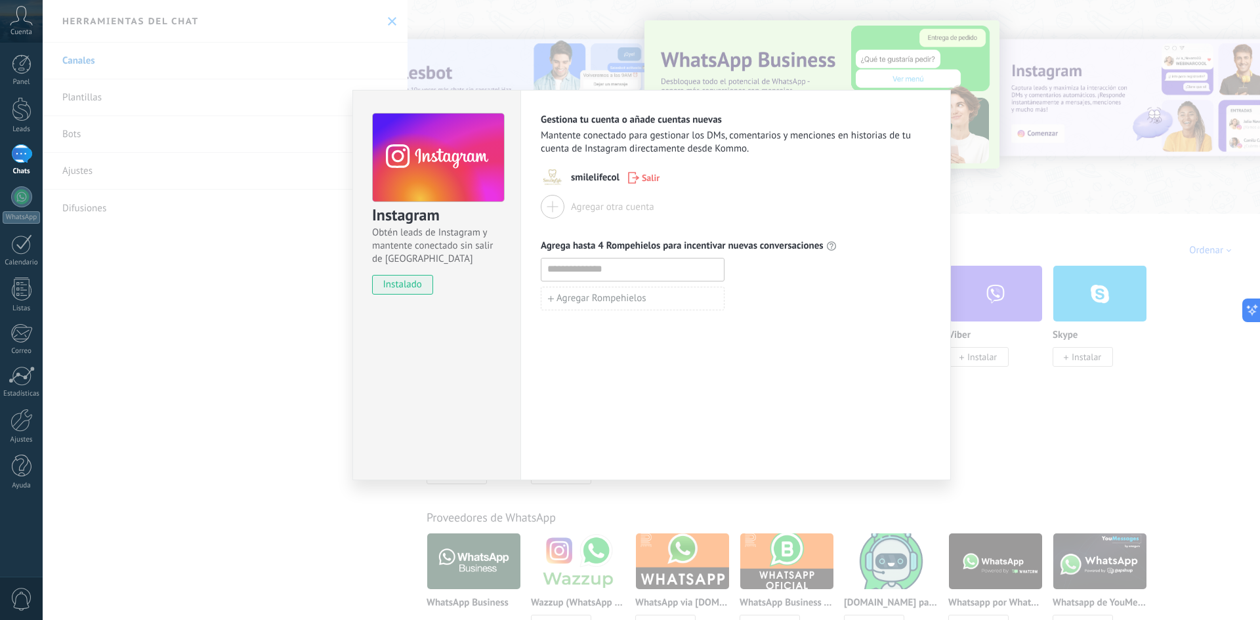
click at [1034, 202] on div "Instagram Obtén leads de Instagram y mantente conectado sin salir de Kommo inst…" at bounding box center [651, 310] width 1217 height 620
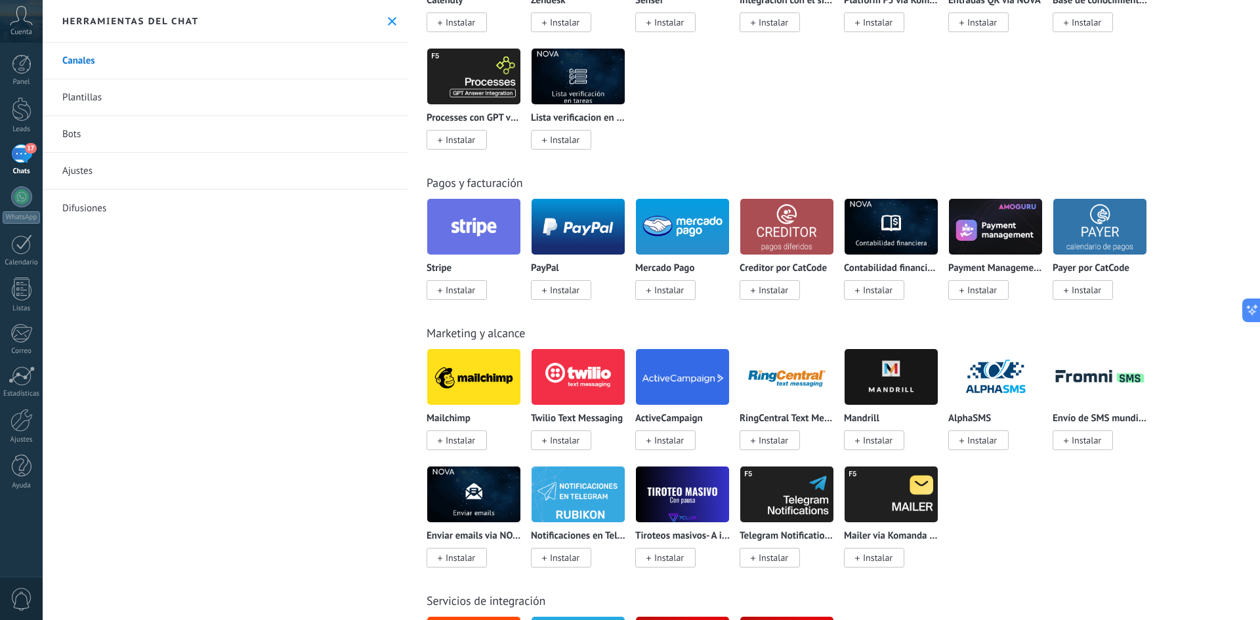
scroll to position [1575, 0]
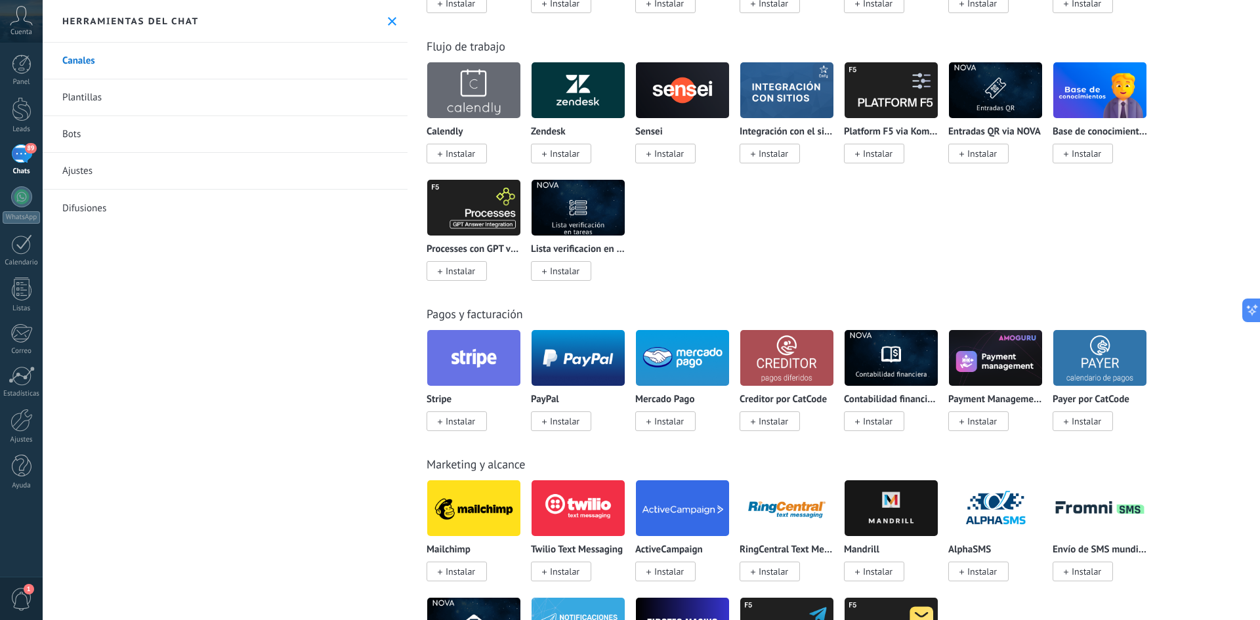
click at [24, 158] on div "89" at bounding box center [21, 153] width 21 height 19
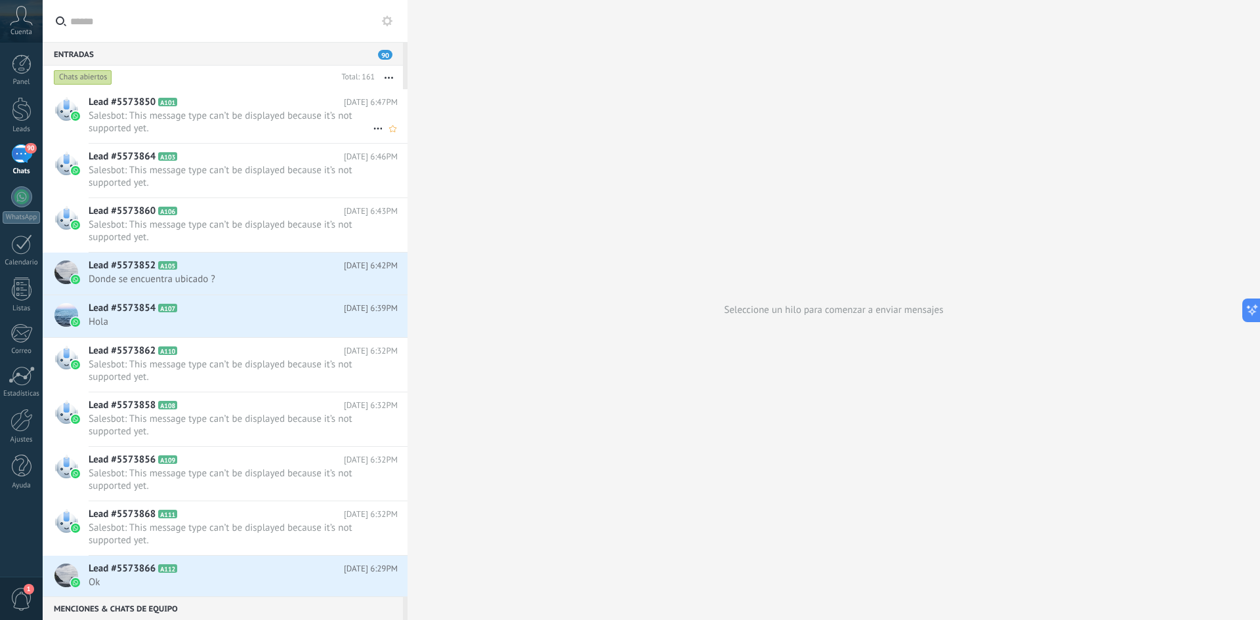
click at [251, 130] on span "Salesbot: This message type can’t be displayed because it’s not supported yet." at bounding box center [231, 122] width 284 height 25
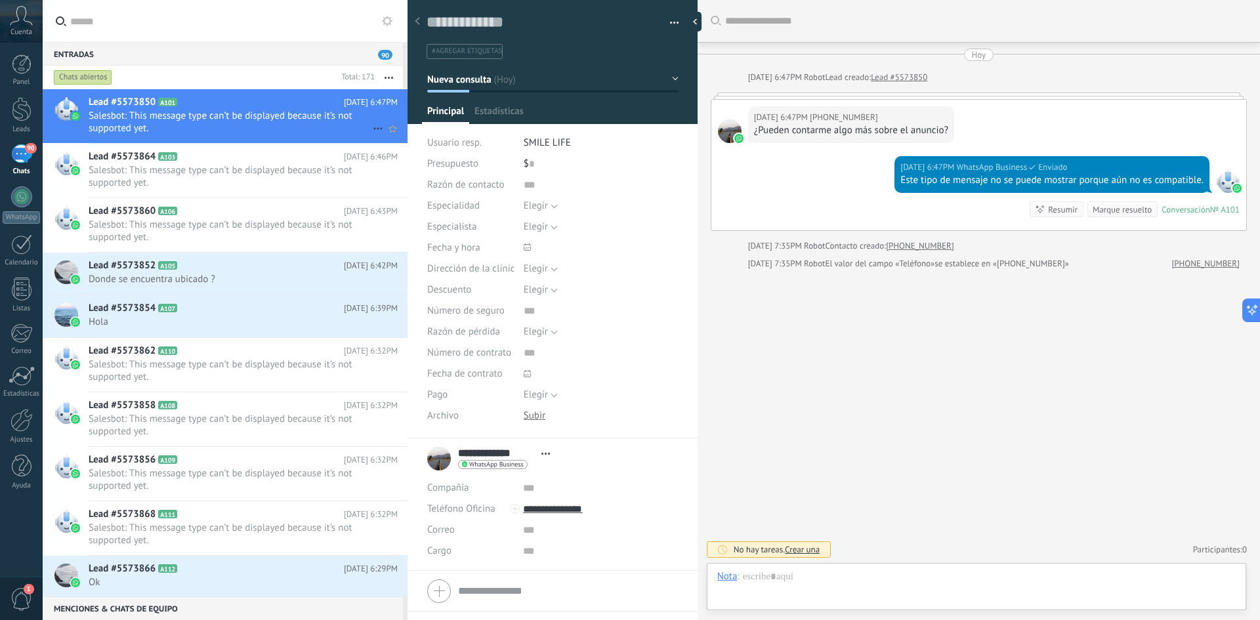
scroll to position [20, 0]
click at [697, 19] on div at bounding box center [698, 22] width 20 height 20
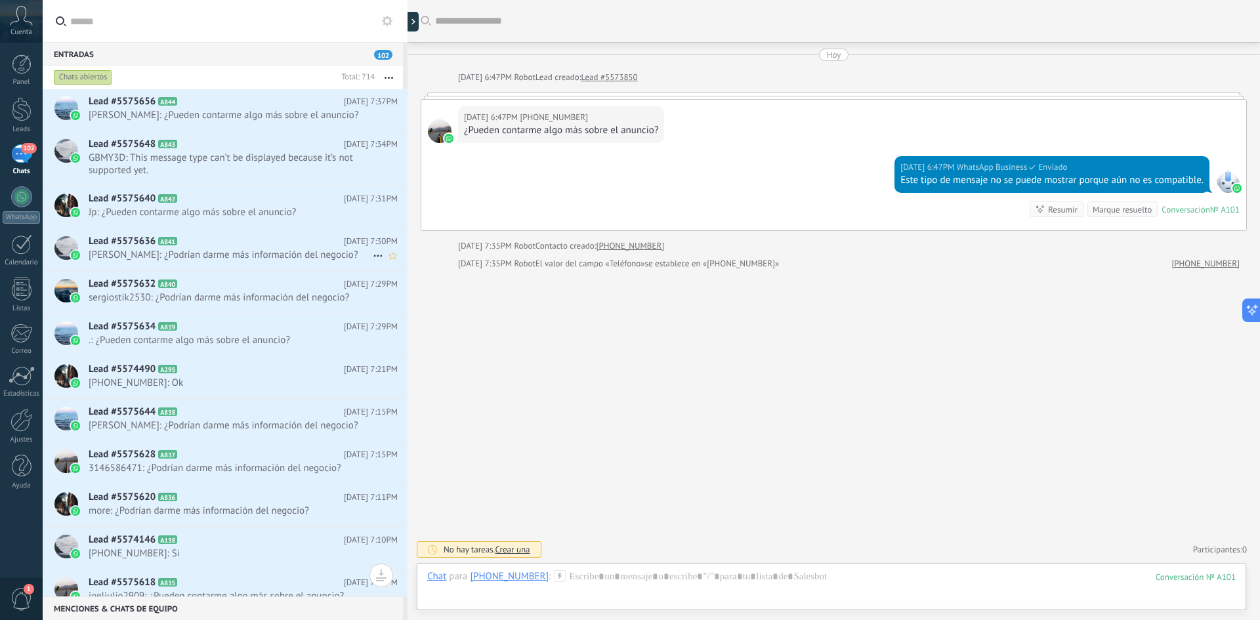
scroll to position [0, 0]
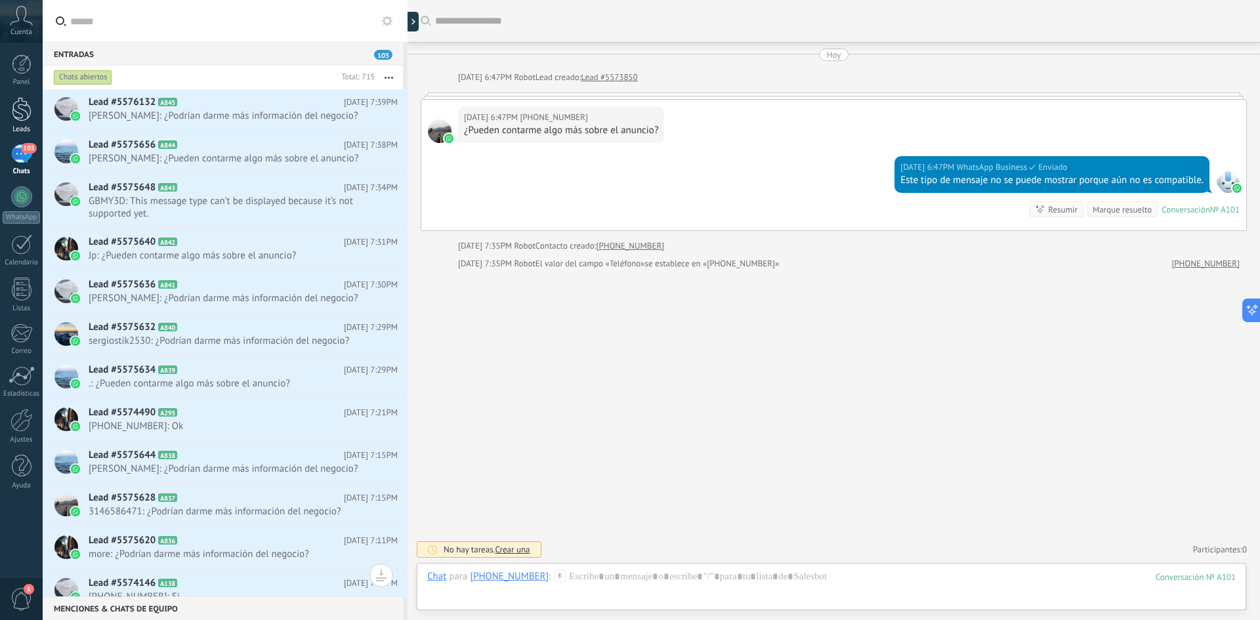
click at [24, 99] on div at bounding box center [22, 109] width 20 height 24
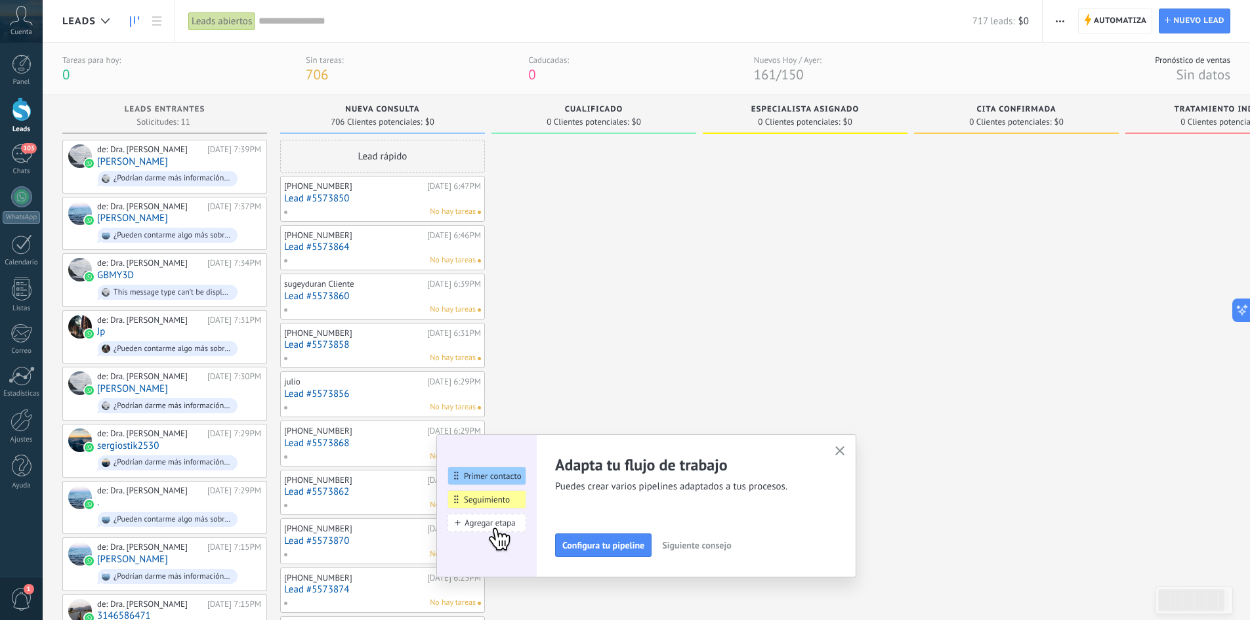
click at [845, 446] on button "button" at bounding box center [840, 452] width 16 height 18
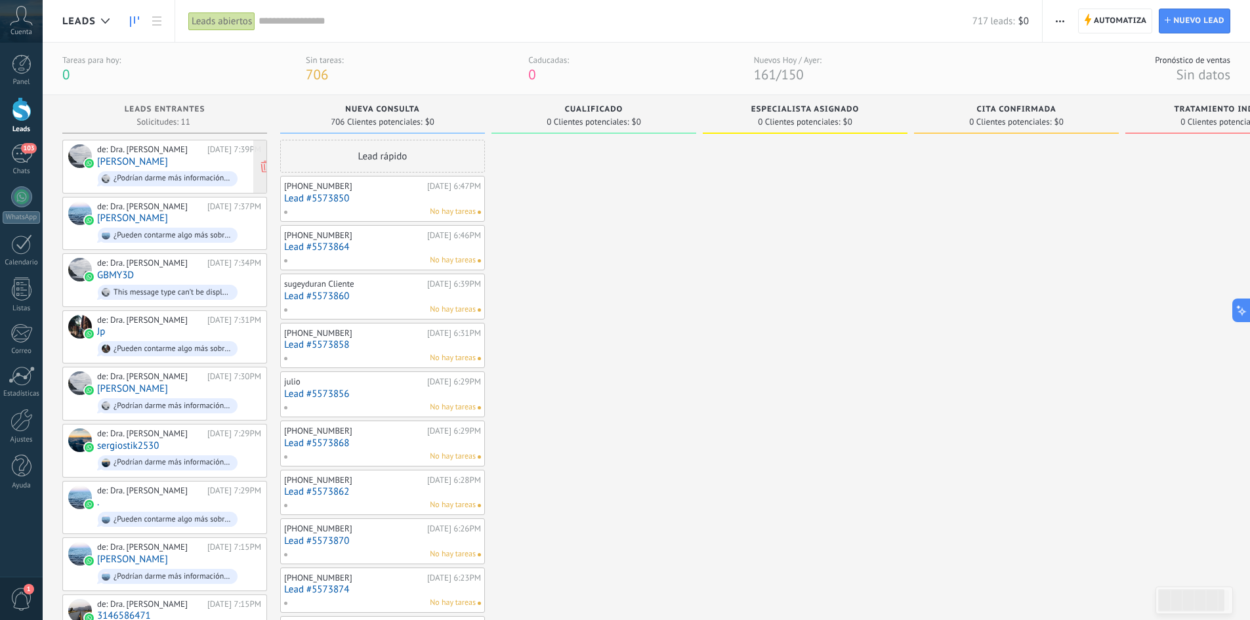
click at [171, 161] on div "de: Dra. [PERSON_NAME][DATE] 7:39PM [PERSON_NAME] ¿Podrían darme más informació…" at bounding box center [179, 166] width 164 height 45
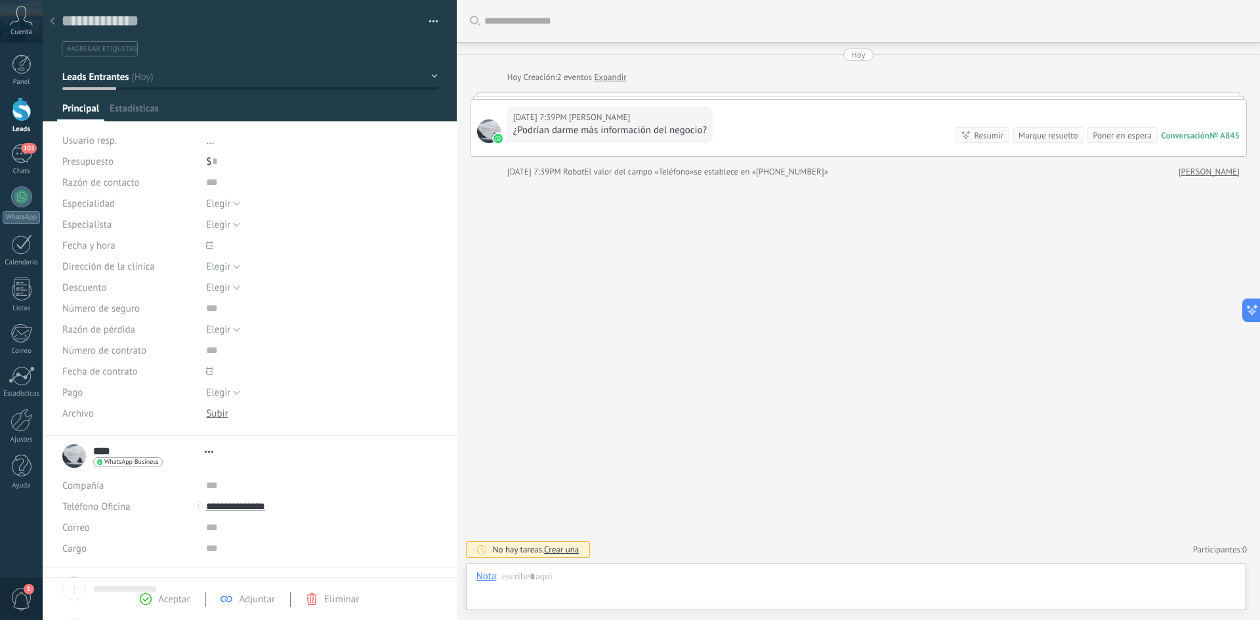
type textarea "**********"
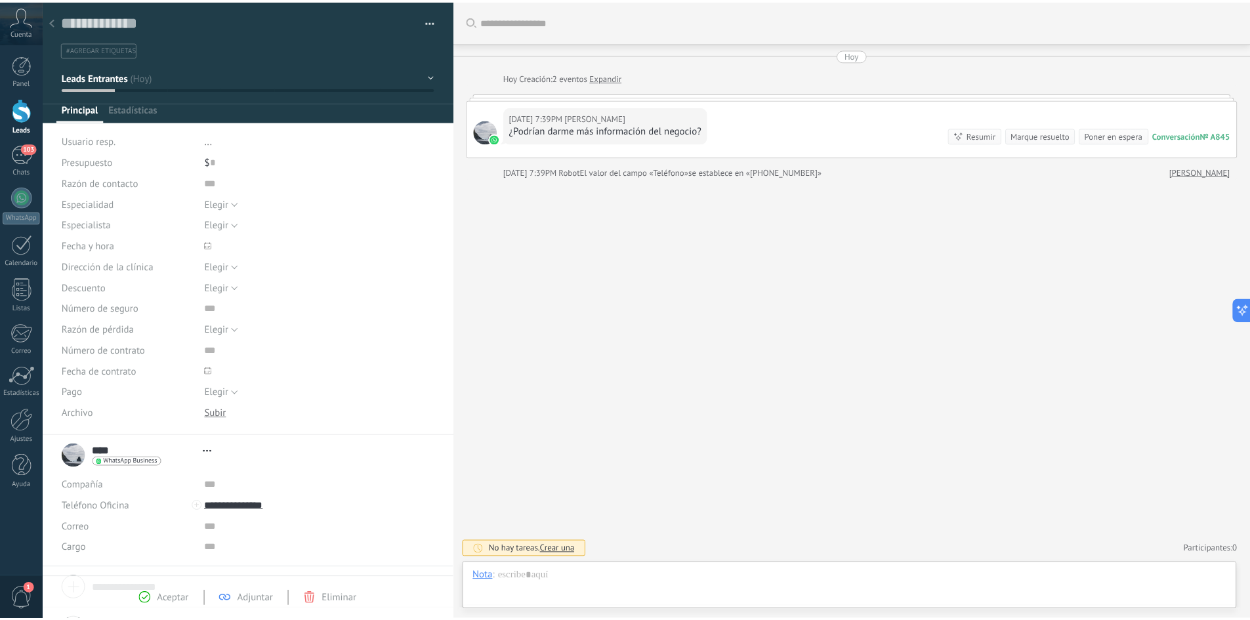
scroll to position [20, 0]
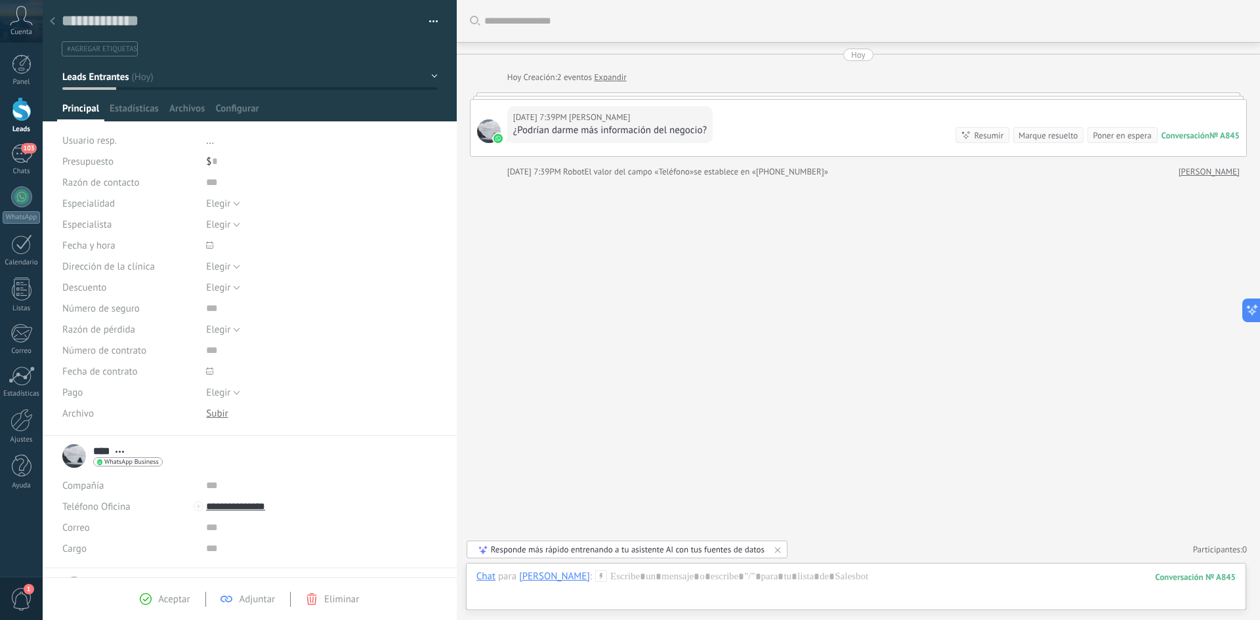
click at [631, 135] on div "¿Podrían darme más información del negocio?" at bounding box center [610, 130] width 194 height 13
click at [748, 98] on div at bounding box center [858, 96] width 777 height 7
click at [48, 20] on div at bounding box center [52, 22] width 18 height 26
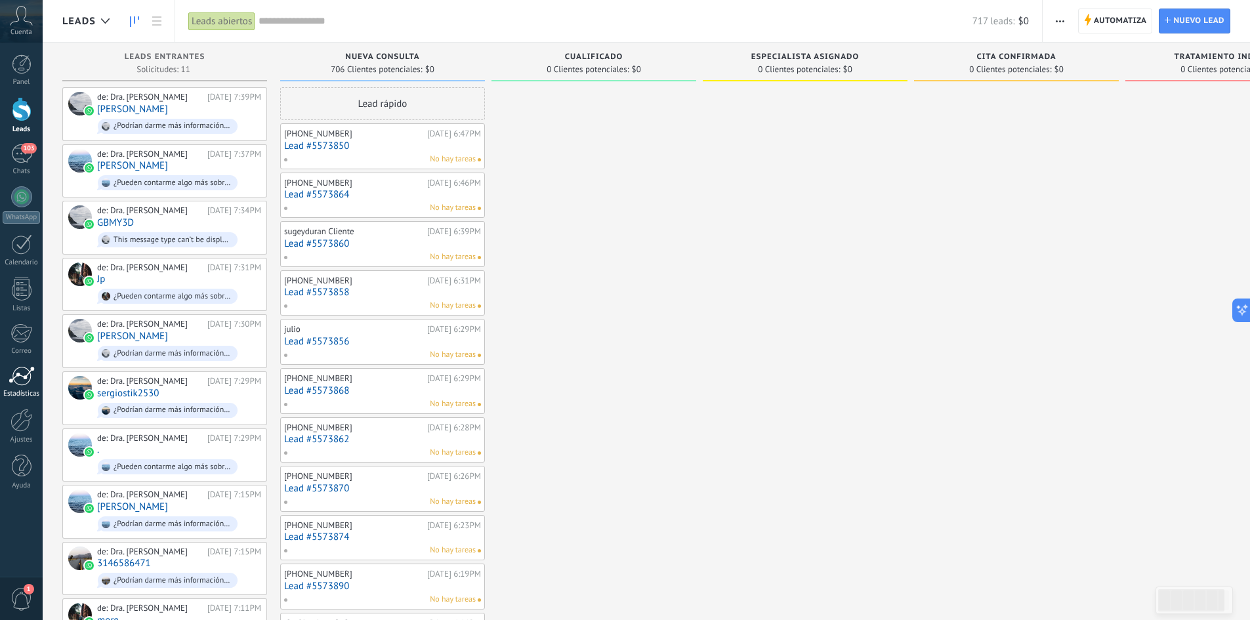
click at [33, 391] on div "Estadísticas" at bounding box center [22, 394] width 38 height 9
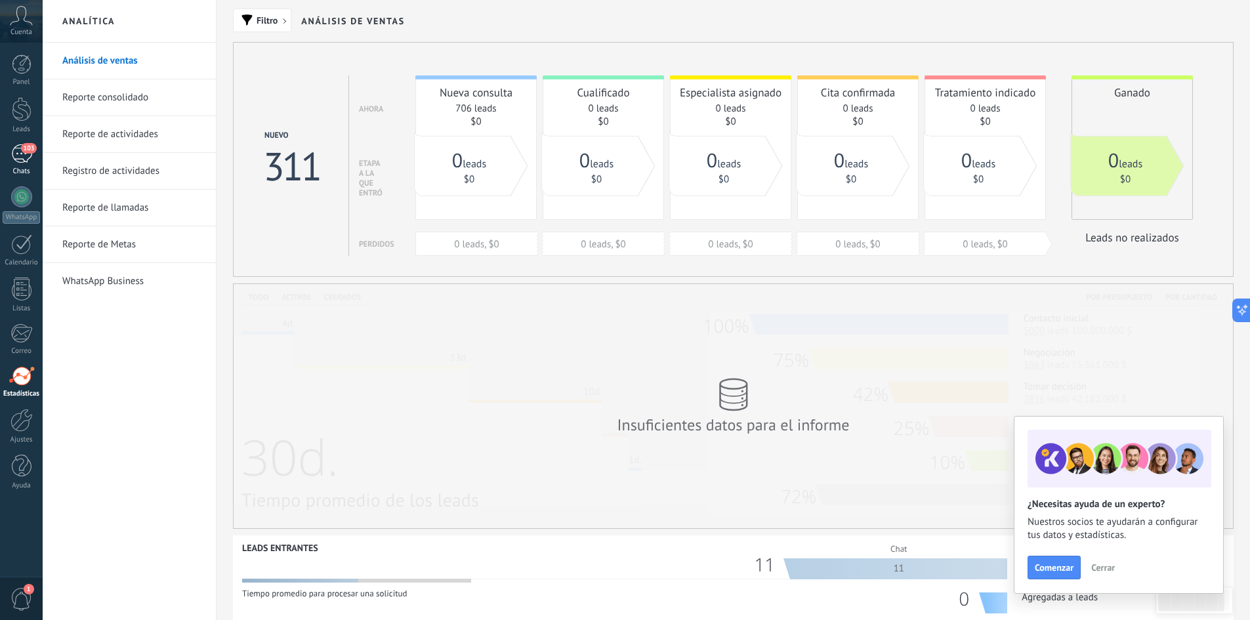
click at [26, 151] on span "103" at bounding box center [28, 148] width 15 height 11
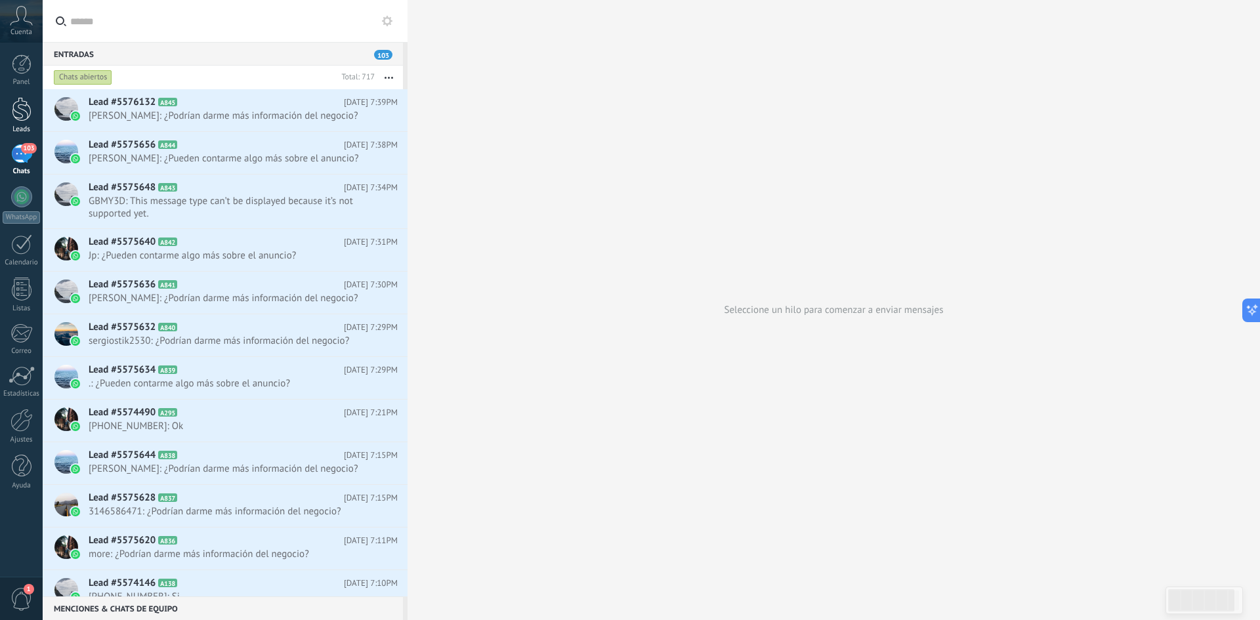
click at [28, 112] on div at bounding box center [22, 109] width 20 height 24
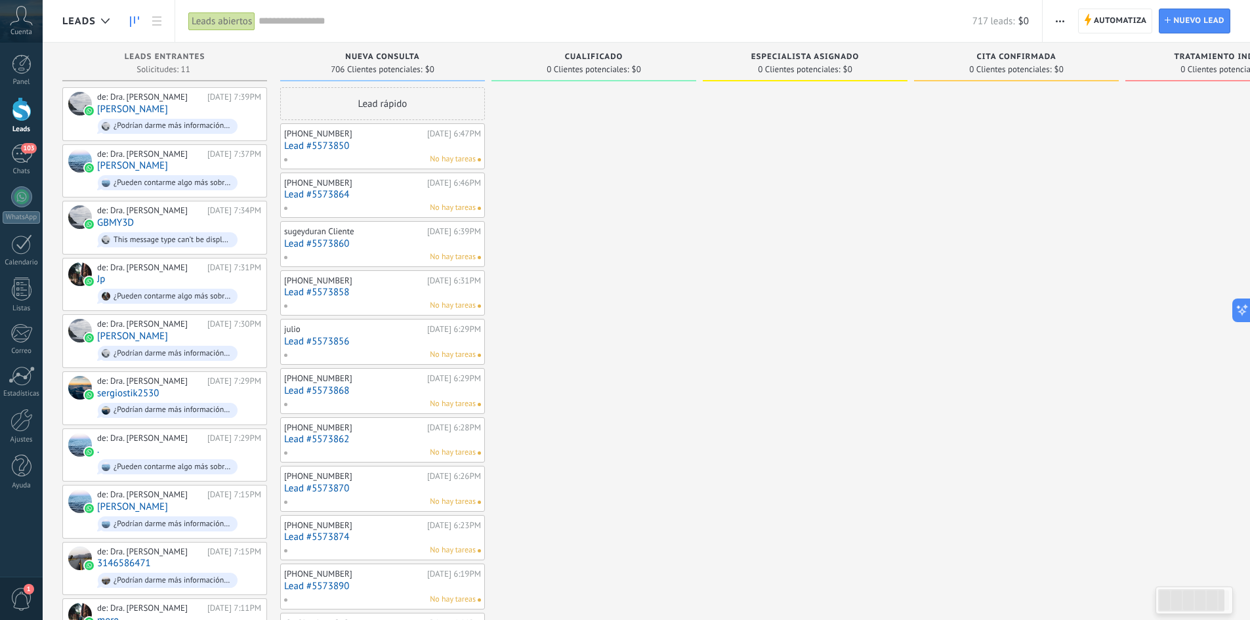
click at [388, 157] on div "No hay tareas" at bounding box center [380, 160] width 192 height 12
click at [380, 144] on link "Lead #5573850" at bounding box center [382, 145] width 197 height 11
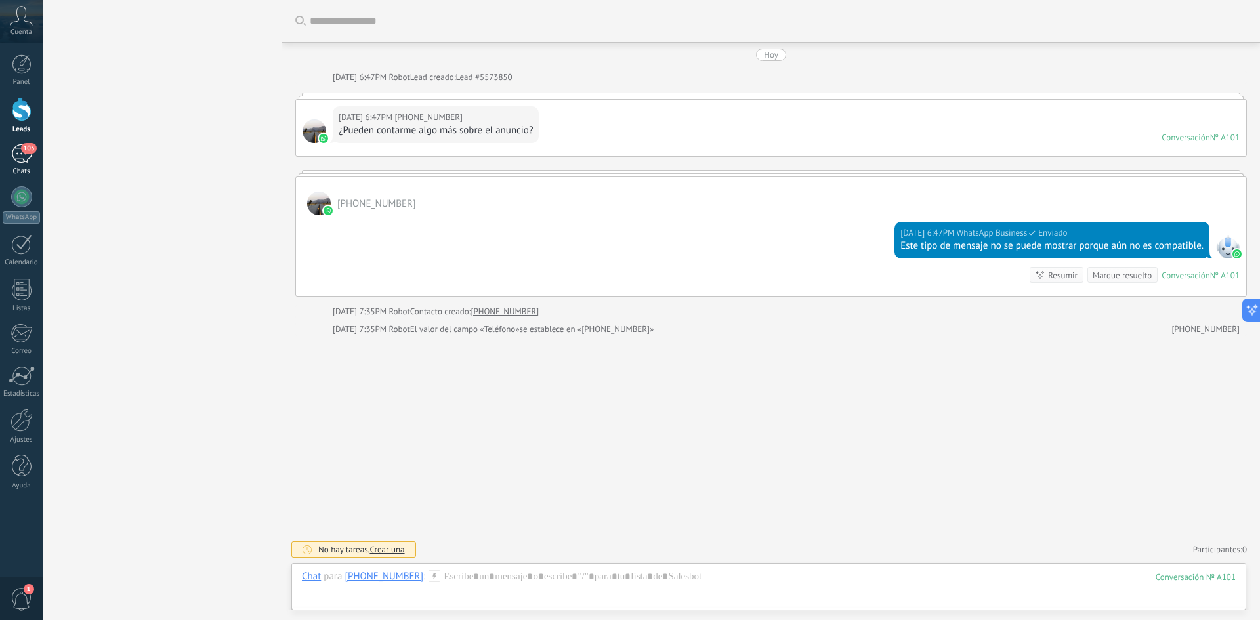
click at [22, 163] on div "103" at bounding box center [21, 153] width 21 height 19
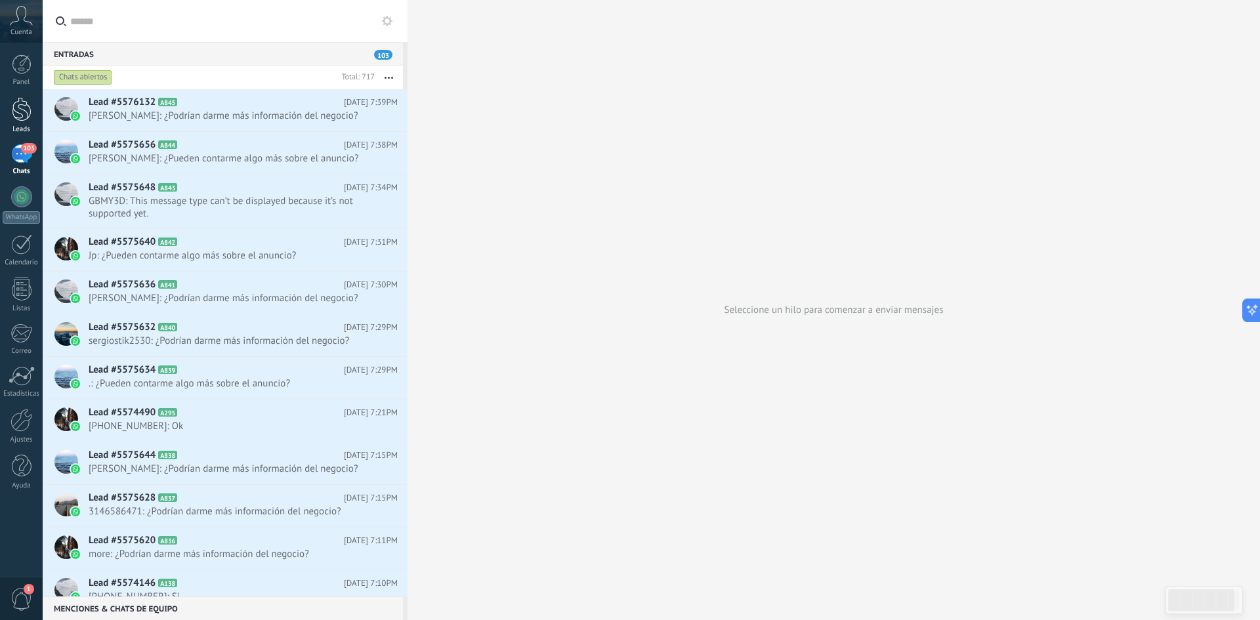
click at [34, 117] on link "Leads" at bounding box center [21, 115] width 43 height 37
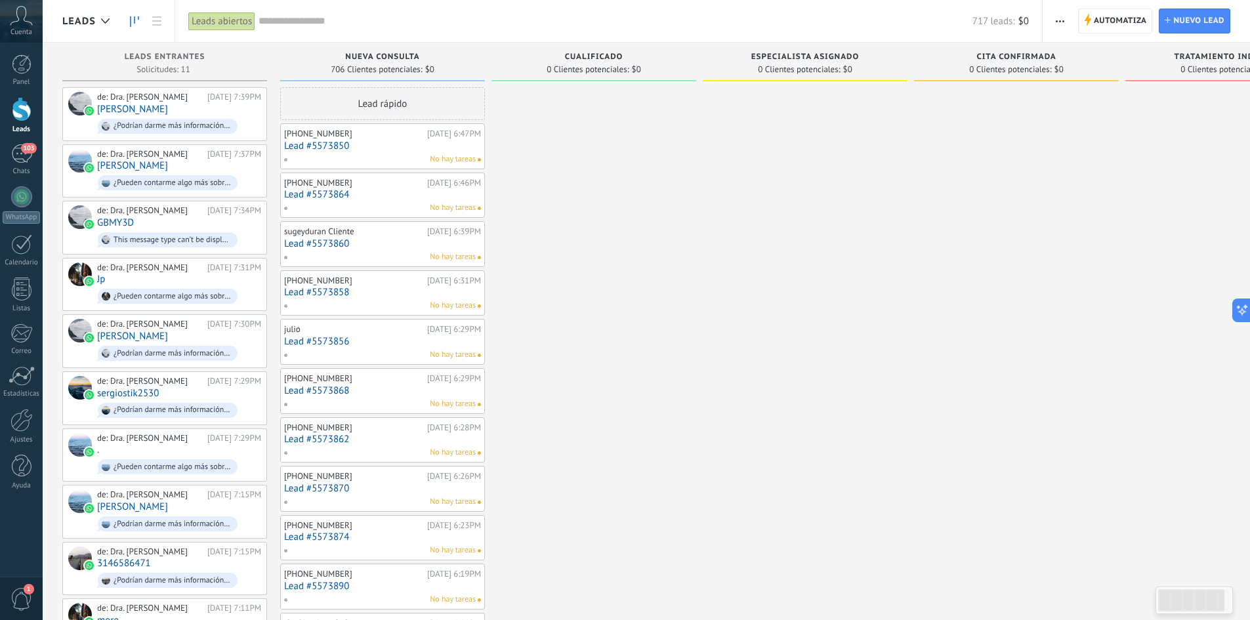
click at [414, 46] on div "Nueva consulta 706 Clientes potenciales: $0" at bounding box center [382, 62] width 205 height 39
click at [188, 58] on span "Leads Entrantes" at bounding box center [165, 57] width 81 height 9
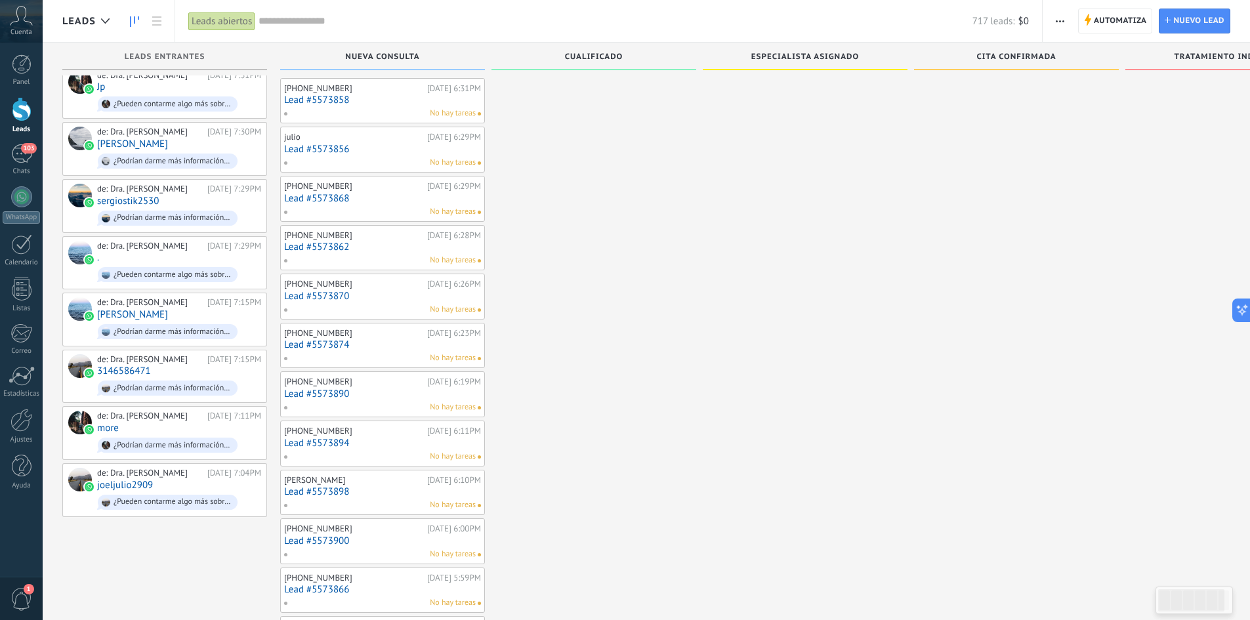
scroll to position [197, 0]
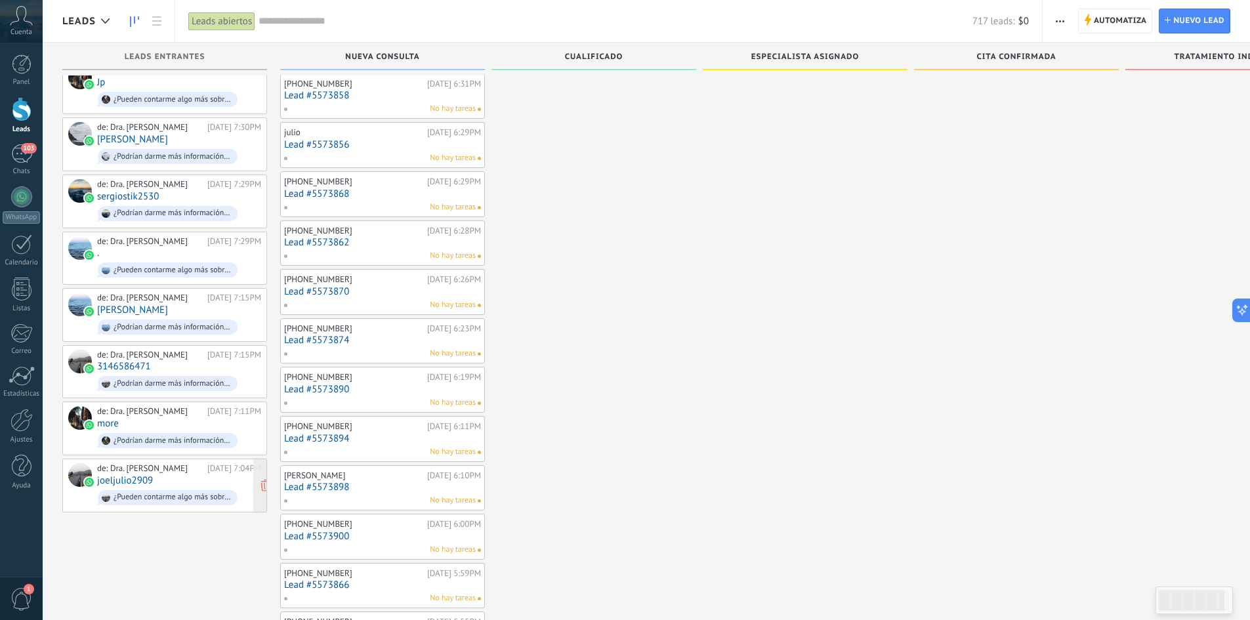
click at [178, 465] on div "de: Dra. [PERSON_NAME]" at bounding box center [150, 468] width 106 height 11
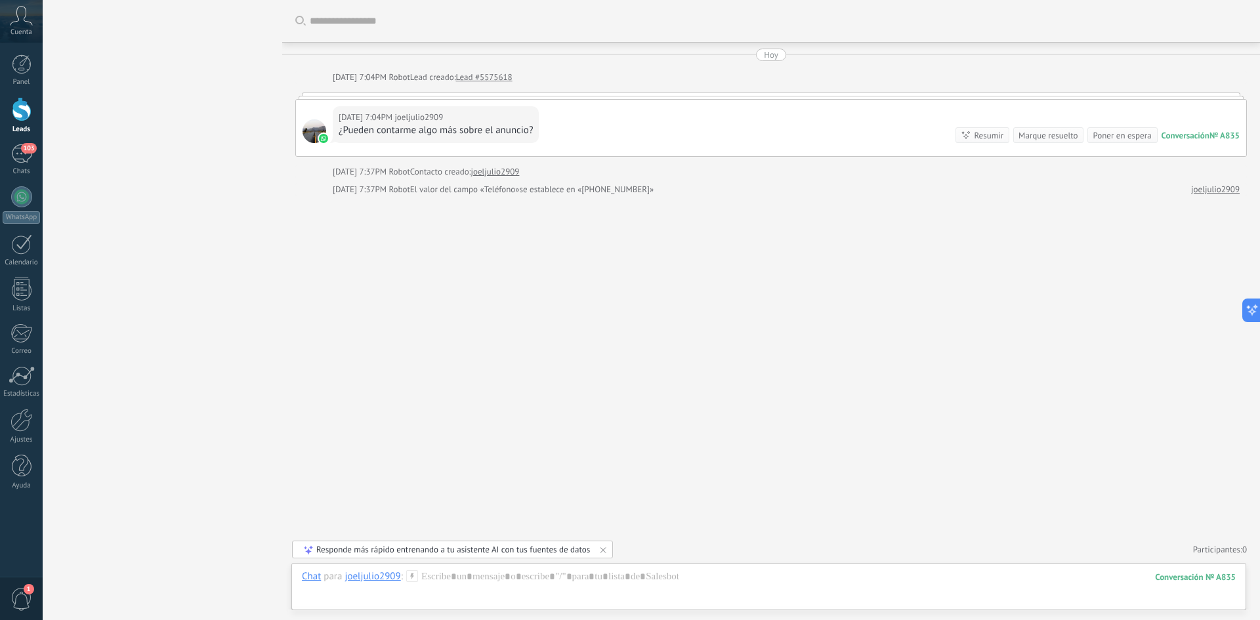
click at [476, 126] on div "¿Pueden contarme algo más sobre el anuncio?" at bounding box center [436, 130] width 194 height 13
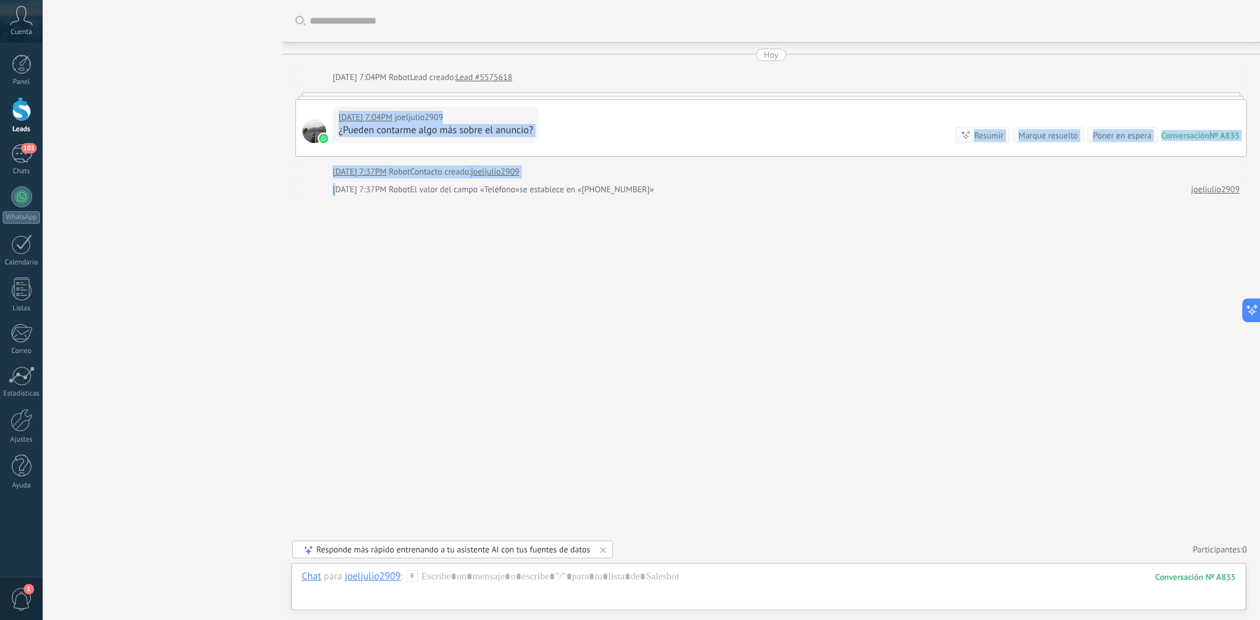
click at [341, 183] on body ".abccls-1,.abccls-2{fill-rule:evenodd}.abccls-2{fill:#fff} .abfcls-1{fill:none}…" at bounding box center [630, 310] width 1260 height 620
click at [558, 131] on div "[DATE] 7:04PM joeljulio2909 ¿Pueden contarme algo más sobre el anuncio? Convers…" at bounding box center [771, 128] width 950 height 56
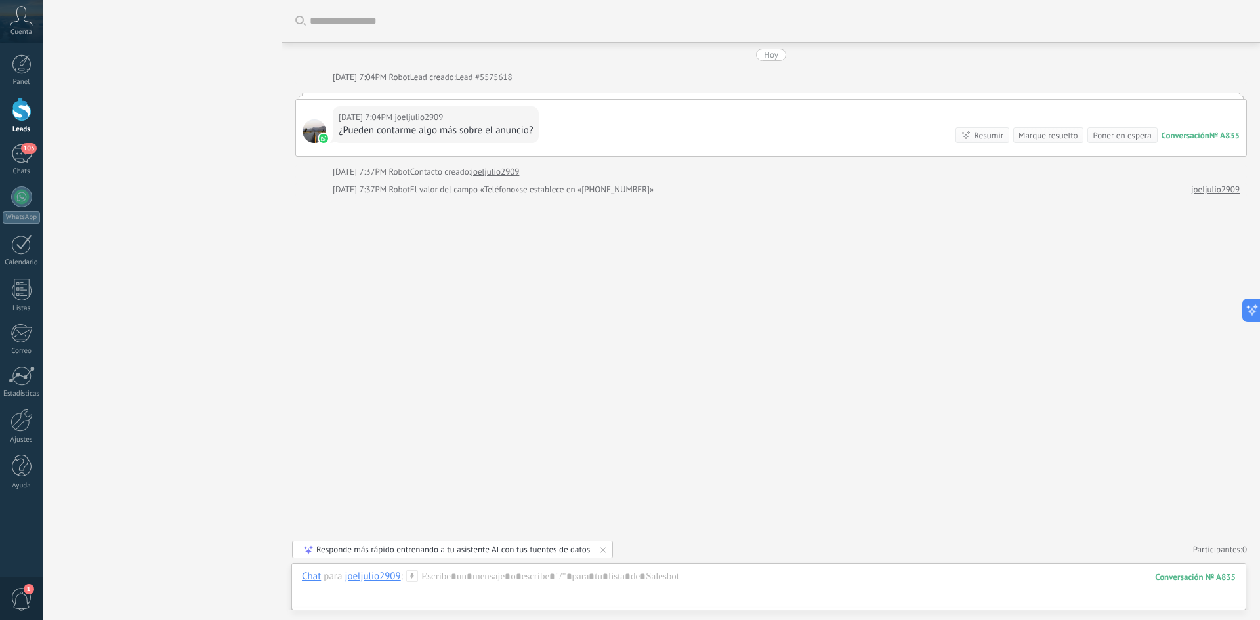
click at [742, 194] on div "[DATE] 7:37PM Robot El valor del campo «Teléfono» se establece en «[PHONE_NUMBE…" at bounding box center [757, 189] width 849 height 13
click at [359, 550] on div "Responde más rápido entrenando a tu asistente AI con tus fuentes de datos" at bounding box center [453, 549] width 274 height 11
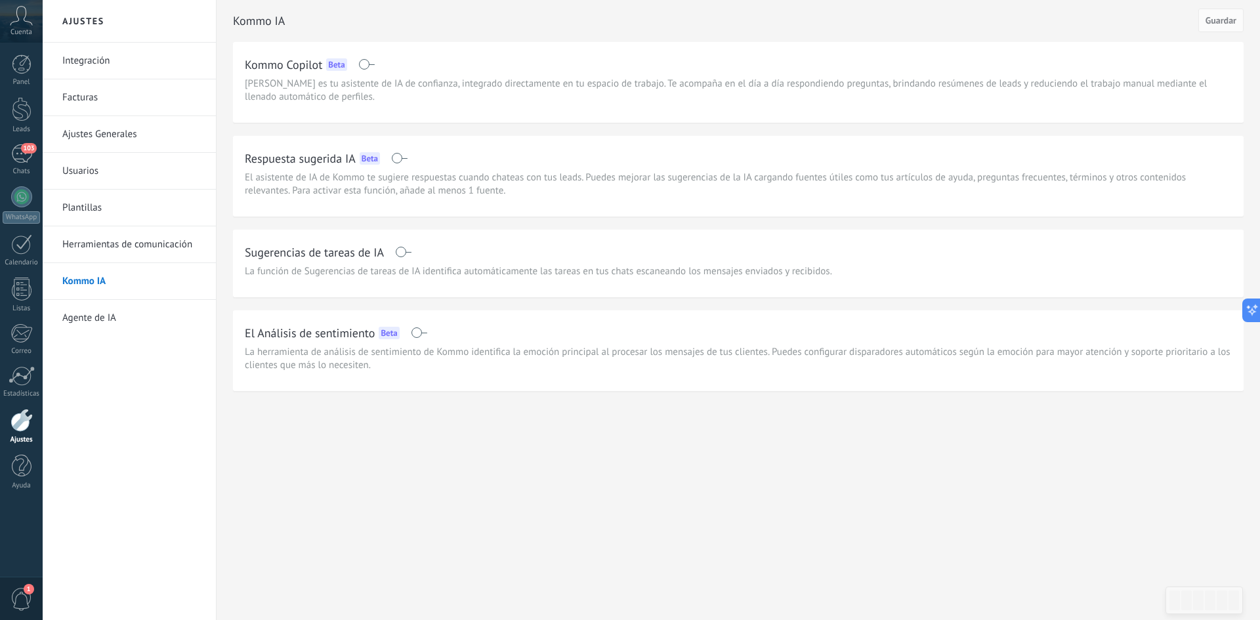
click at [400, 155] on span at bounding box center [399, 158] width 16 height 11
